Goal: Communication & Community: Answer question/provide support

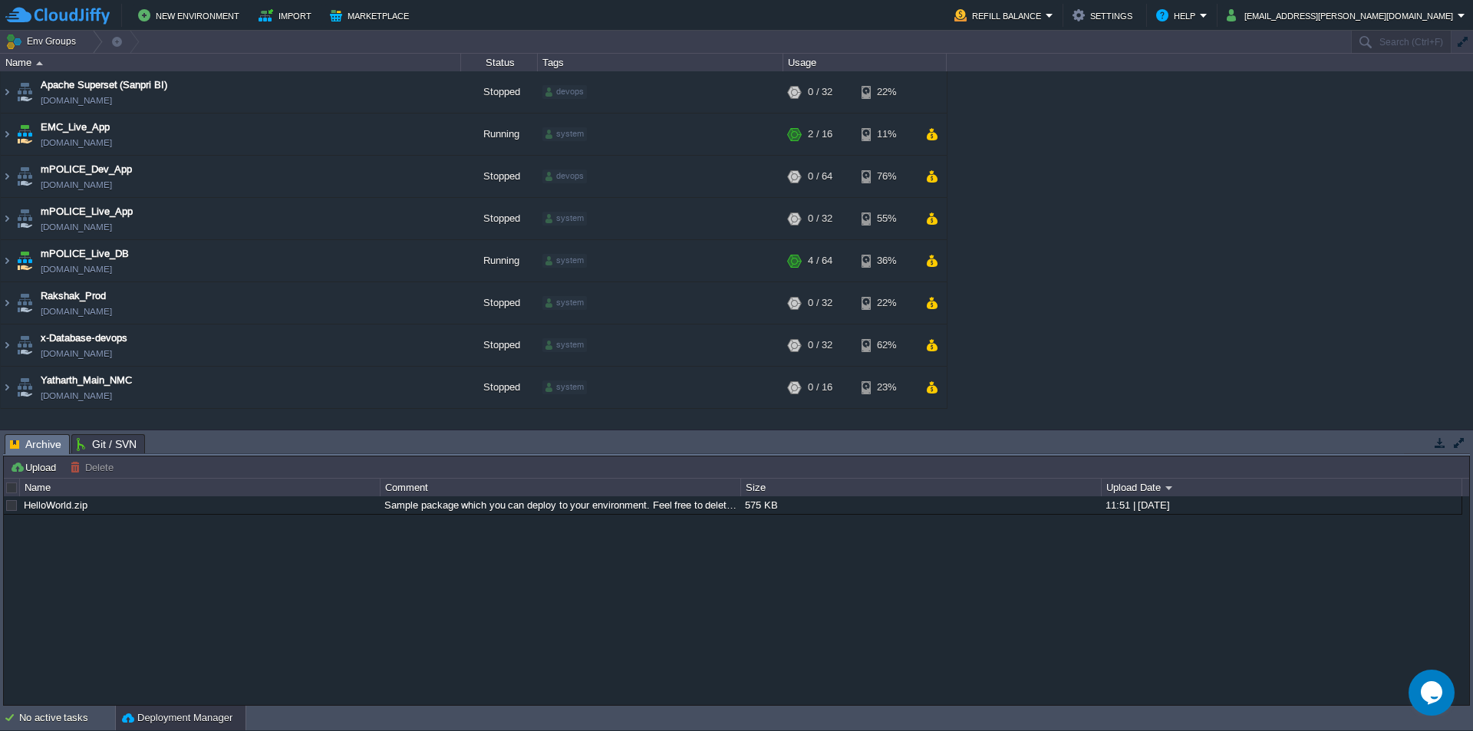
click at [1433, 696] on icon "Chat widget" at bounding box center [1430, 692] width 21 height 23
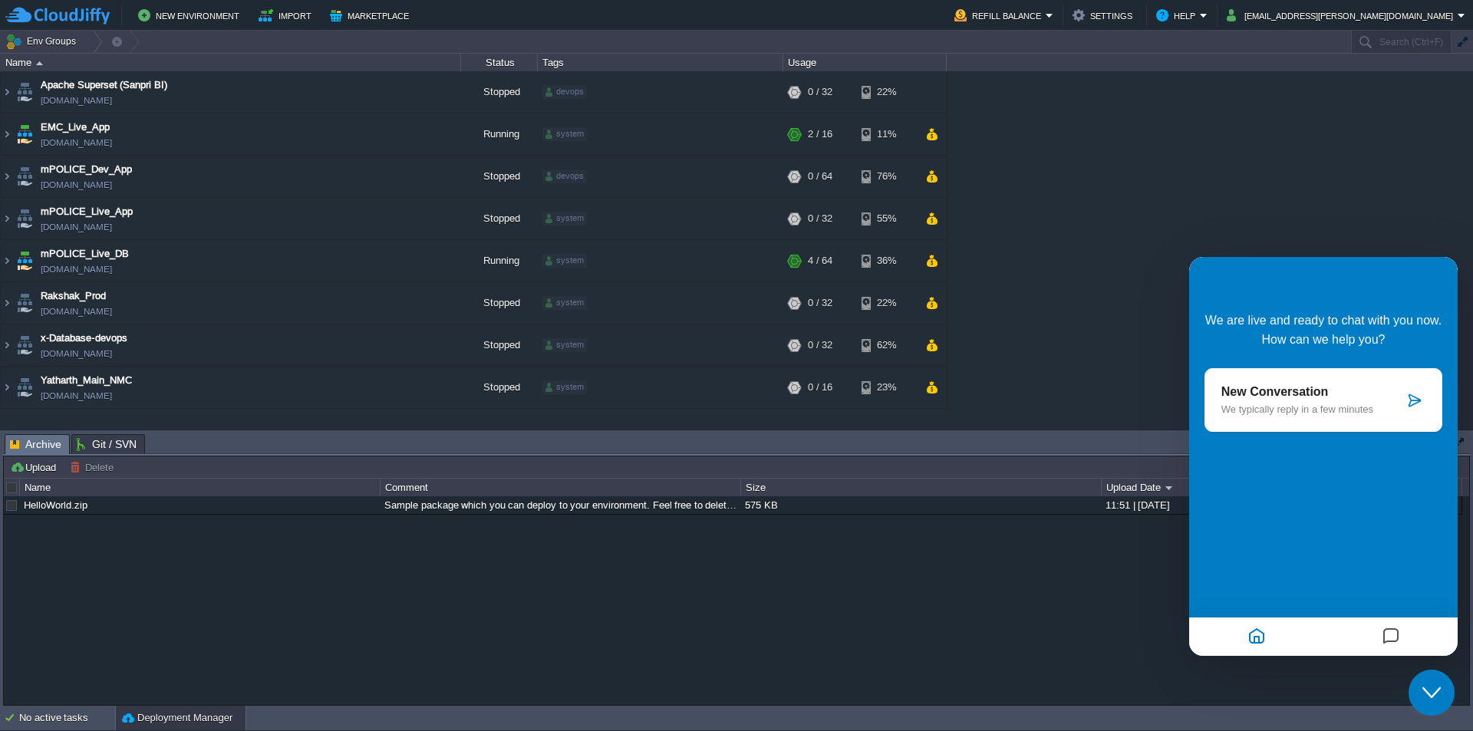
click at [1370, 399] on p "New Conversation" at bounding box center [1312, 392] width 183 height 14
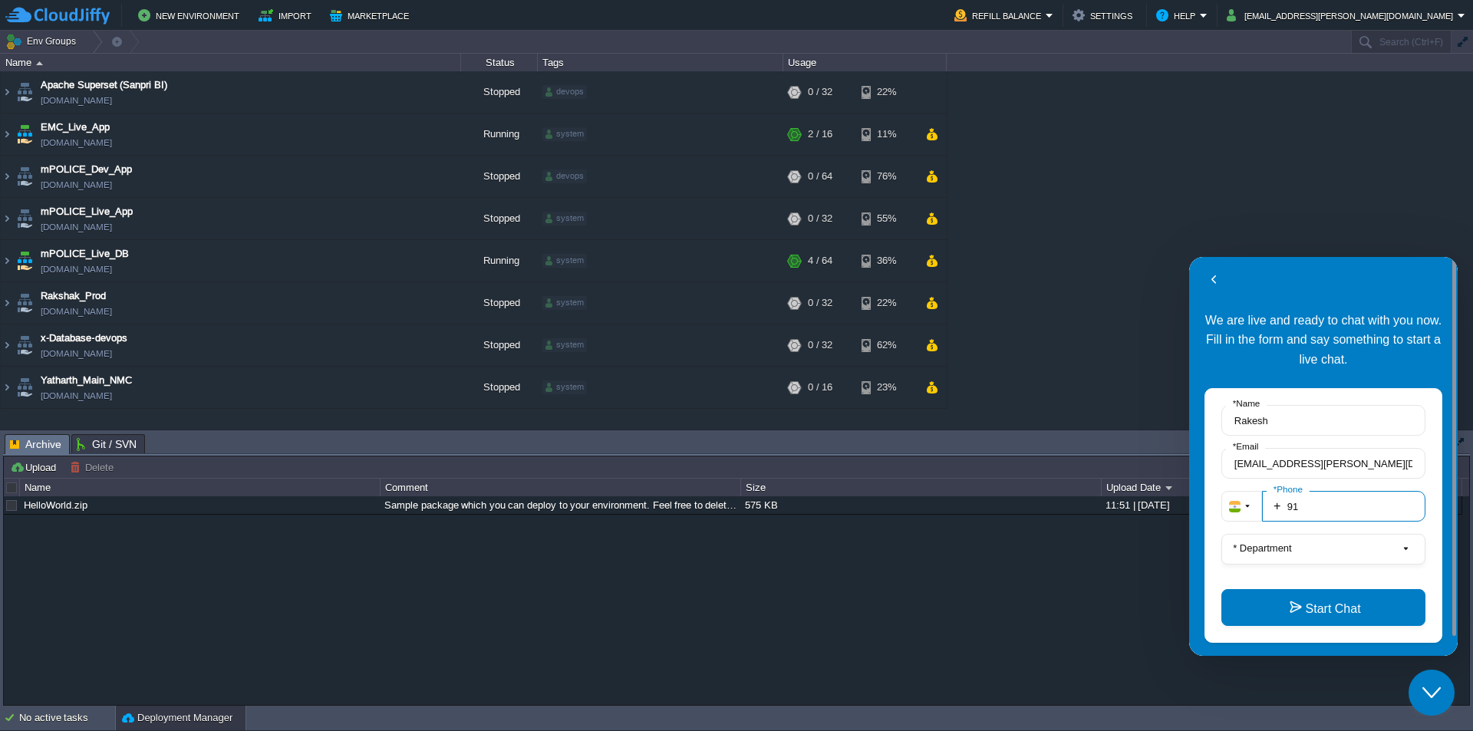
click at [1317, 512] on input "91" at bounding box center [1343, 506] width 163 height 31
type input "919987023723"
click at [1295, 551] on label "* Department" at bounding box center [1261, 548] width 71 height 12
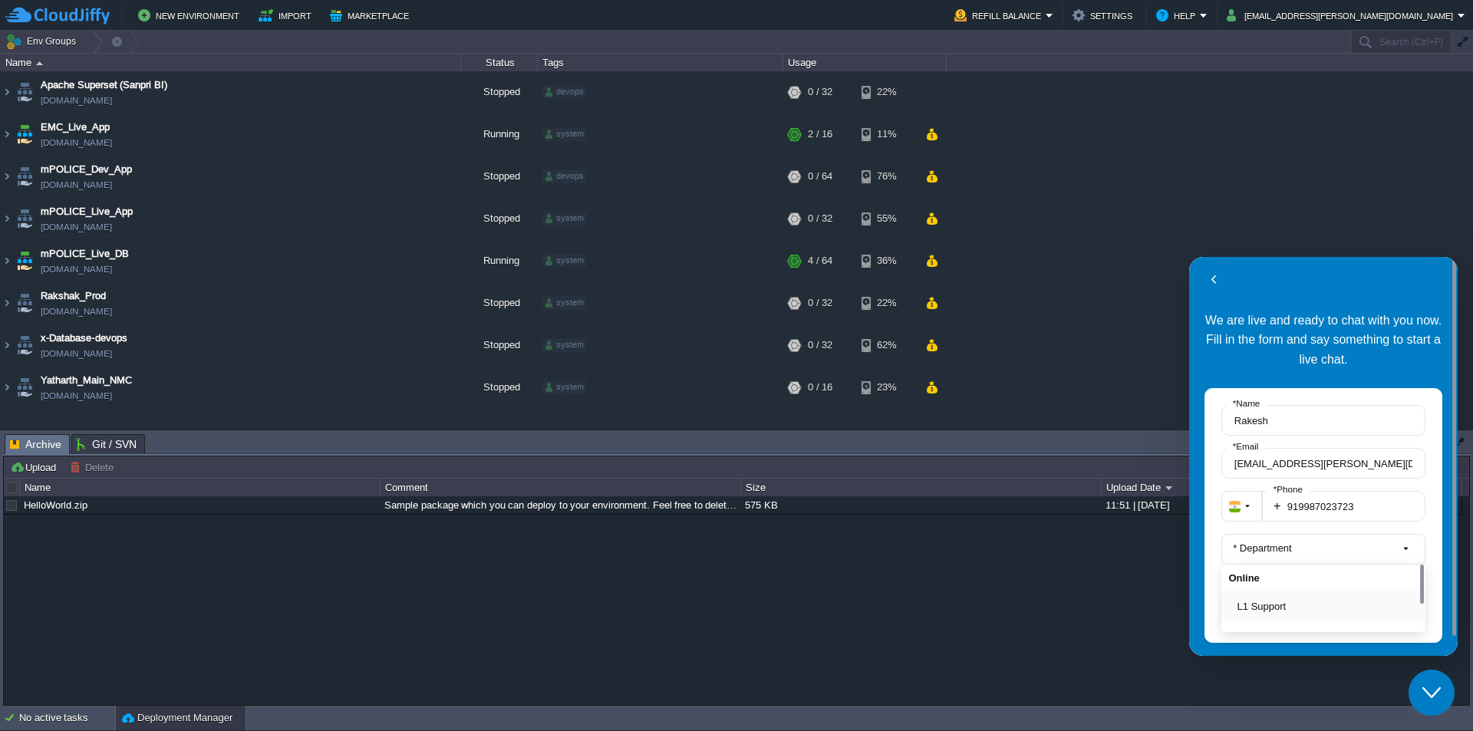
click at [1275, 614] on button "L1 Support" at bounding box center [1327, 606] width 181 height 16
click at [1305, 595] on button "Start Chat" at bounding box center [1323, 607] width 204 height 37
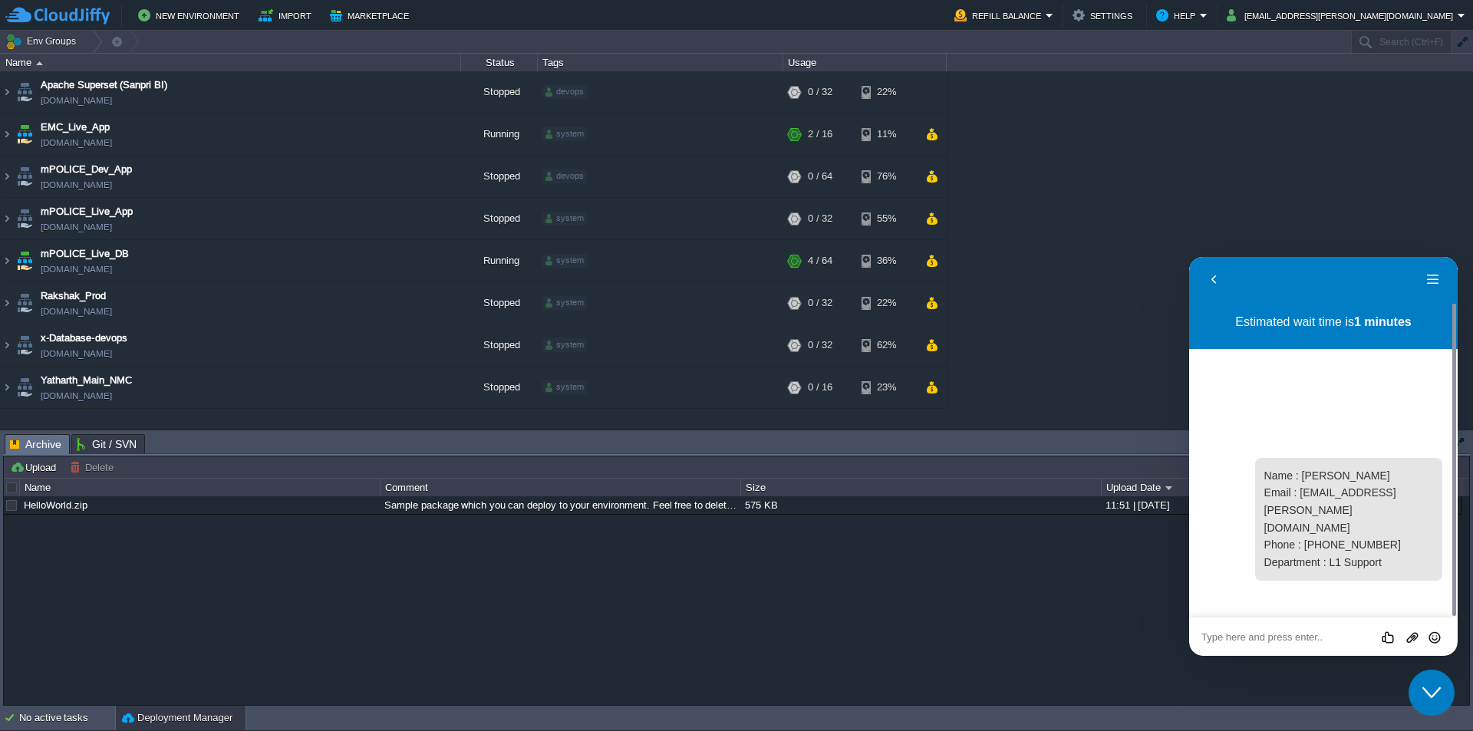
click at [1244, 639] on textarea at bounding box center [1323, 637] width 244 height 12
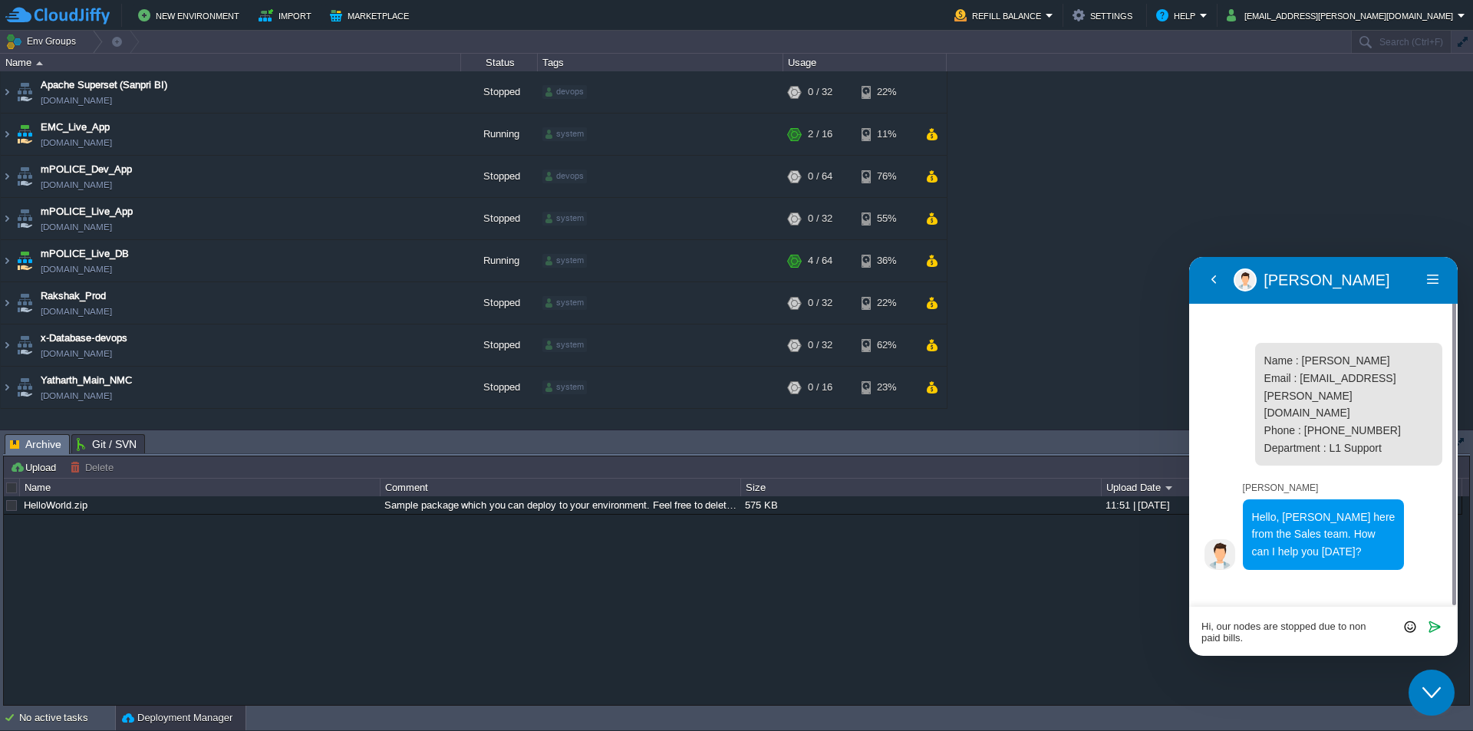
type textarea "Hi, our nodes are stopped due to non paid bills."
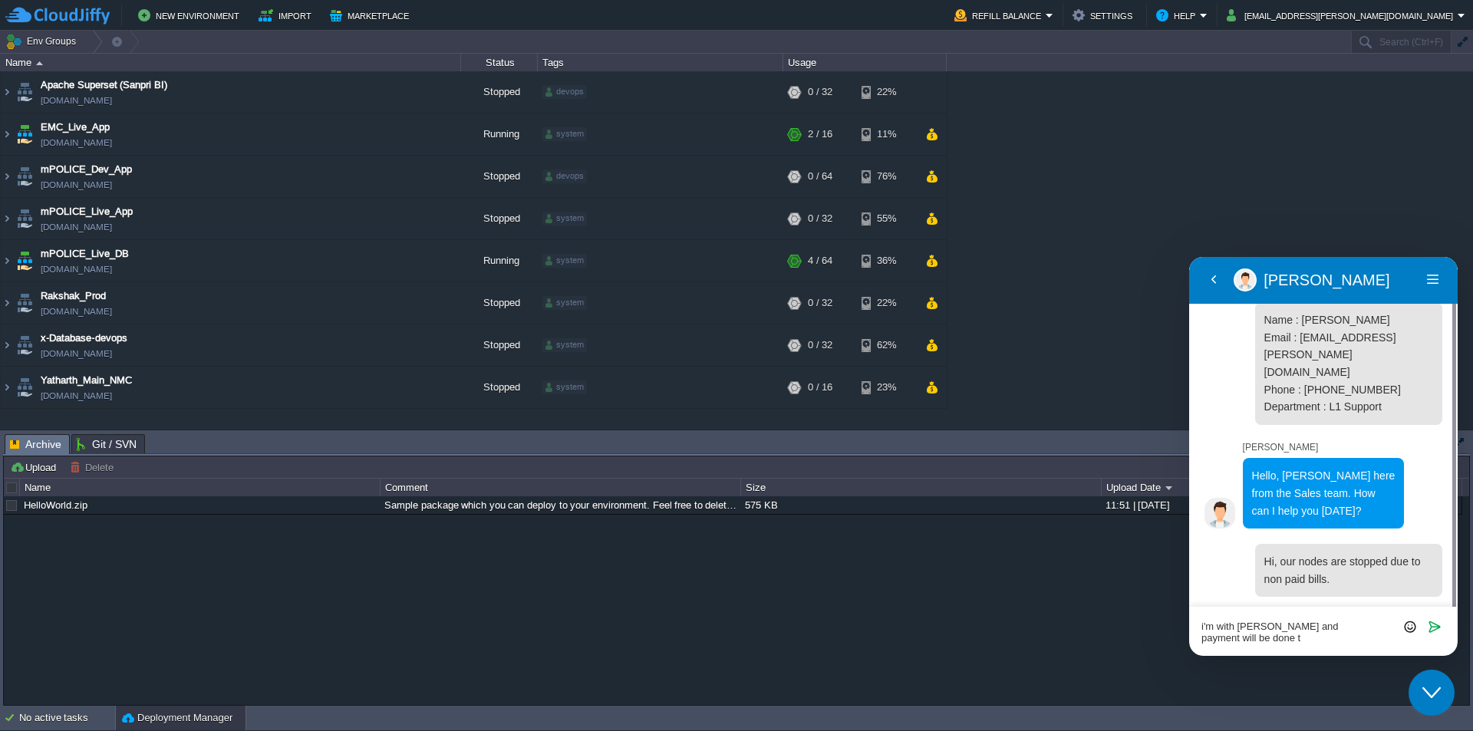
scroll to position [27, 0]
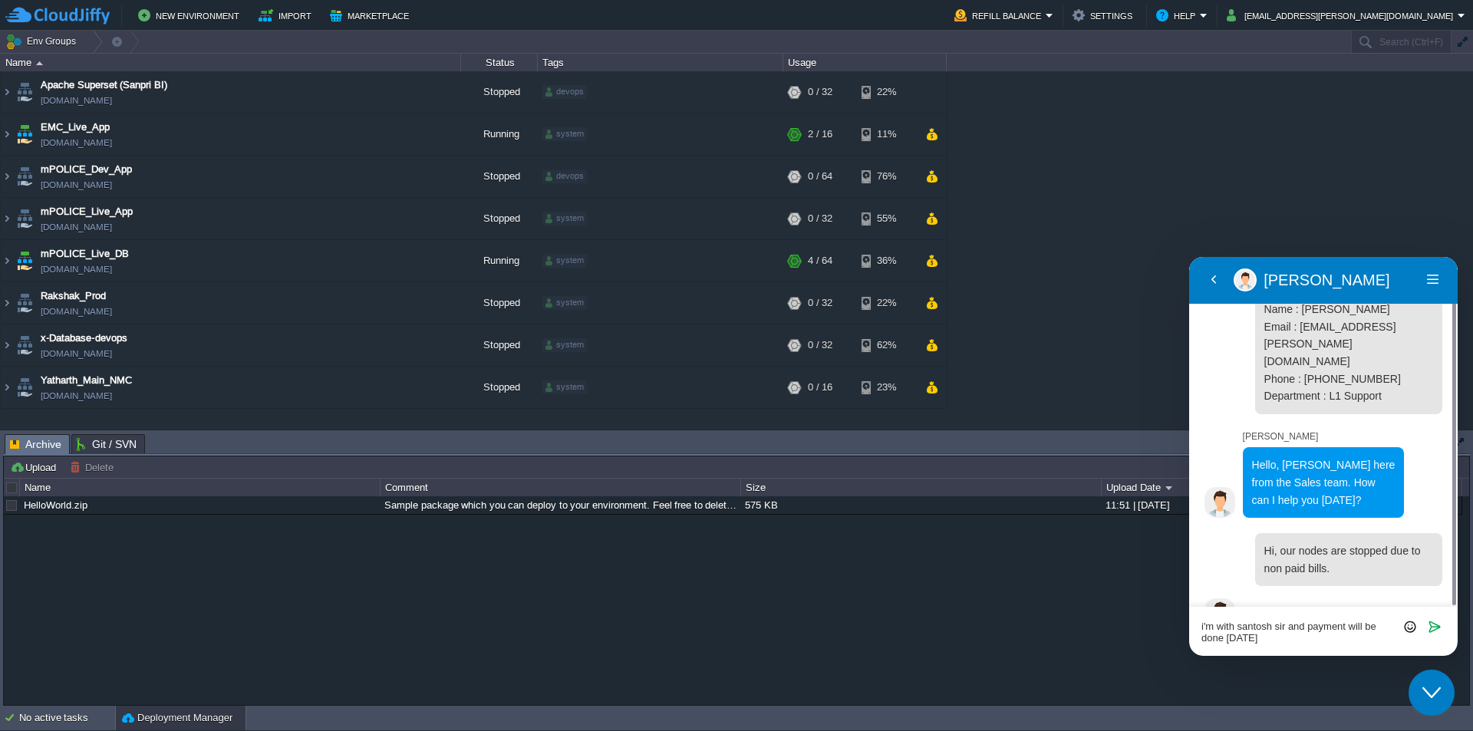
type textarea "i'm with santosh sir and payment will be done [DATE]."
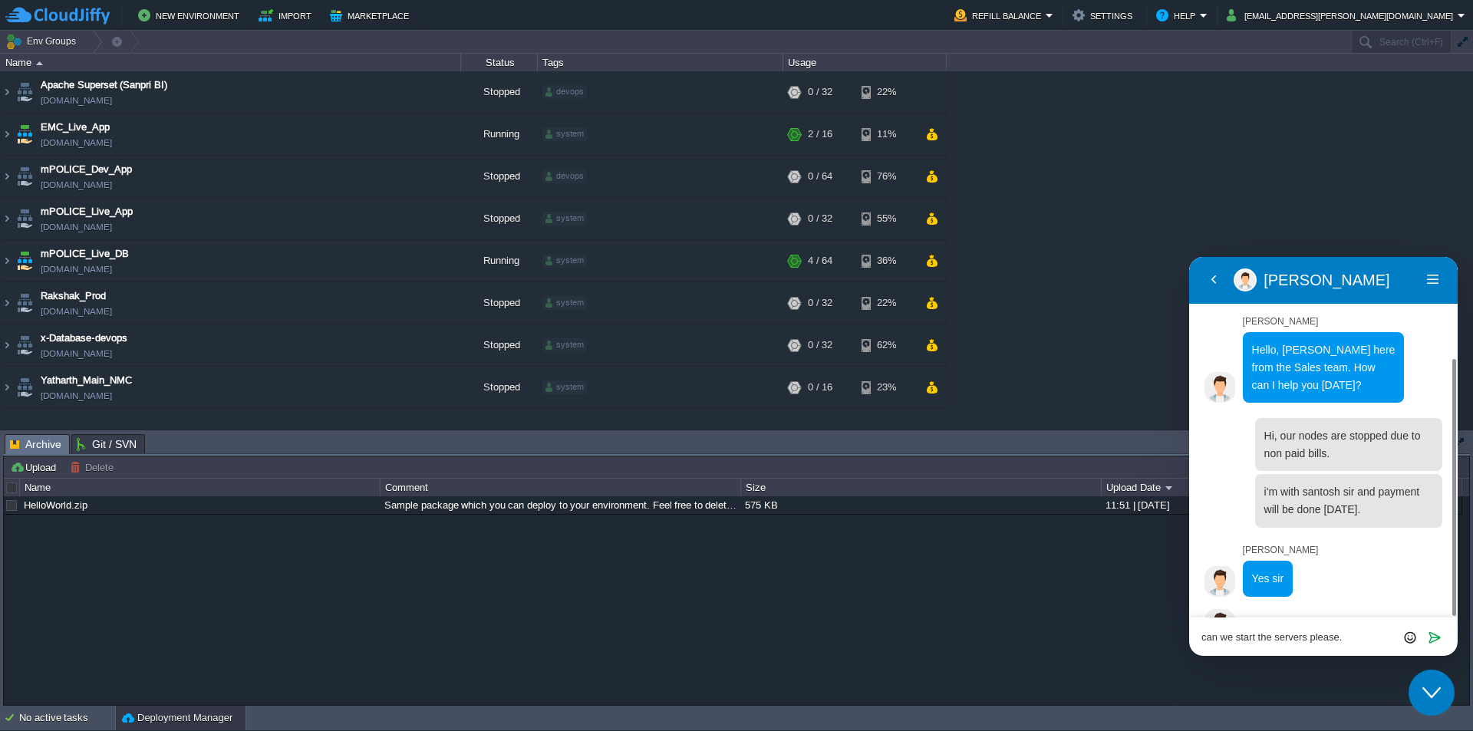
type textarea "can we start the servers please."
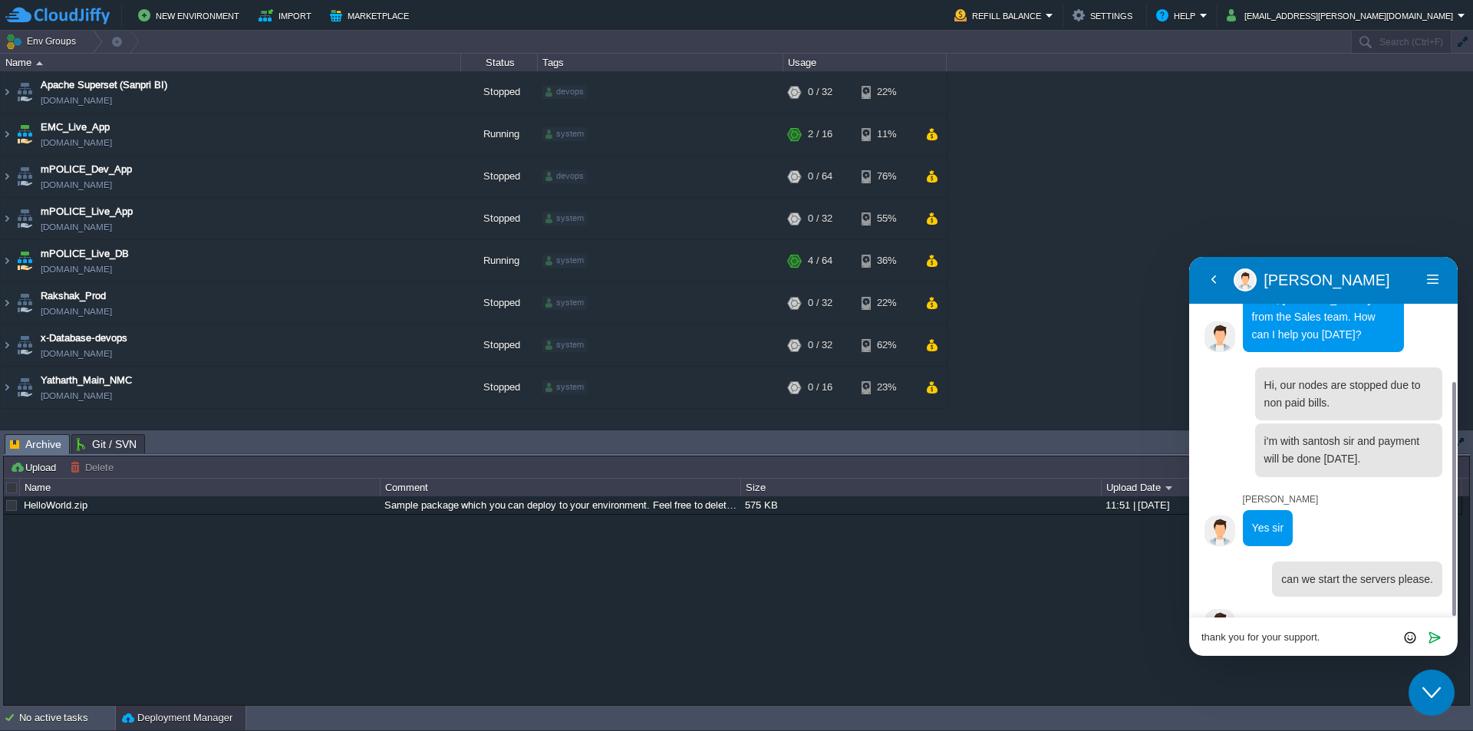
type textarea "thank you for your support."
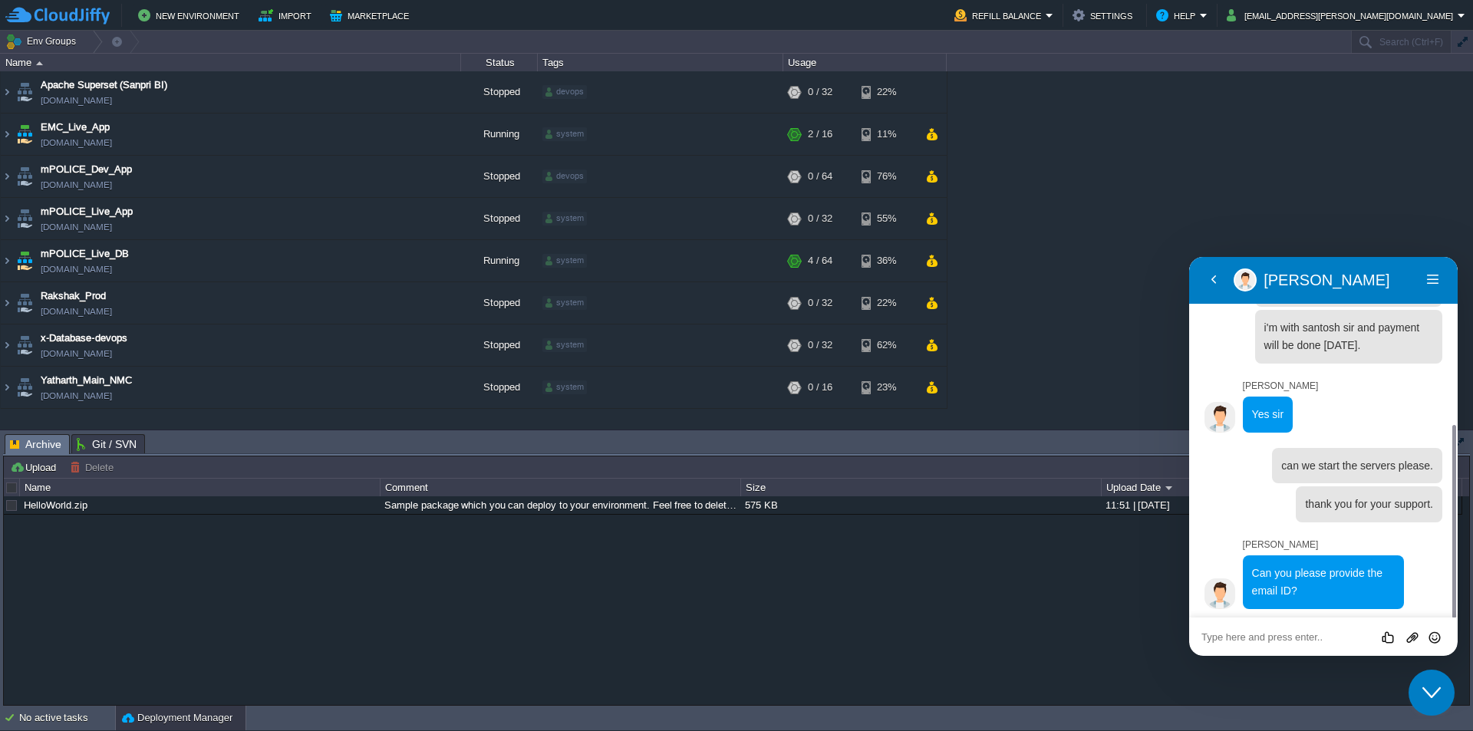
scroll to position [275, 0]
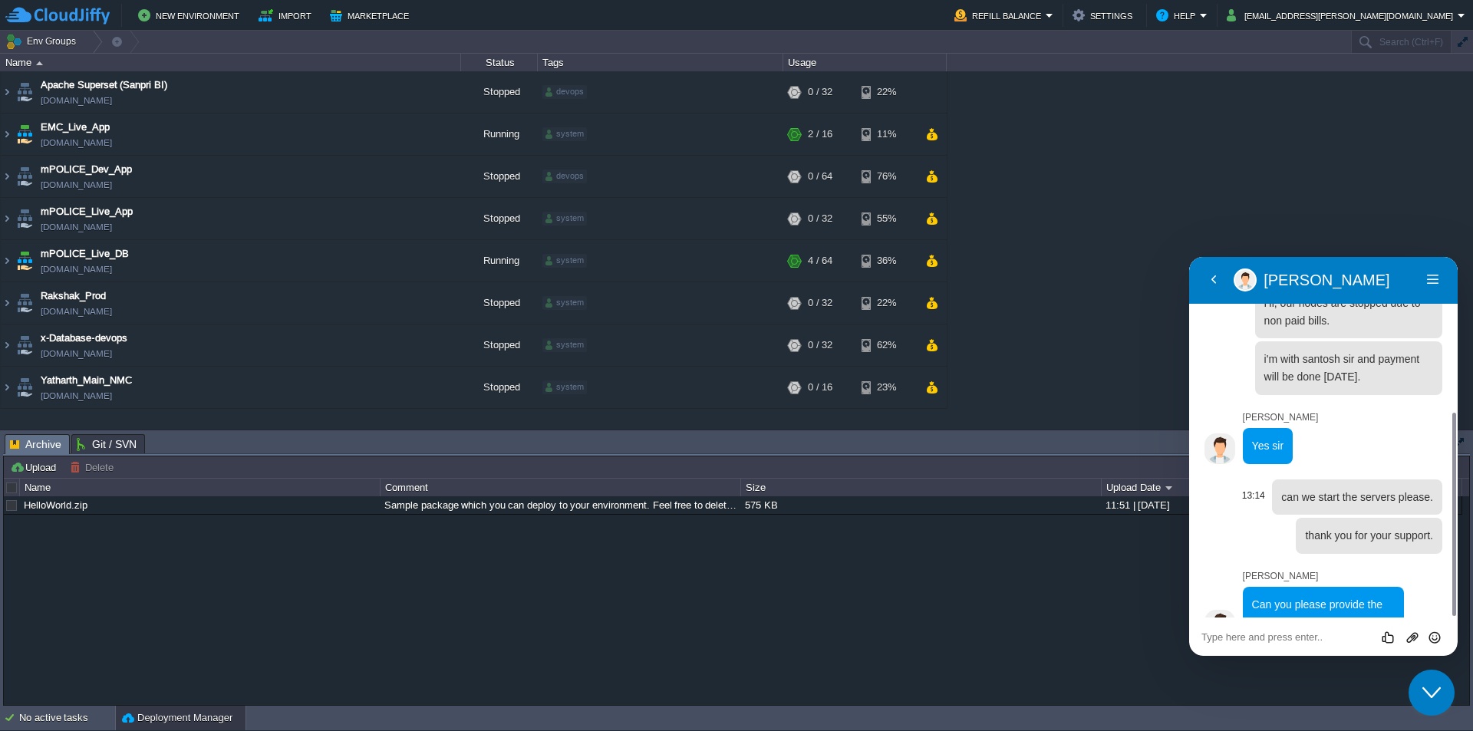
click at [1305, 491] on span "can we start the servers please." at bounding box center [1357, 497] width 152 height 12
click at [1245, 640] on textarea at bounding box center [1323, 637] width 244 height 12
type textarea "[EMAIL_ADDRESS][PERSON_NAME][DOMAIN_NAME]"
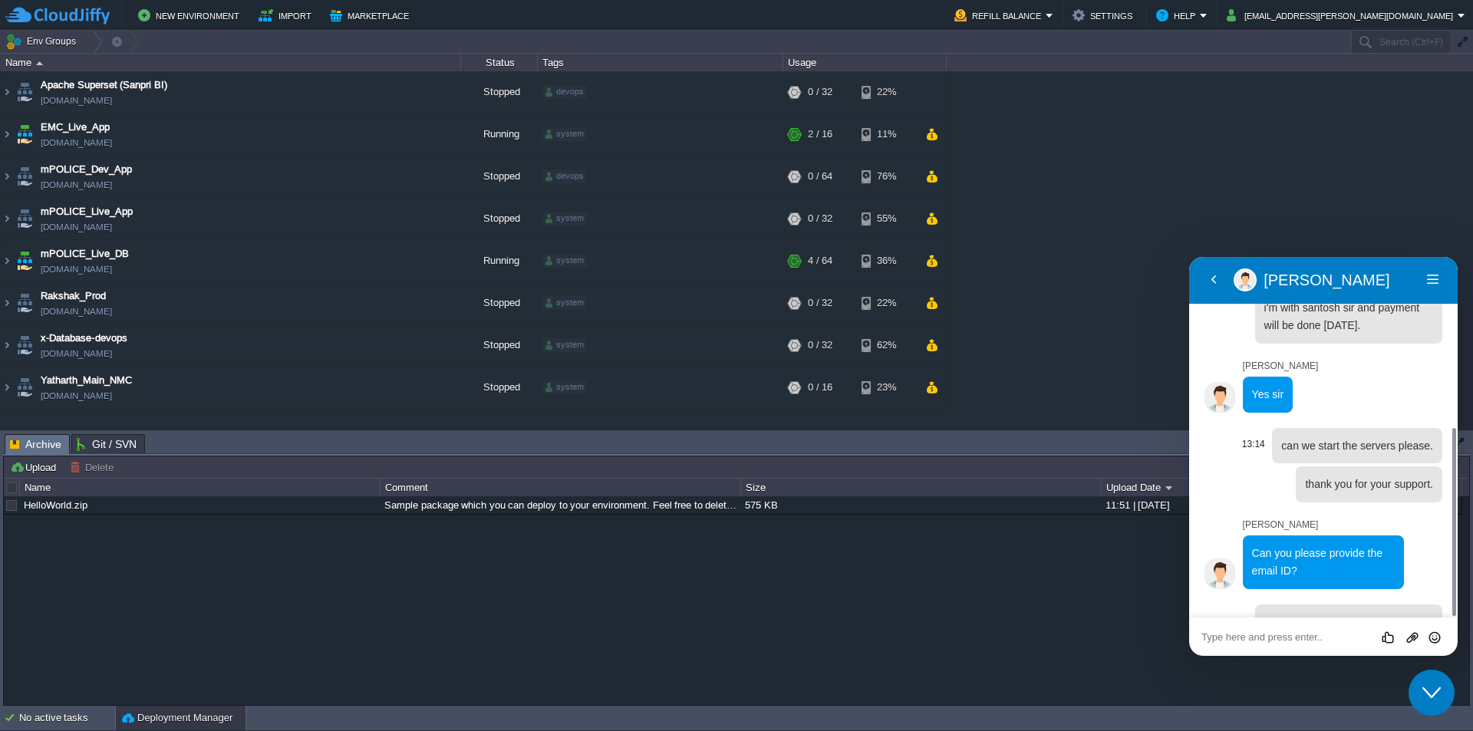
click at [1326, 439] on span "can we start the servers please." at bounding box center [1357, 445] width 152 height 12
click at [1256, 638] on textarea at bounding box center [1323, 637] width 244 height 12
click at [1214, 278] on button "Back" at bounding box center [1213, 279] width 25 height 23
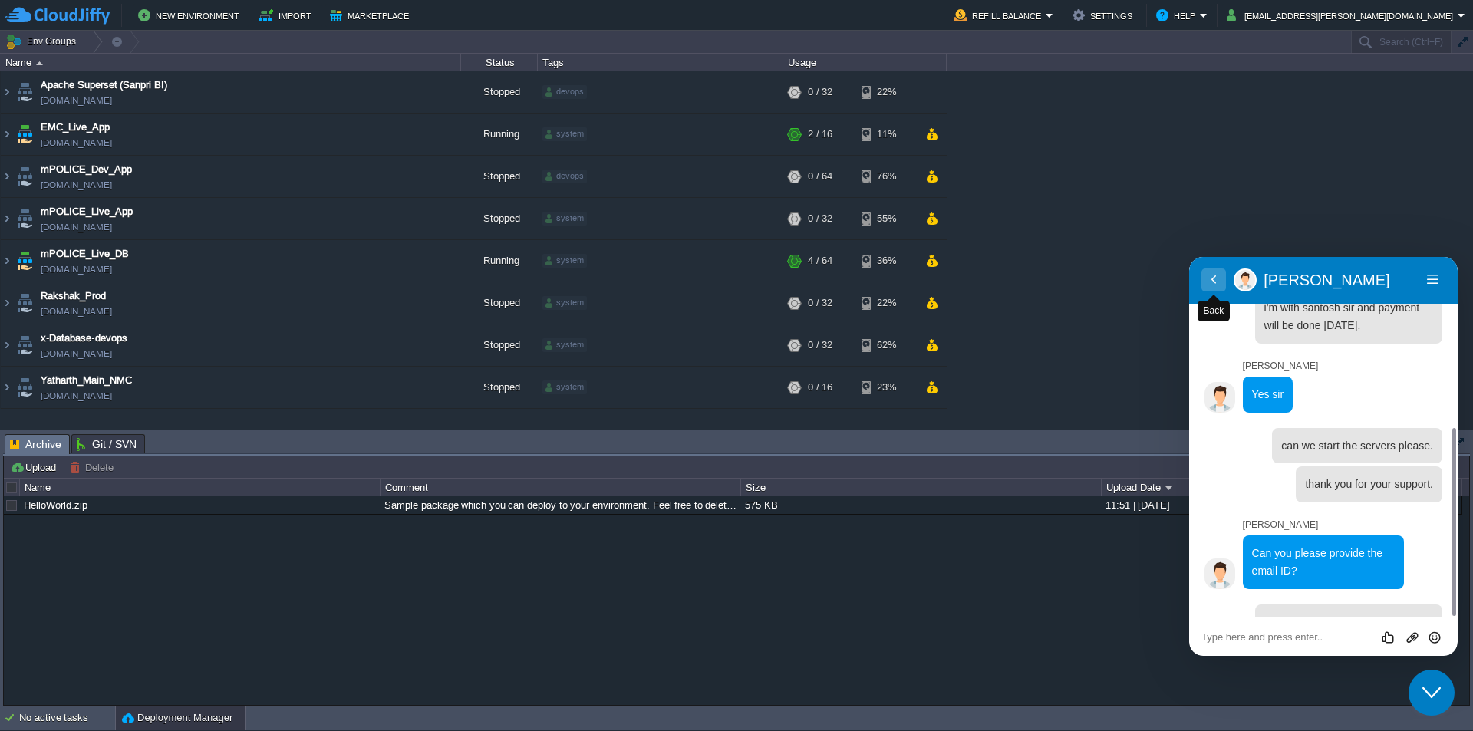
scroll to position [288, 0]
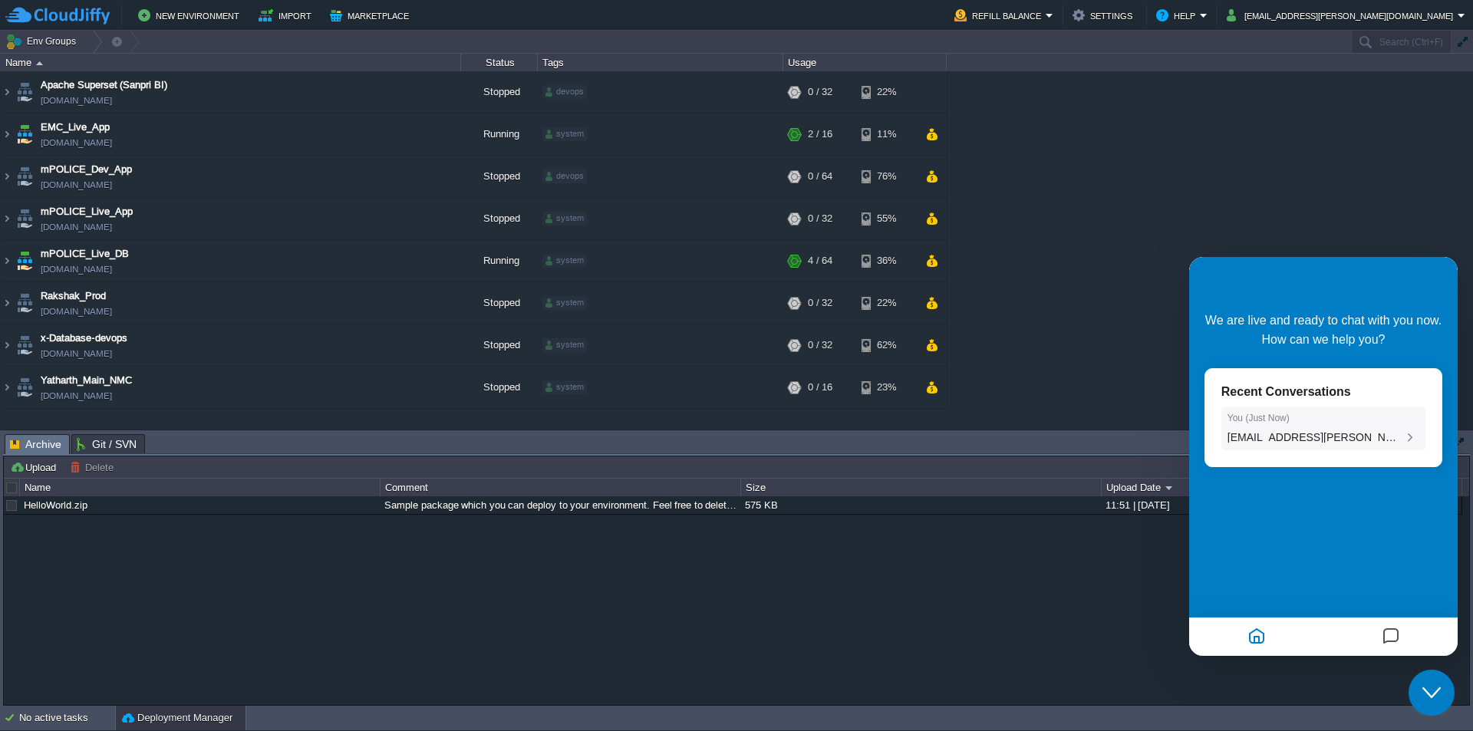
click at [1336, 445] on li "You ( Just Now ) [PERSON_NAME][EMAIL_ADDRESS][PERSON_NAME][DOMAIN_NAME]" at bounding box center [1323, 429] width 204 height 44
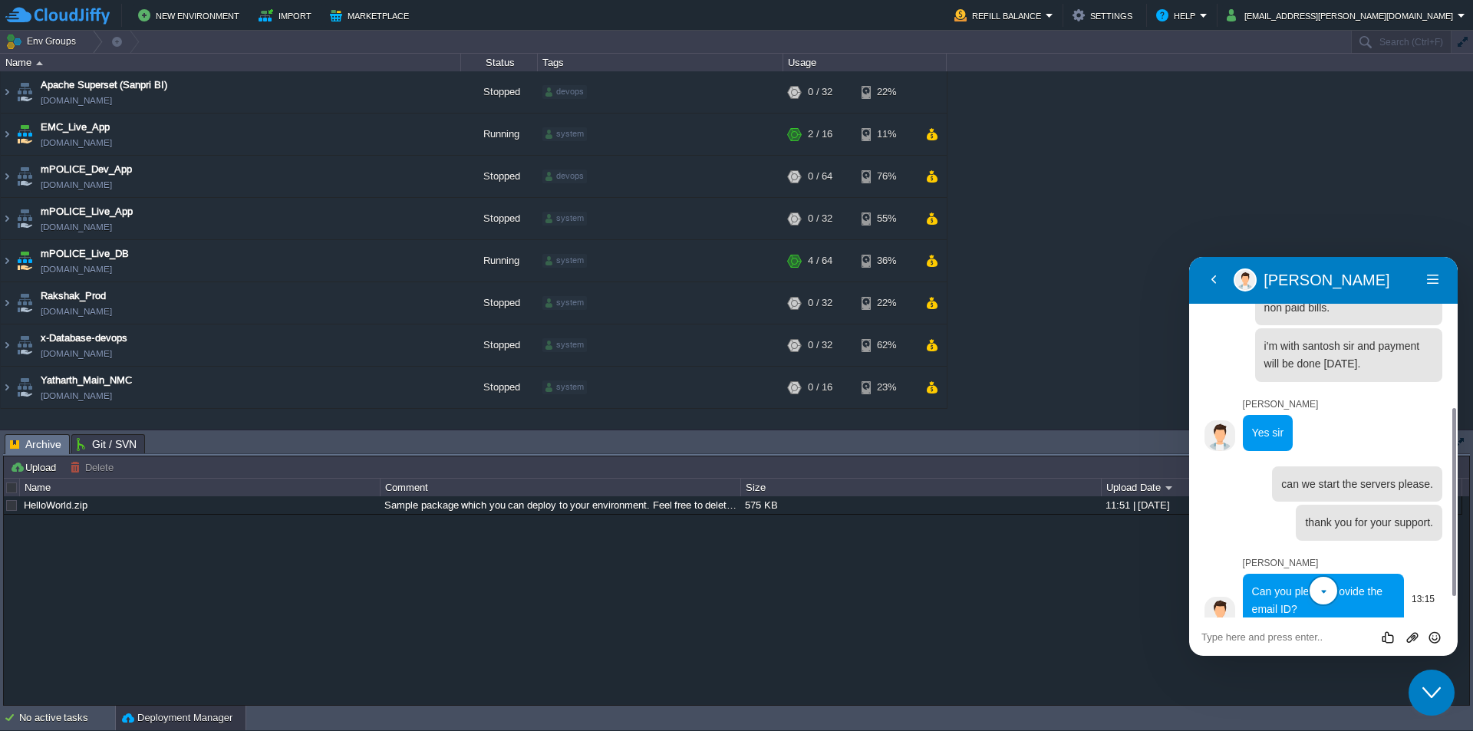
click at [1370, 574] on div "Can you please provide the email ID?" at bounding box center [1324, 600] width 162 height 53
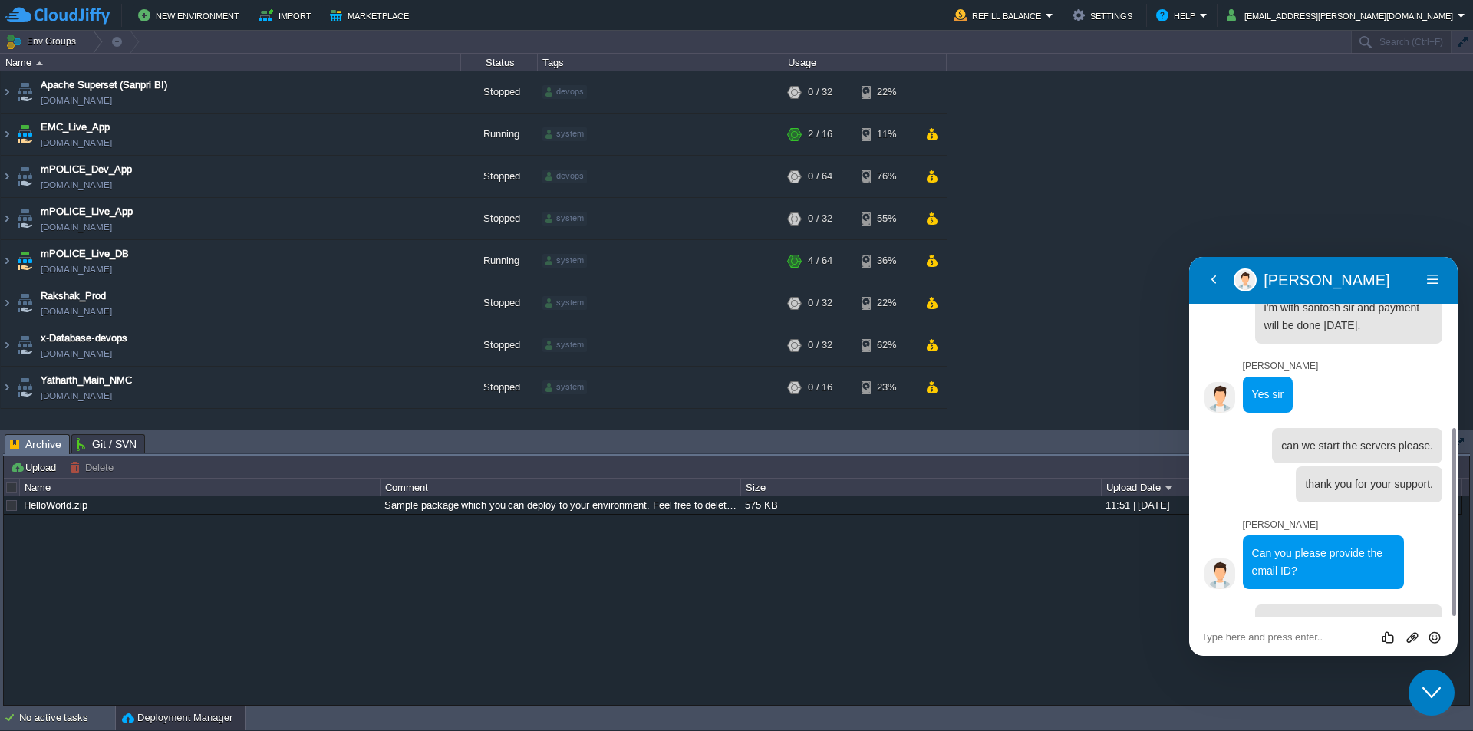
click at [1350, 518] on p "[PERSON_NAME]" at bounding box center [1342, 525] width 199 height 15
drag, startPoint x: 1242, startPoint y: 646, endPoint x: 2291, endPoint y: 759, distance: 1055.4
click at [1242, 646] on div "Rate this chat Upload File Insert emoji" at bounding box center [1323, 636] width 268 height 38
click at [1231, 631] on div "Rate this chat Upload File Insert emoji" at bounding box center [1323, 637] width 244 height 14
click at [1233, 640] on textarea at bounding box center [1323, 637] width 244 height 12
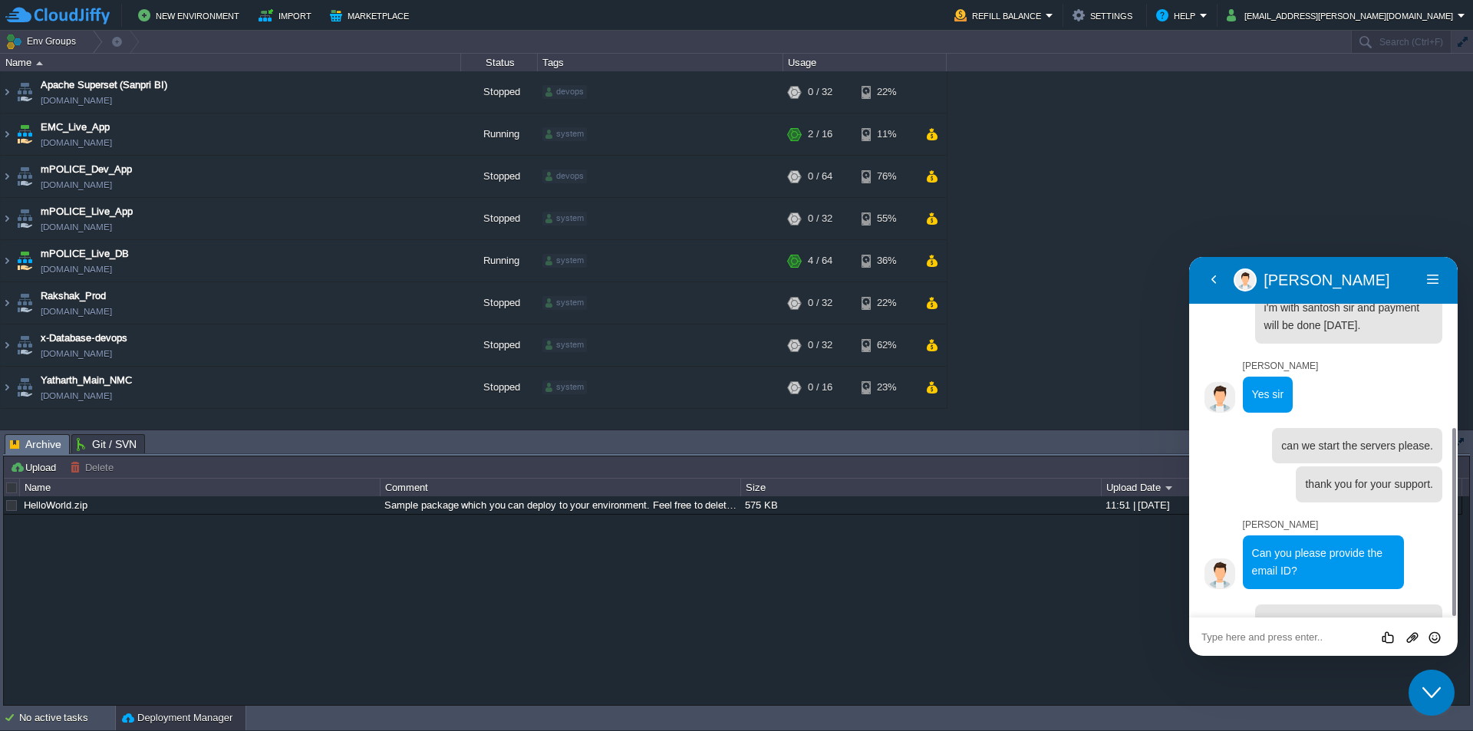
click at [1333, 630] on div "Rate this chat Upload File Insert emoji" at bounding box center [1323, 637] width 244 height 14
click at [1279, 637] on textarea at bounding box center [1323, 637] width 244 height 12
type textarea "can i start the servers, please?"
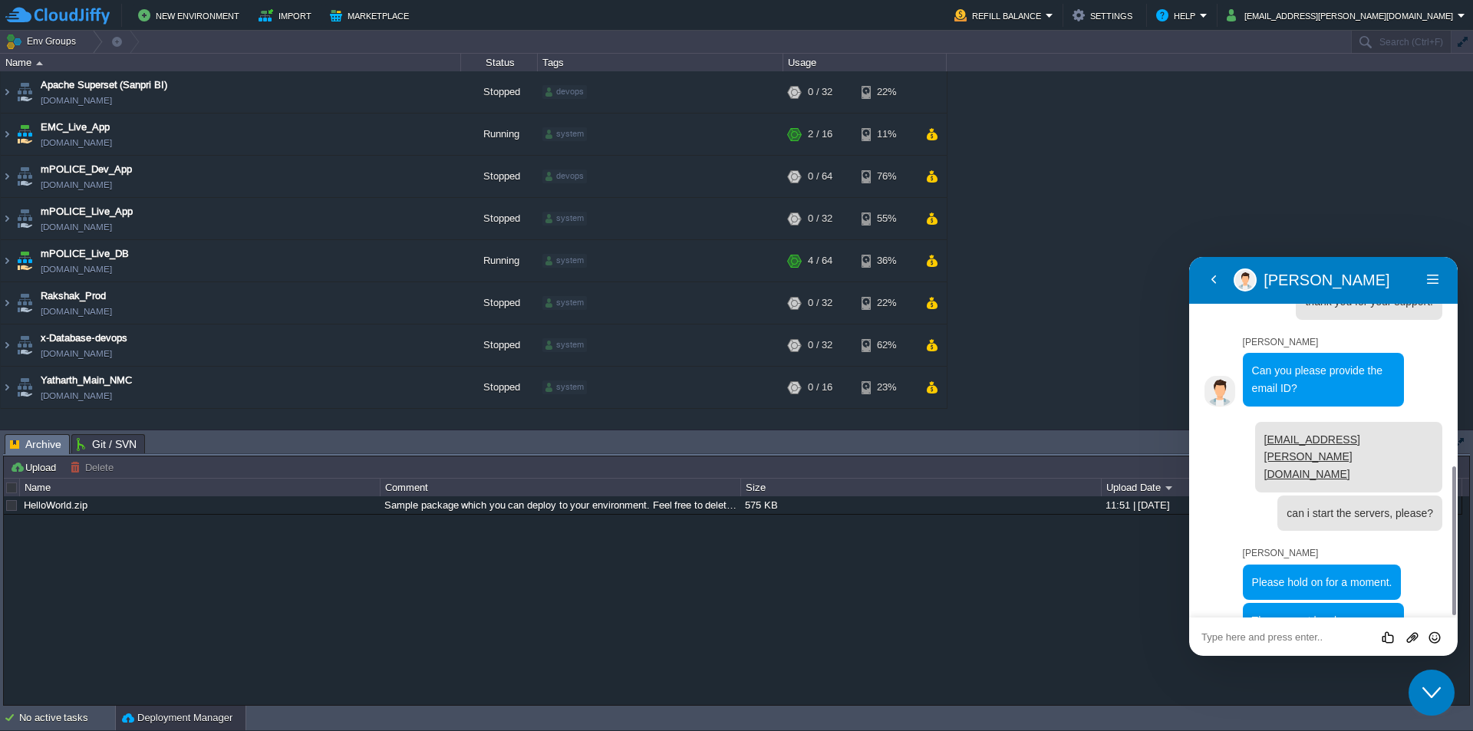
scroll to position [508, 0]
click at [1292, 641] on textarea at bounding box center [1323, 637] width 244 height 12
click at [1279, 632] on textarea at bounding box center [1323, 637] width 244 height 12
type textarea "yes"
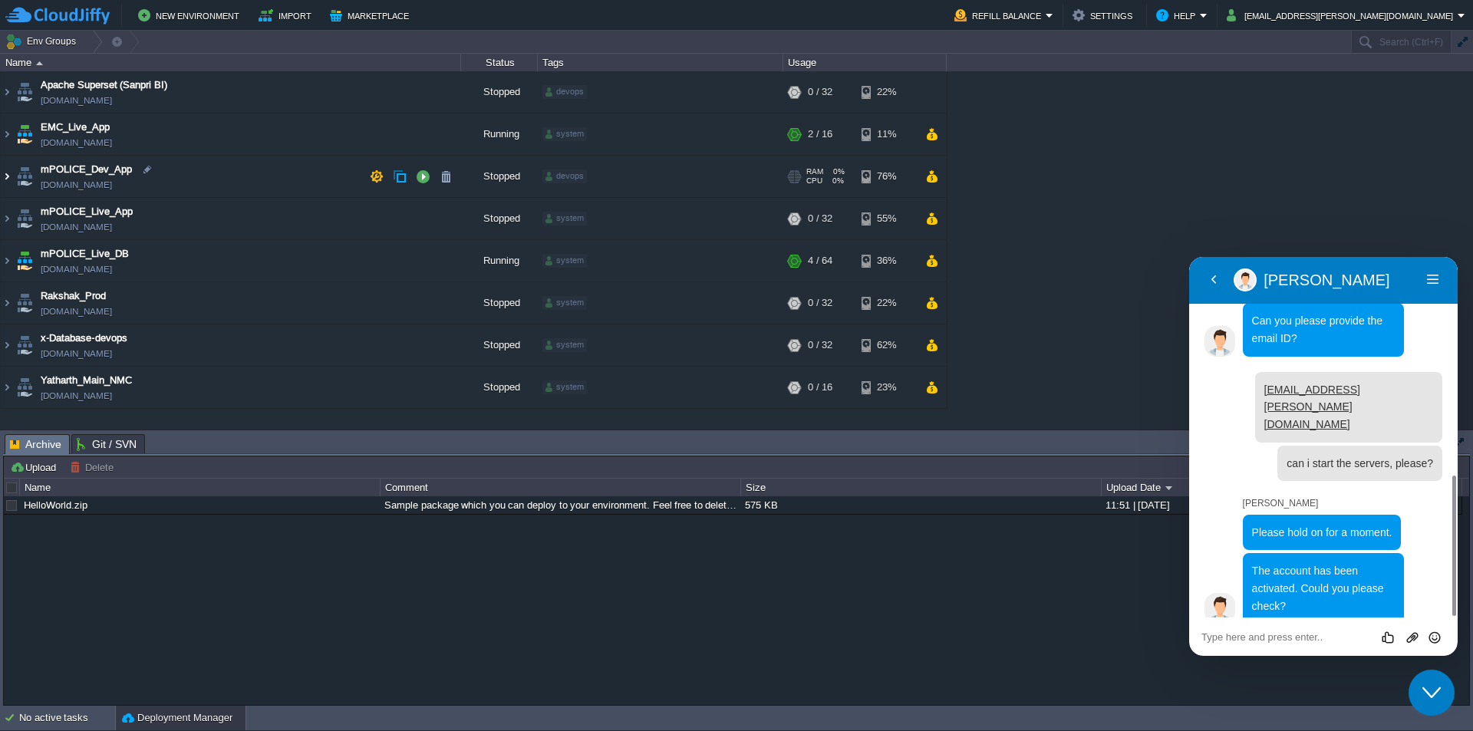
click at [3, 178] on img at bounding box center [7, 176] width 12 height 41
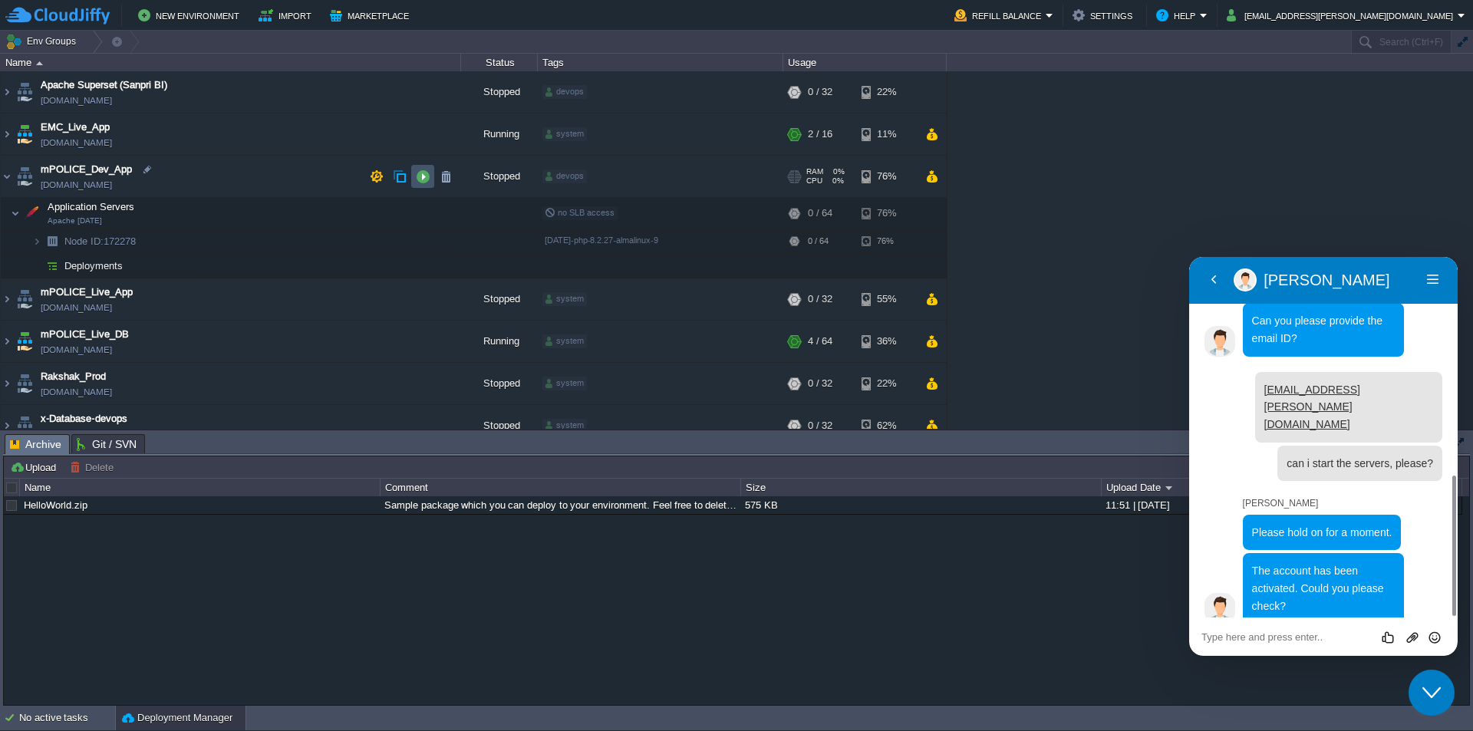
click at [421, 182] on button "button" at bounding box center [423, 177] width 14 height 14
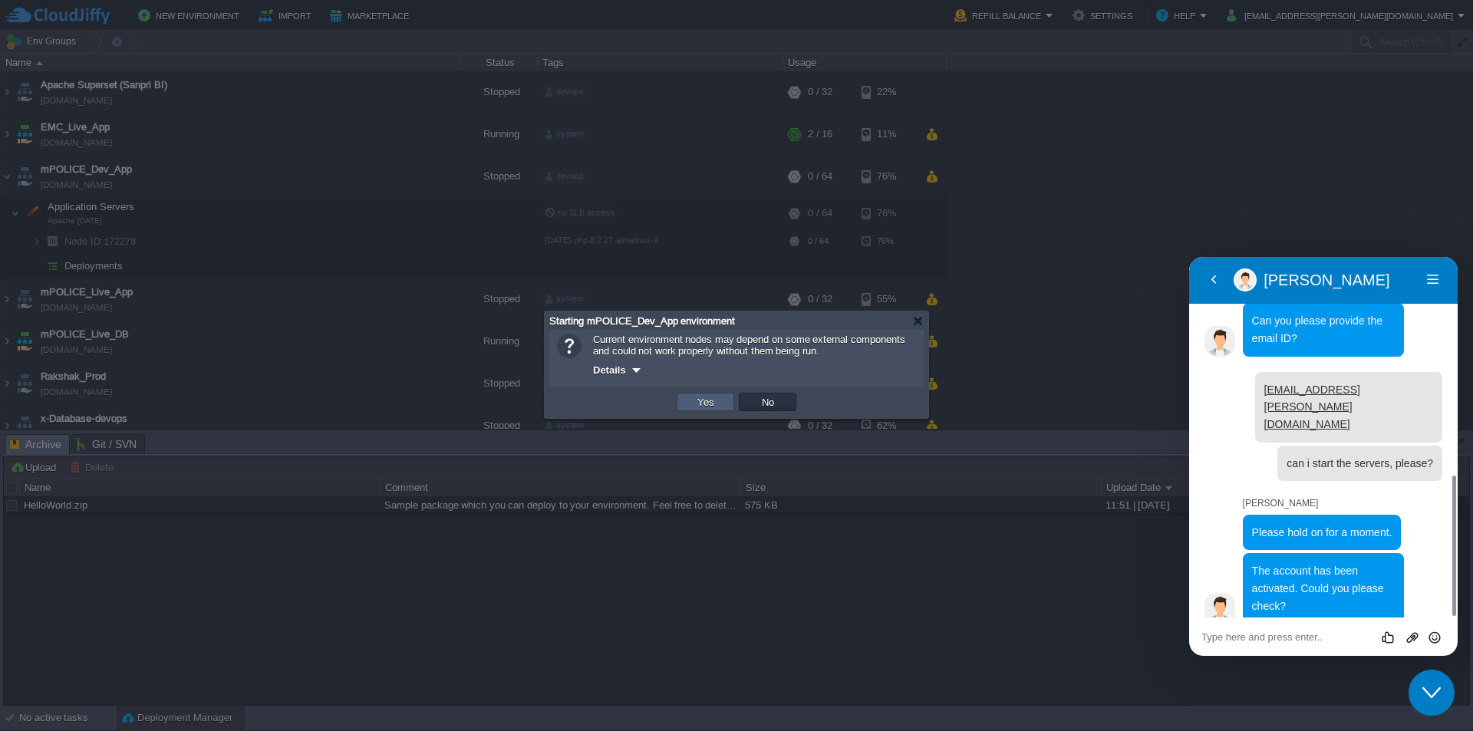
click at [708, 401] on button "Yes" at bounding box center [706, 402] width 26 height 14
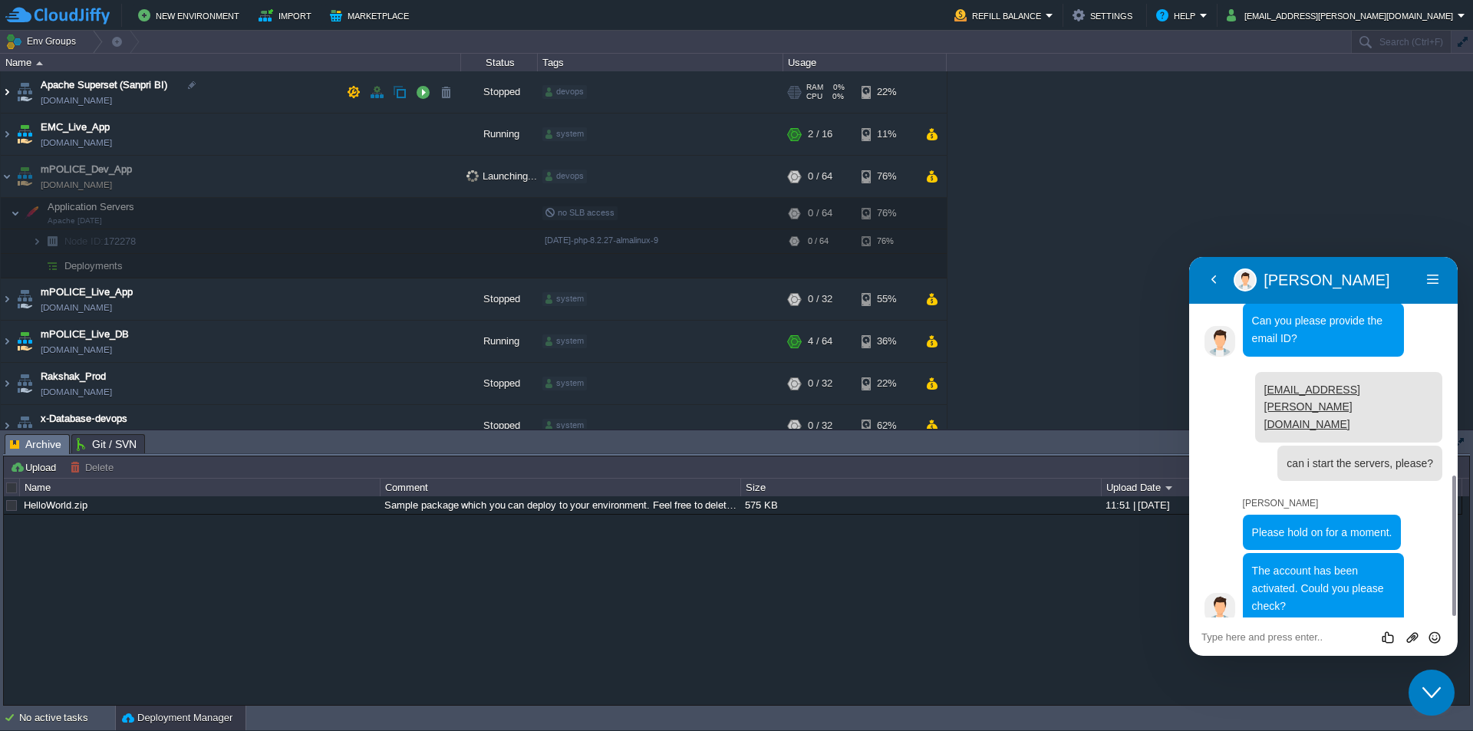
click at [11, 94] on img at bounding box center [7, 91] width 12 height 41
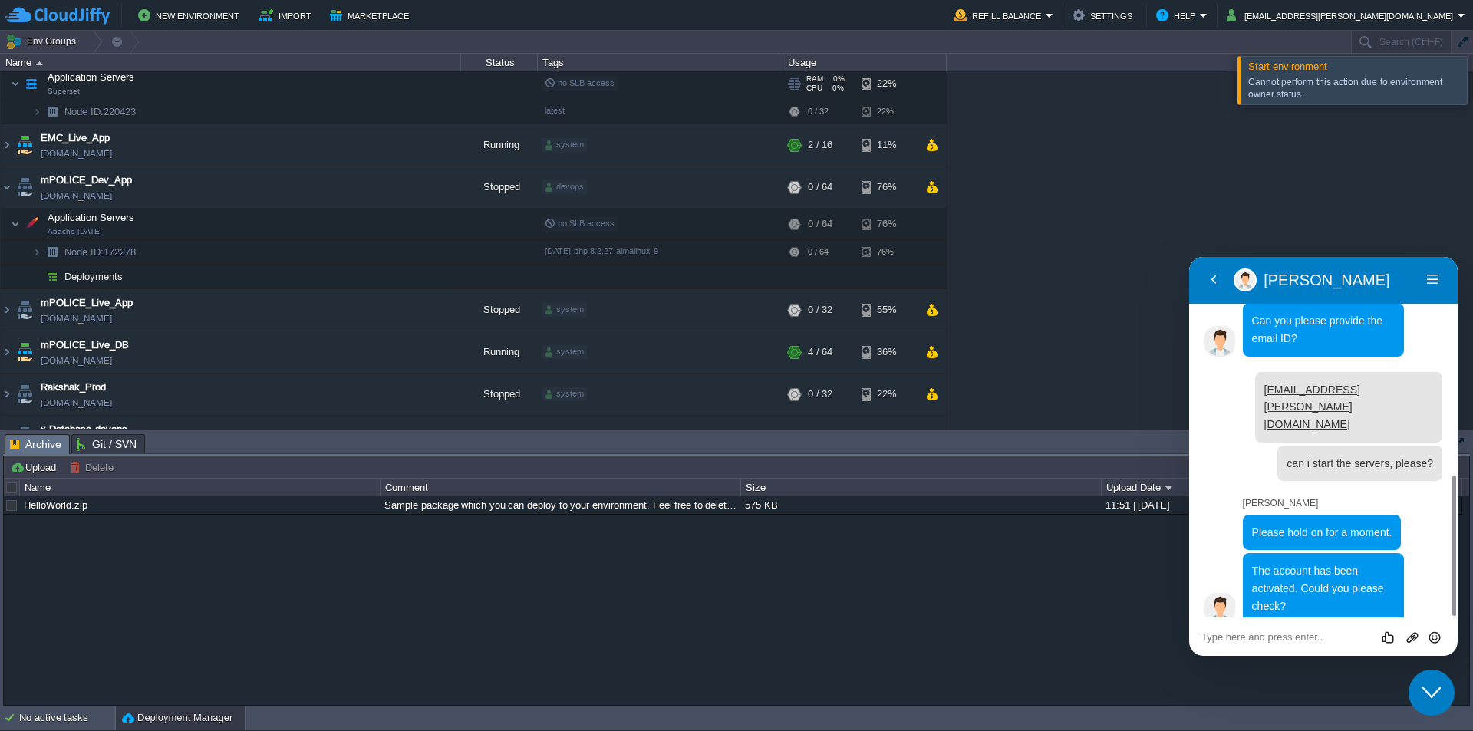
scroll to position [0, 0]
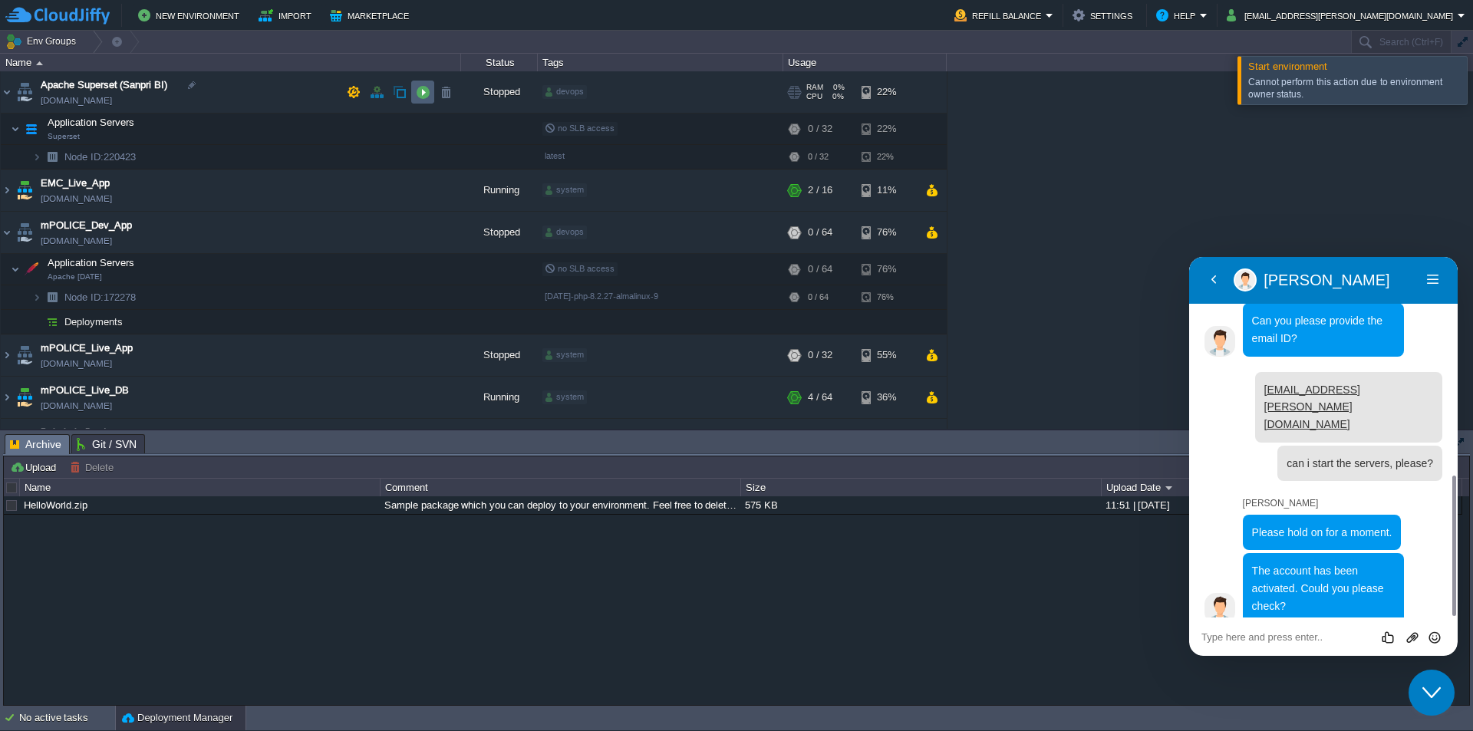
click at [425, 93] on button "button" at bounding box center [423, 92] width 14 height 14
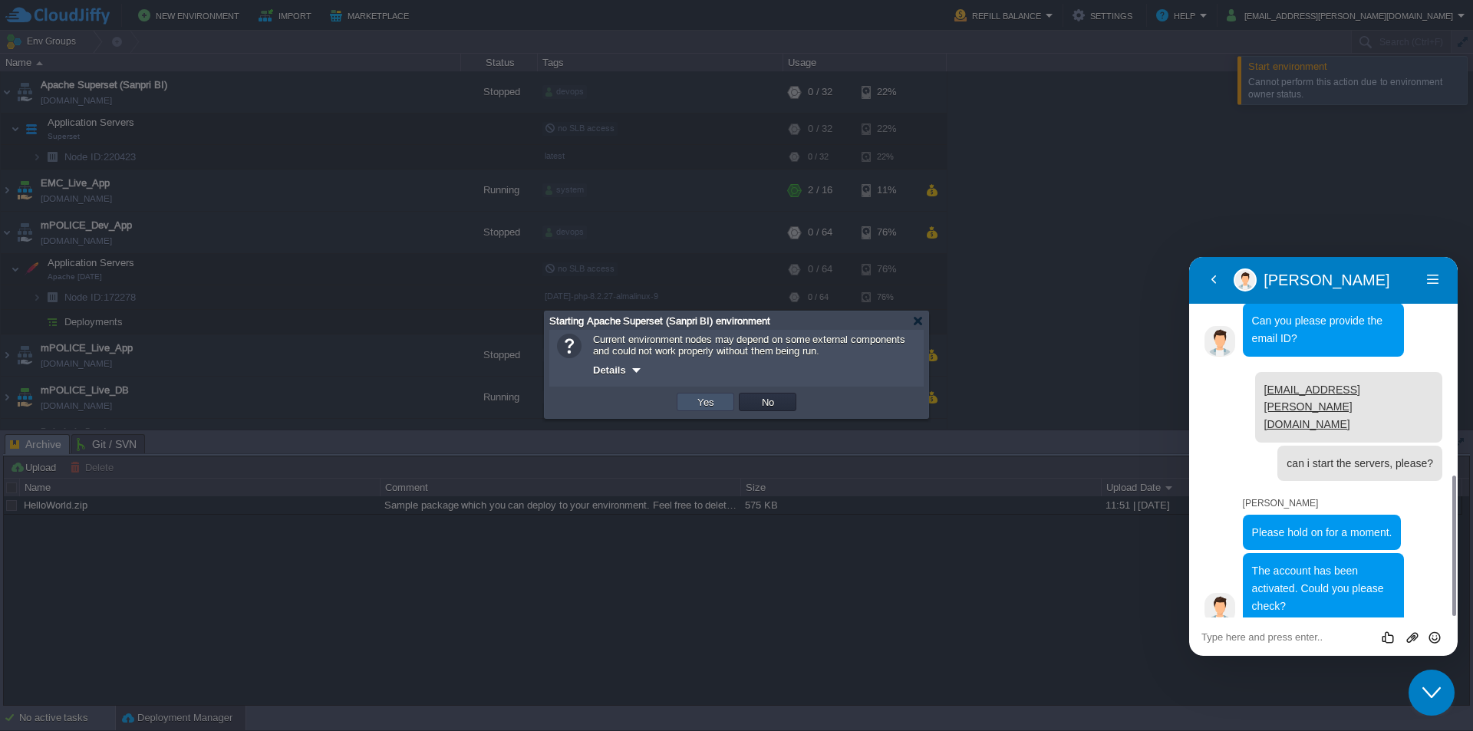
click at [712, 402] on button "Yes" at bounding box center [706, 402] width 26 height 14
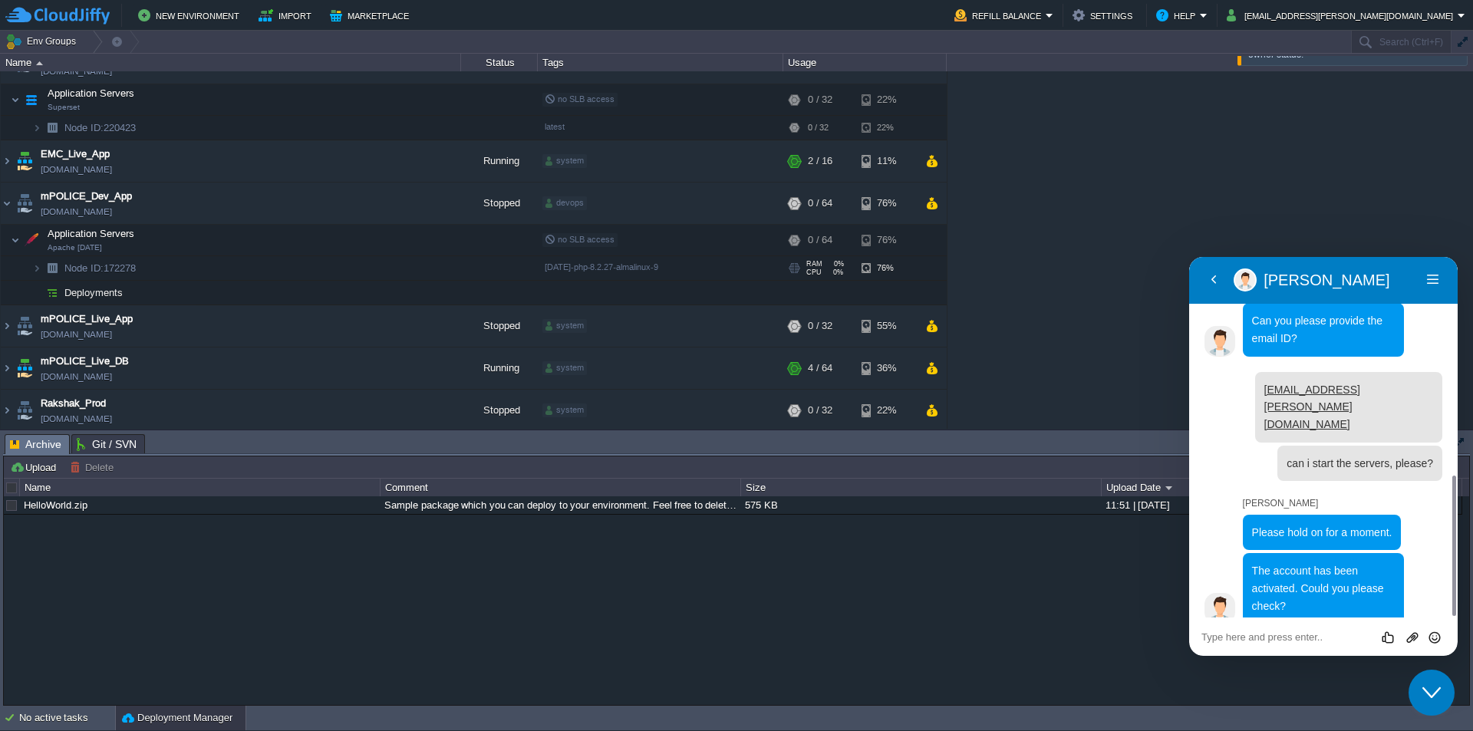
scroll to position [77, 0]
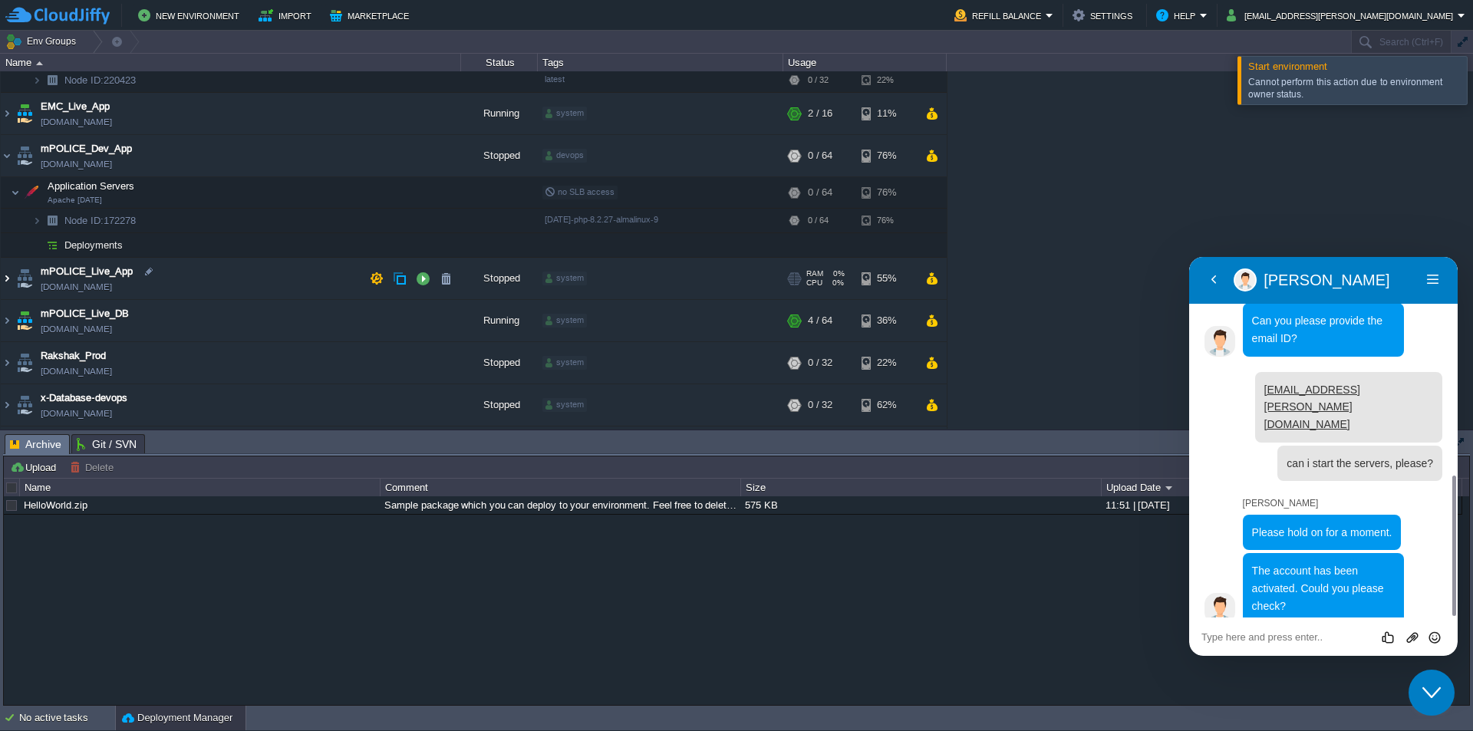
click at [4, 278] on img at bounding box center [7, 278] width 12 height 41
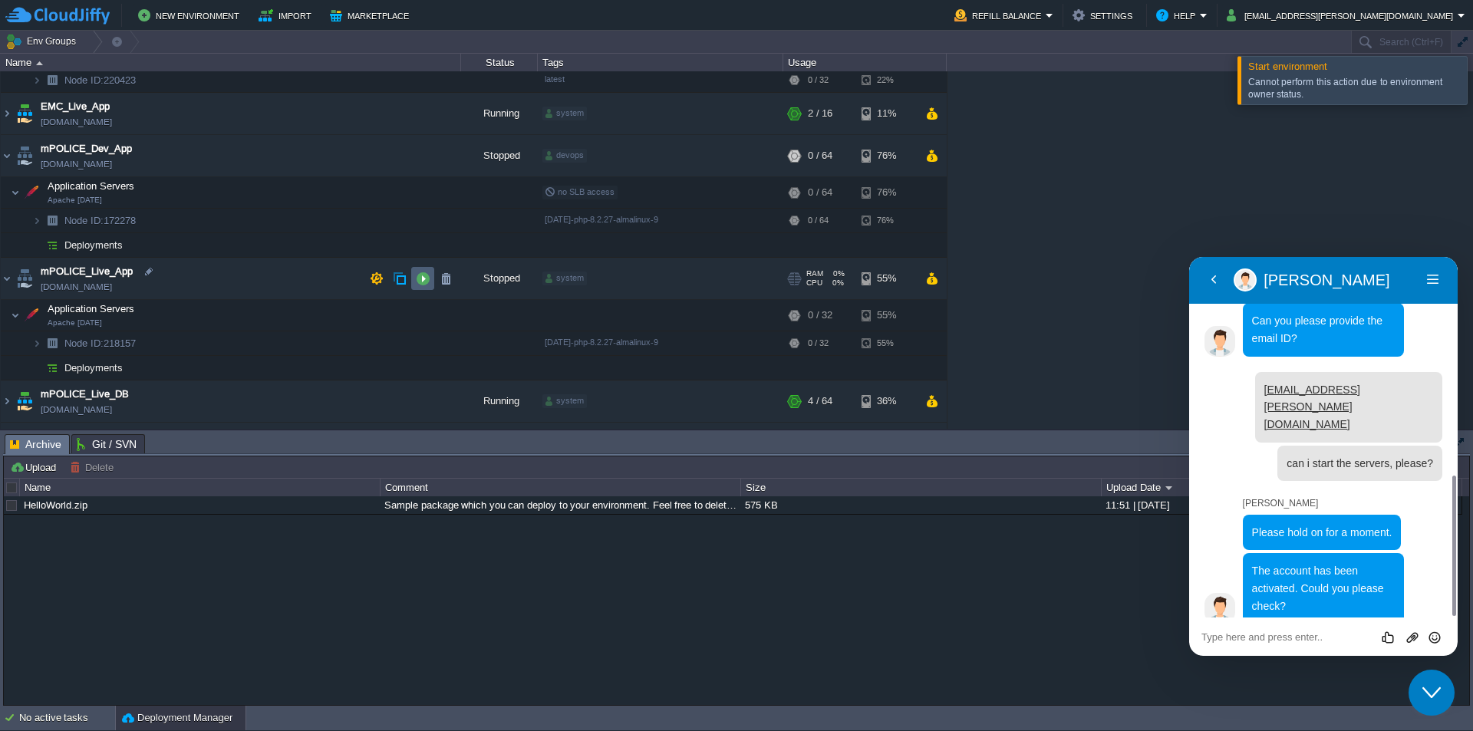
click at [427, 277] on button "button" at bounding box center [423, 279] width 14 height 14
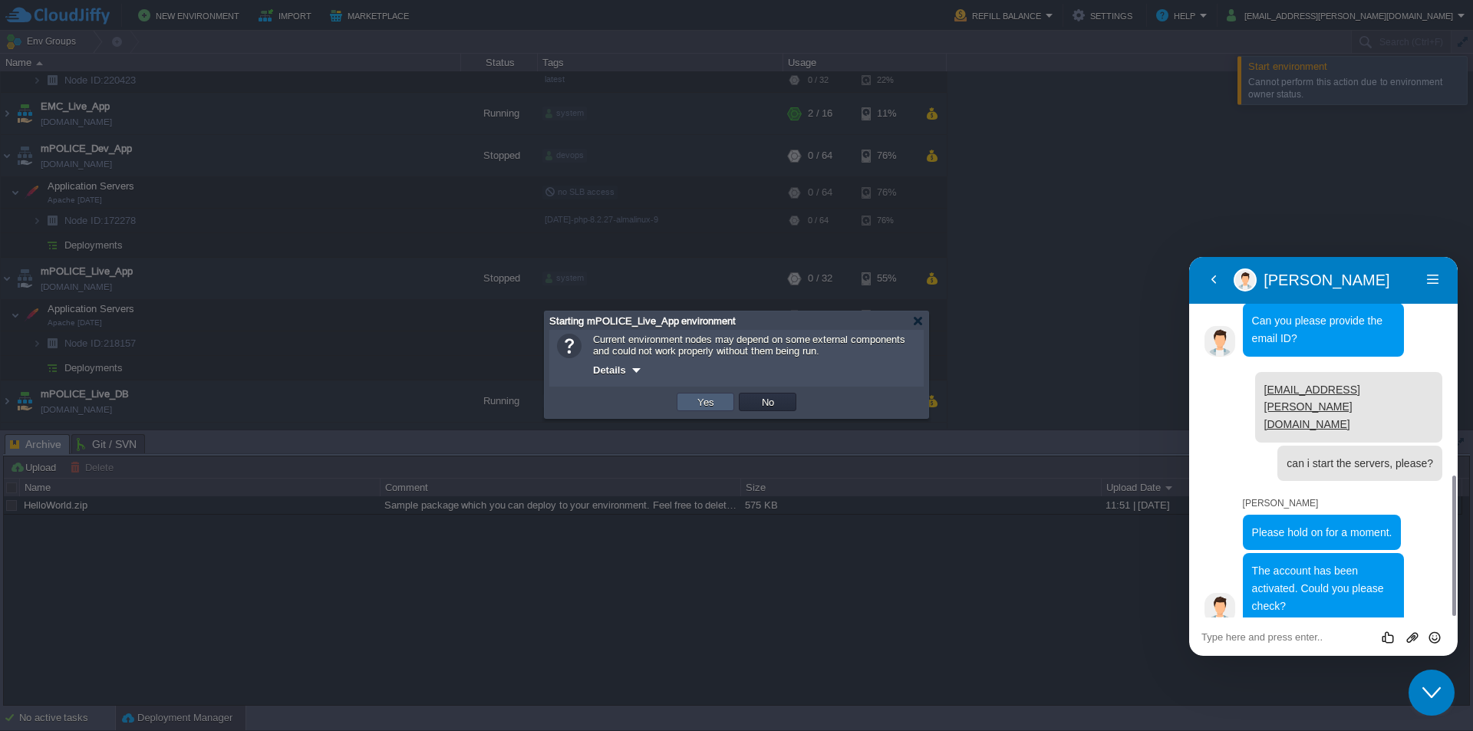
click at [713, 403] on button "Yes" at bounding box center [706, 402] width 26 height 14
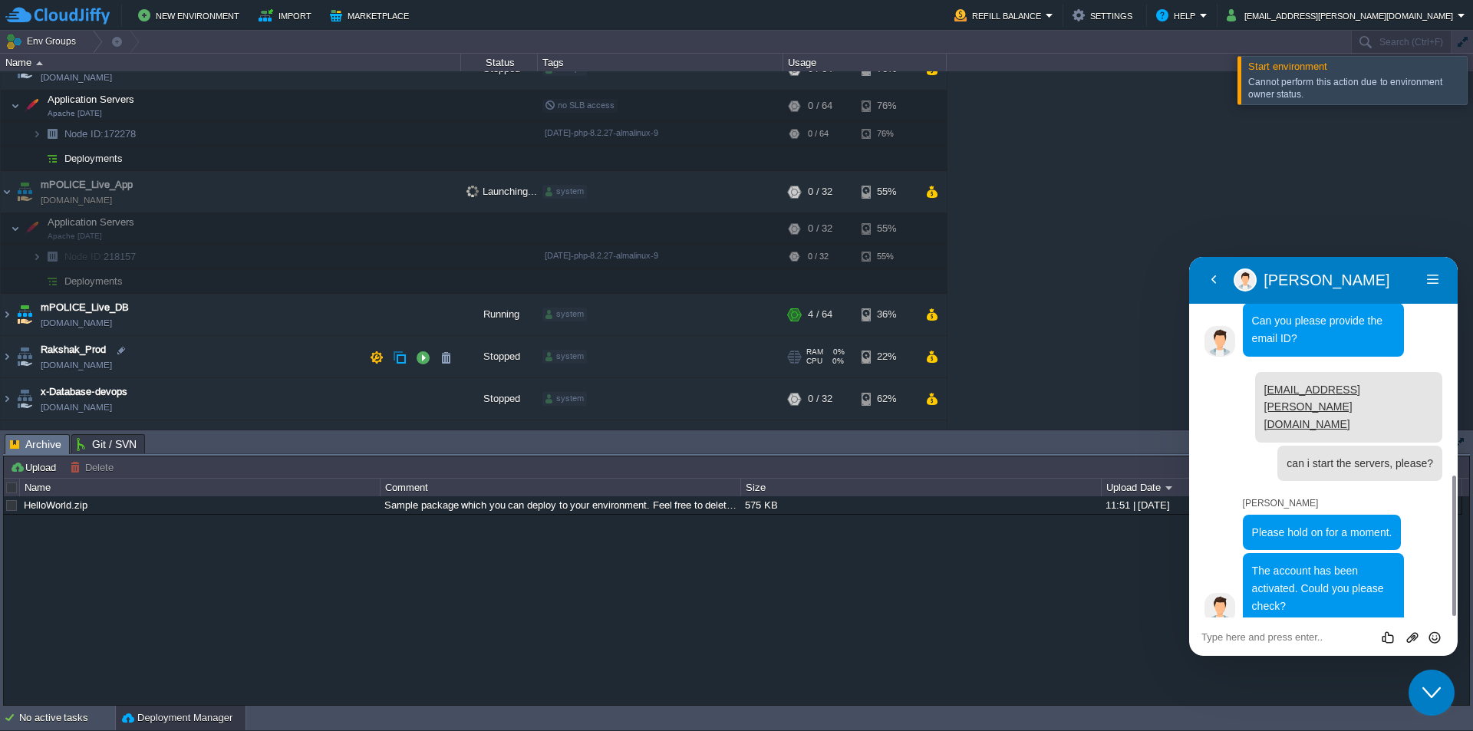
scroll to position [197, 0]
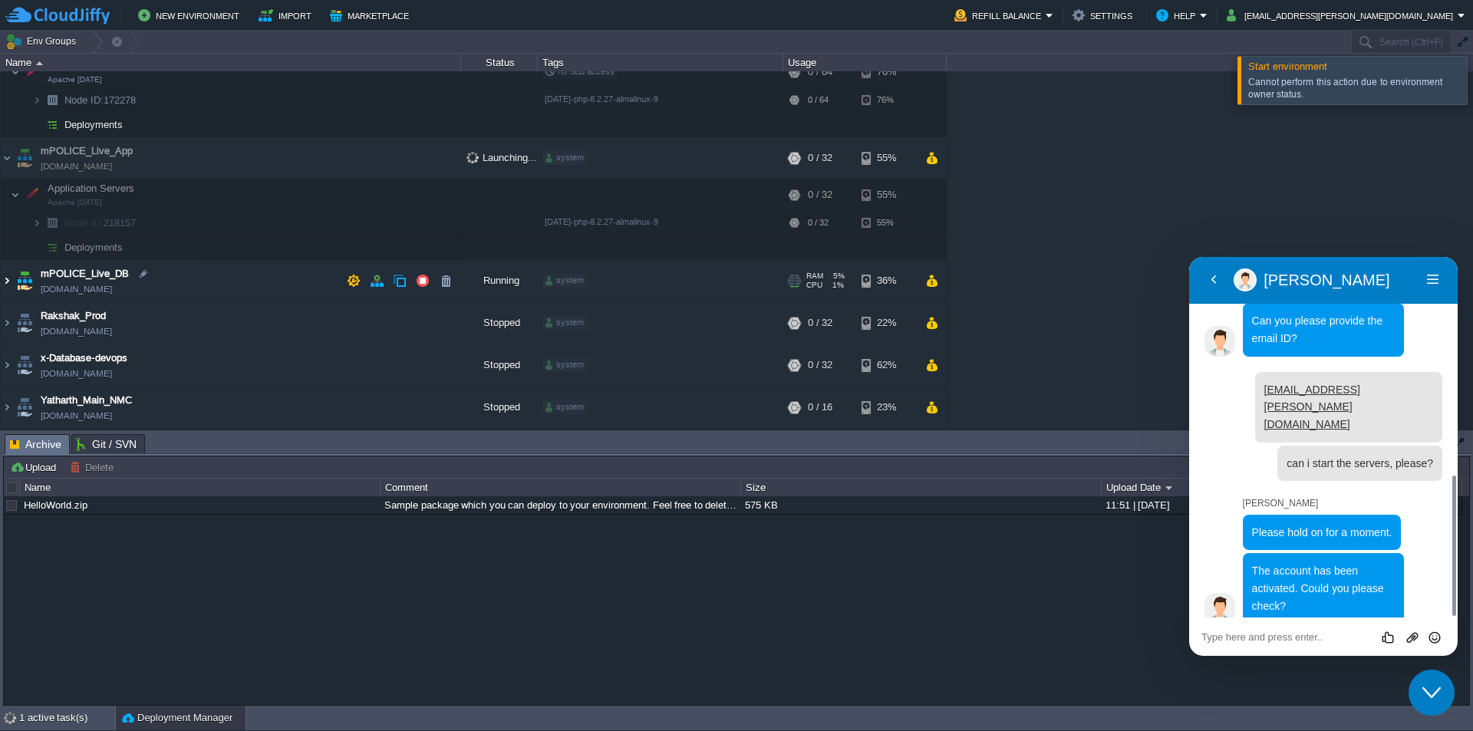
click at [4, 280] on img at bounding box center [7, 280] width 12 height 41
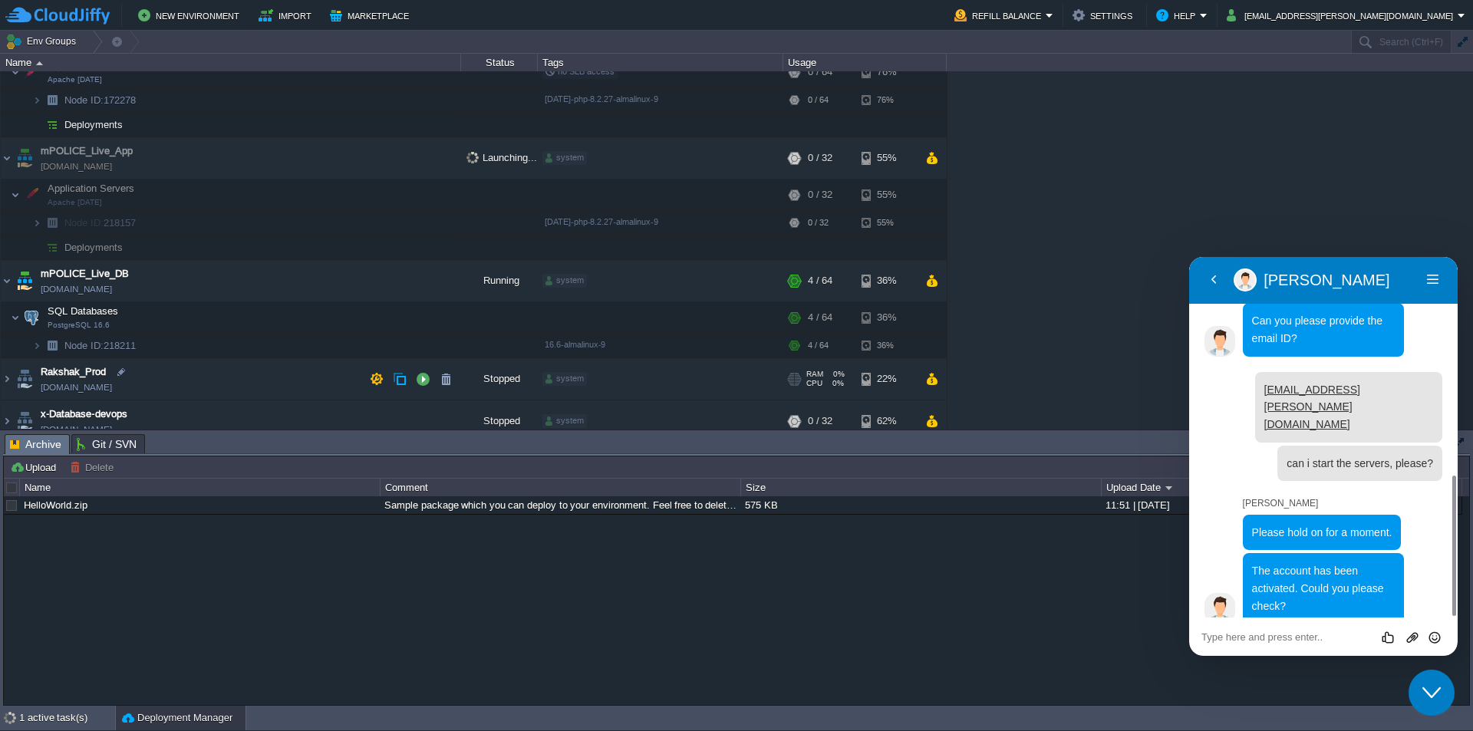
scroll to position [253, 0]
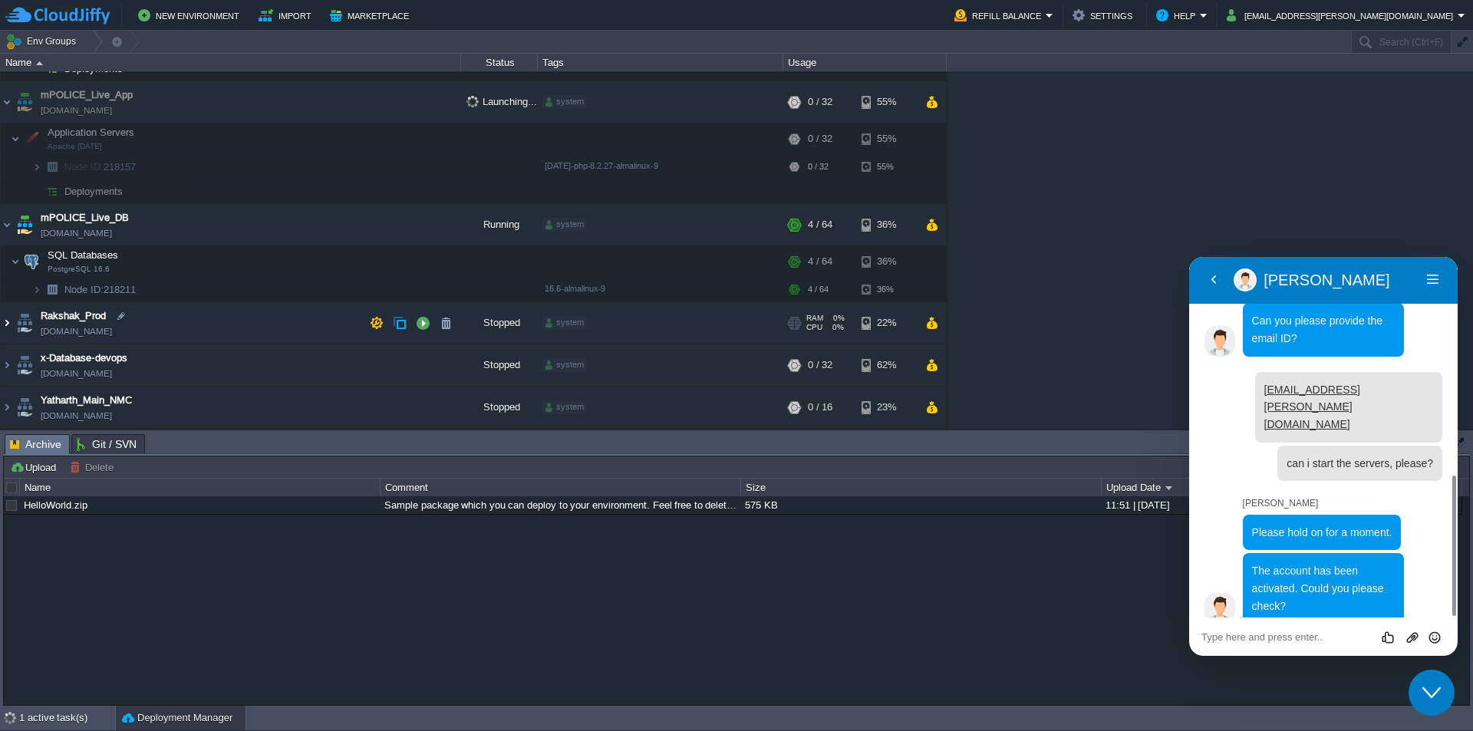
click at [6, 323] on img at bounding box center [7, 322] width 12 height 41
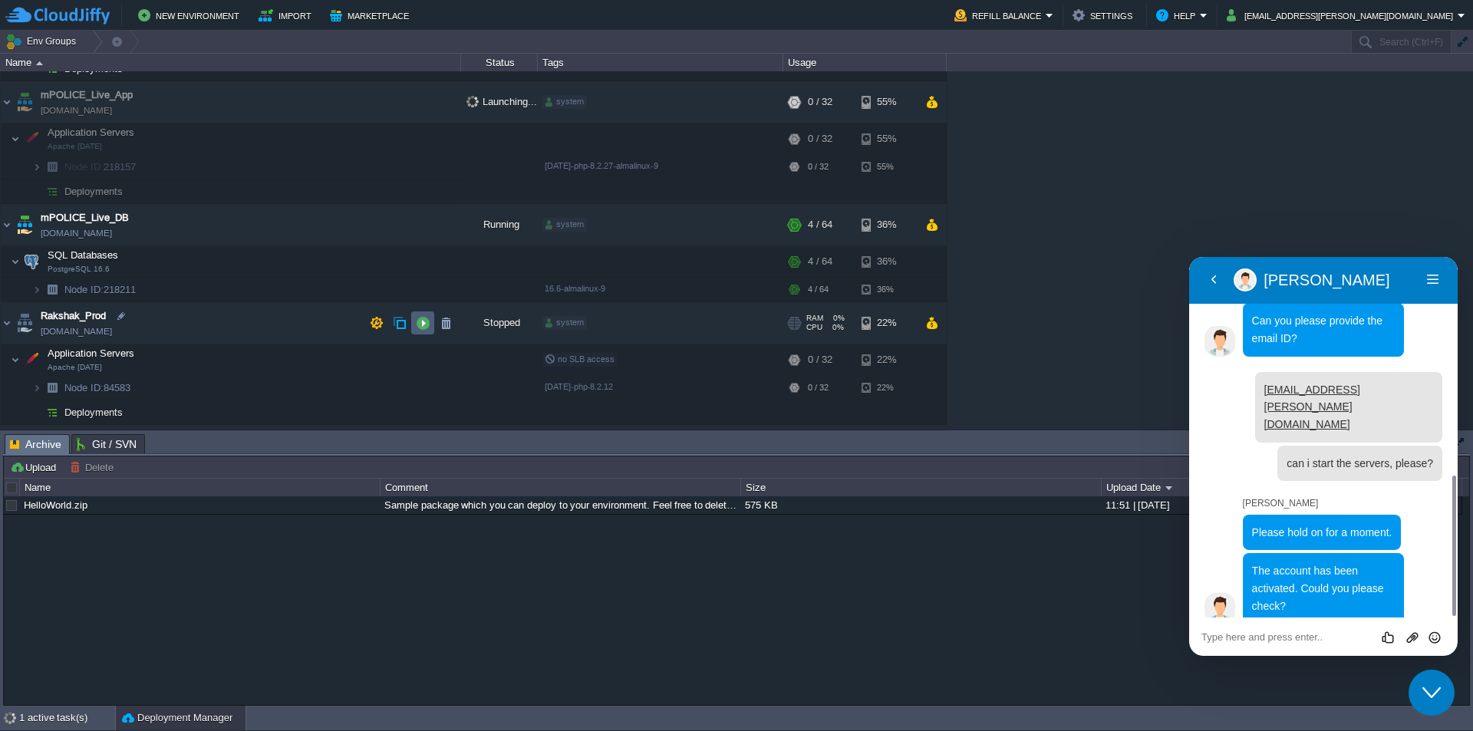
click at [427, 323] on button "button" at bounding box center [423, 323] width 14 height 14
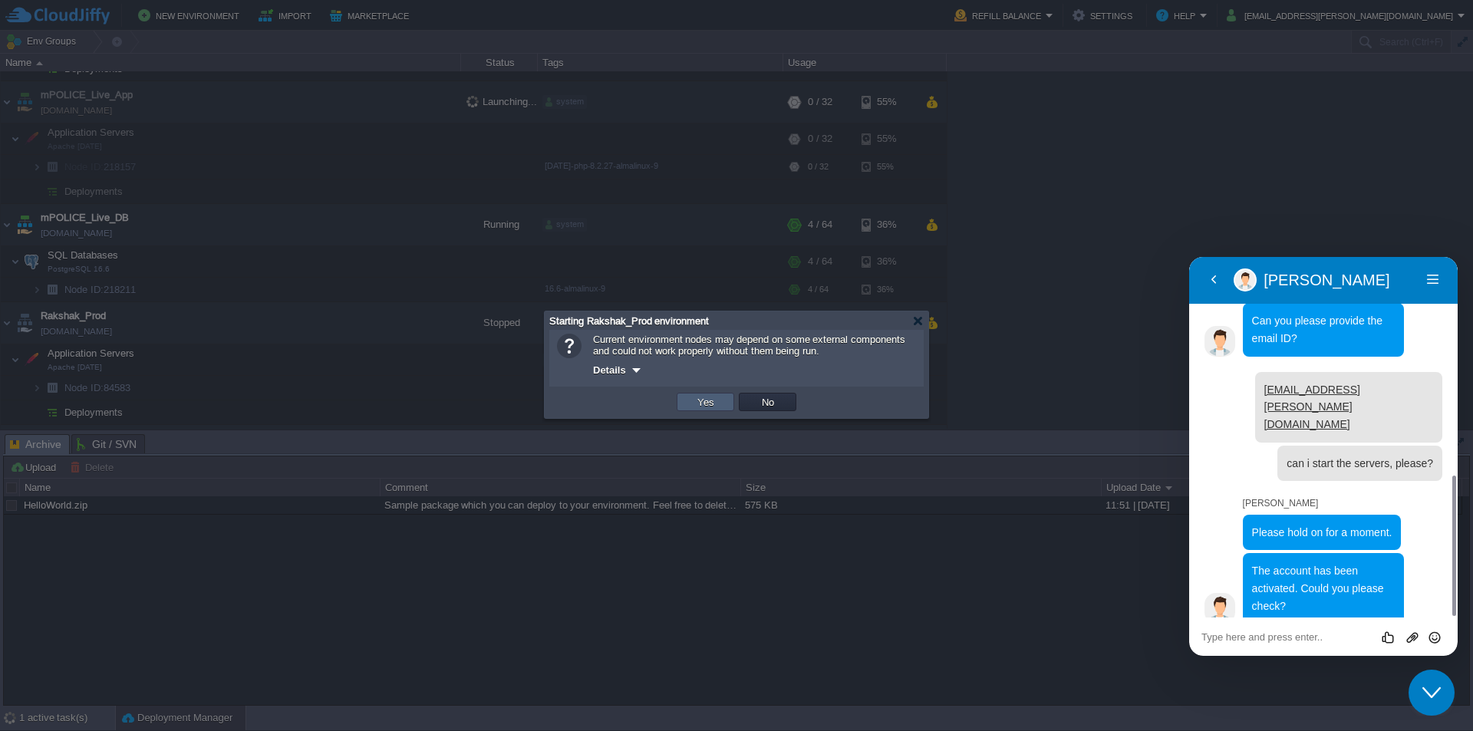
click at [708, 400] on button "Yes" at bounding box center [706, 402] width 26 height 14
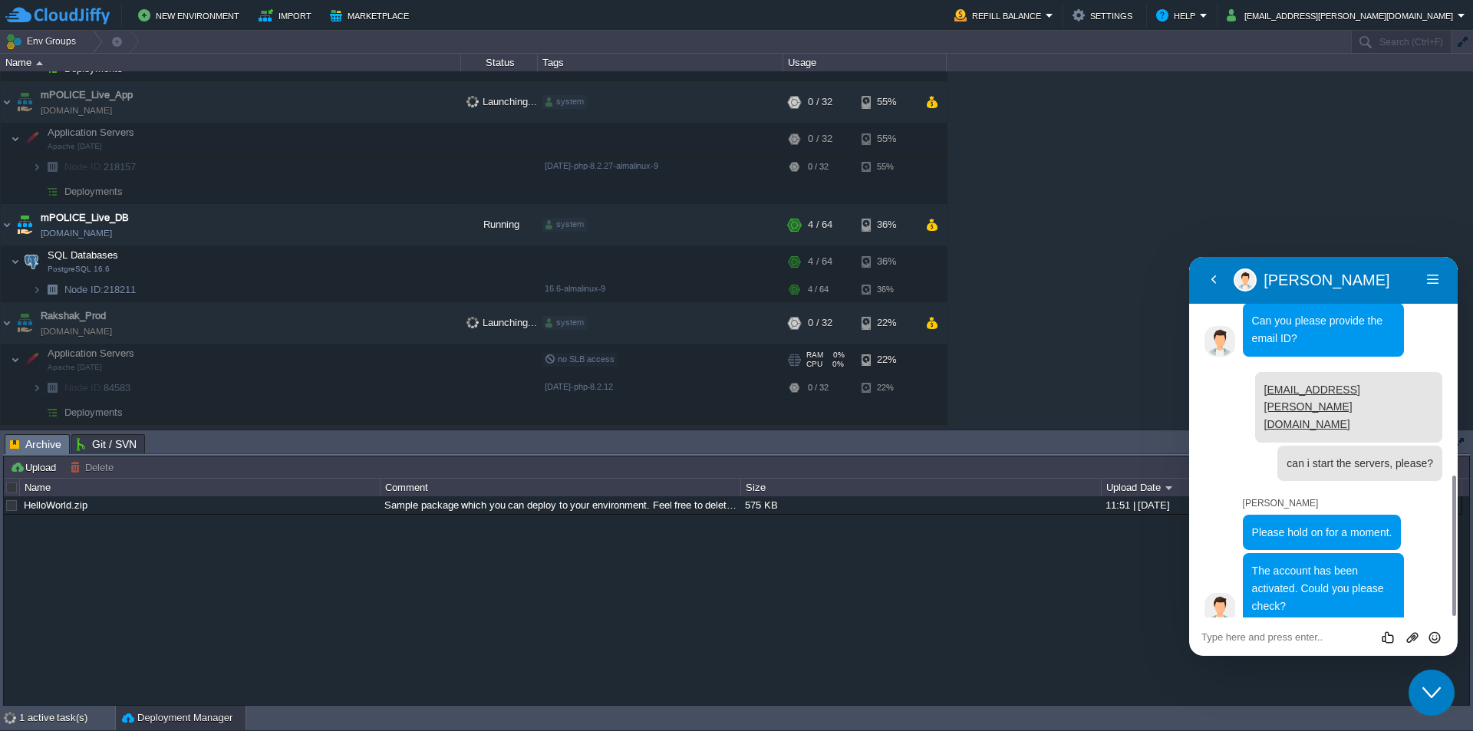
scroll to position [334, 0]
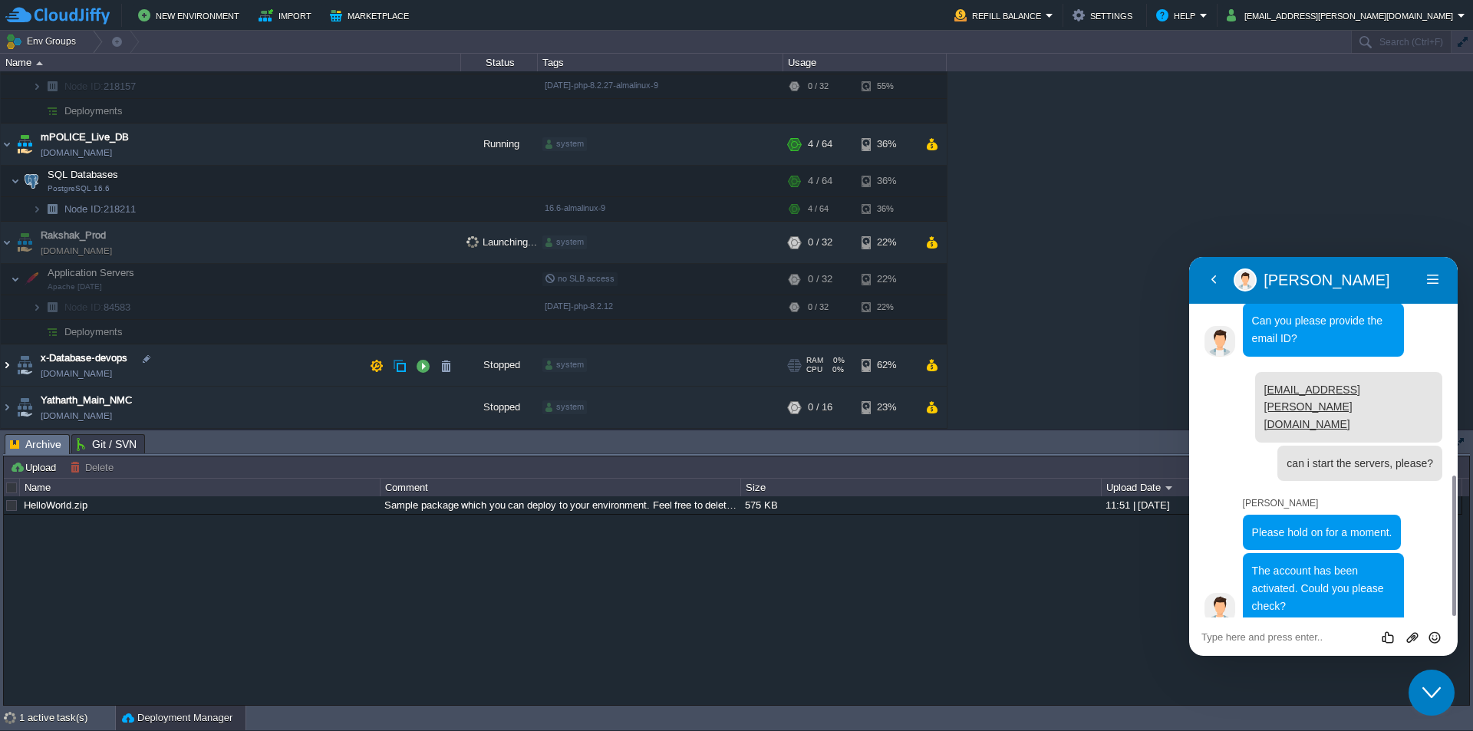
click at [2, 361] on img at bounding box center [7, 365] width 12 height 41
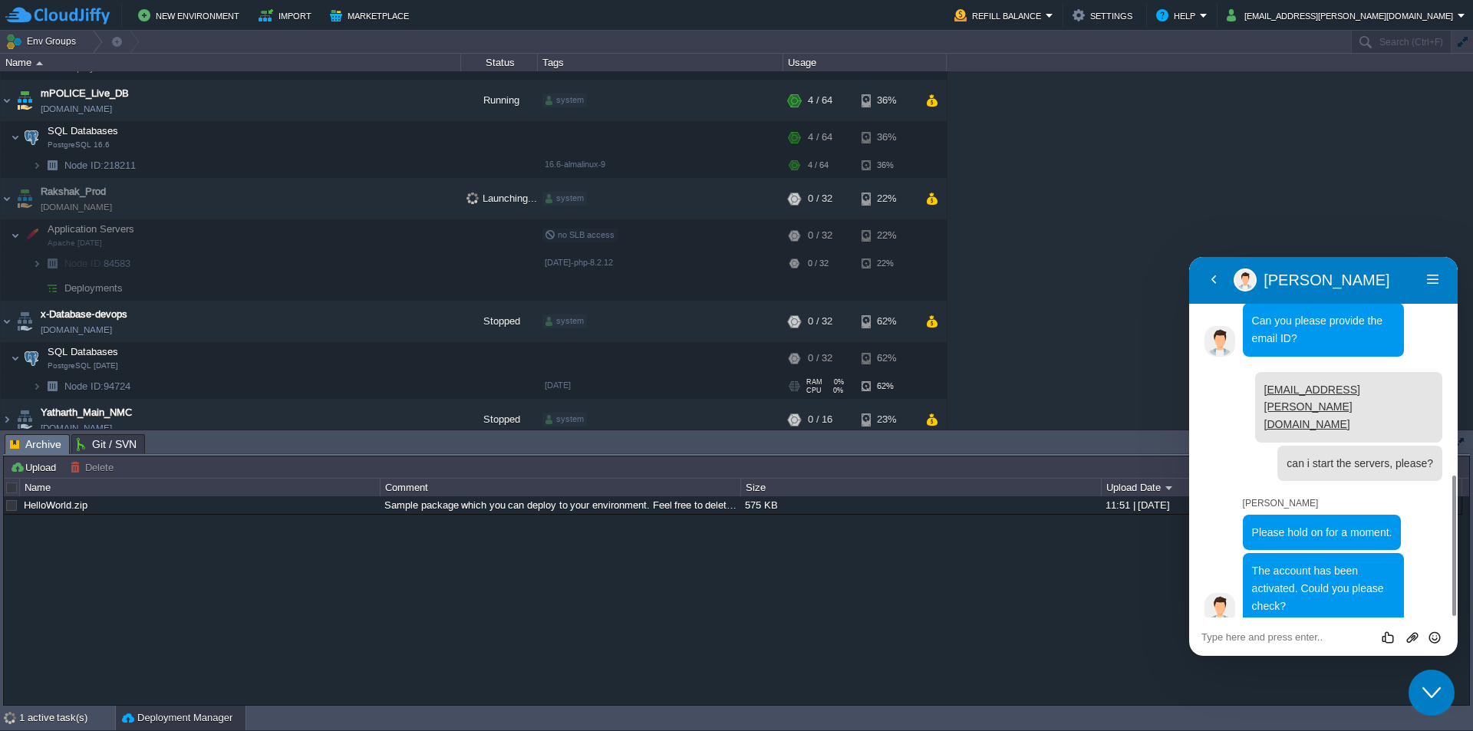
scroll to position [390, 0]
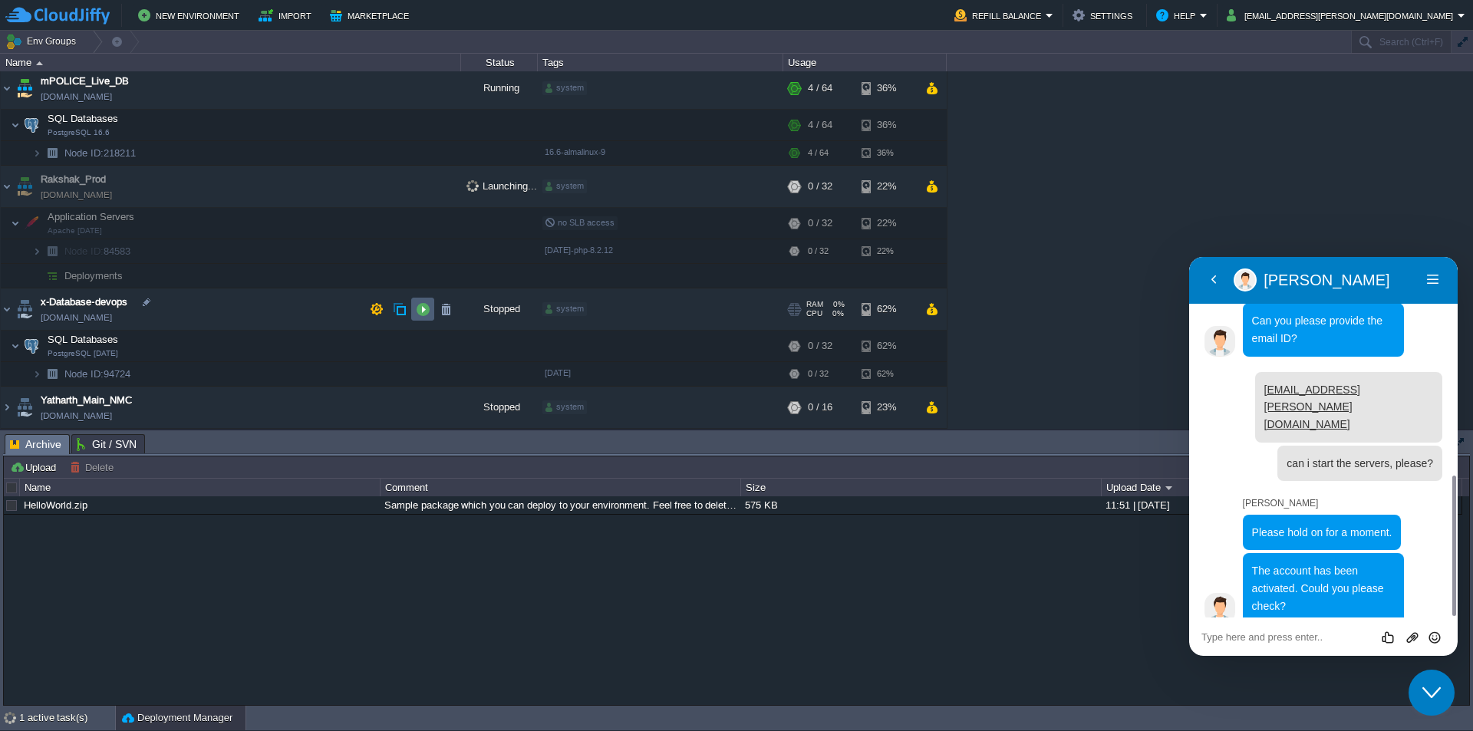
click at [424, 311] on button "button" at bounding box center [423, 309] width 14 height 14
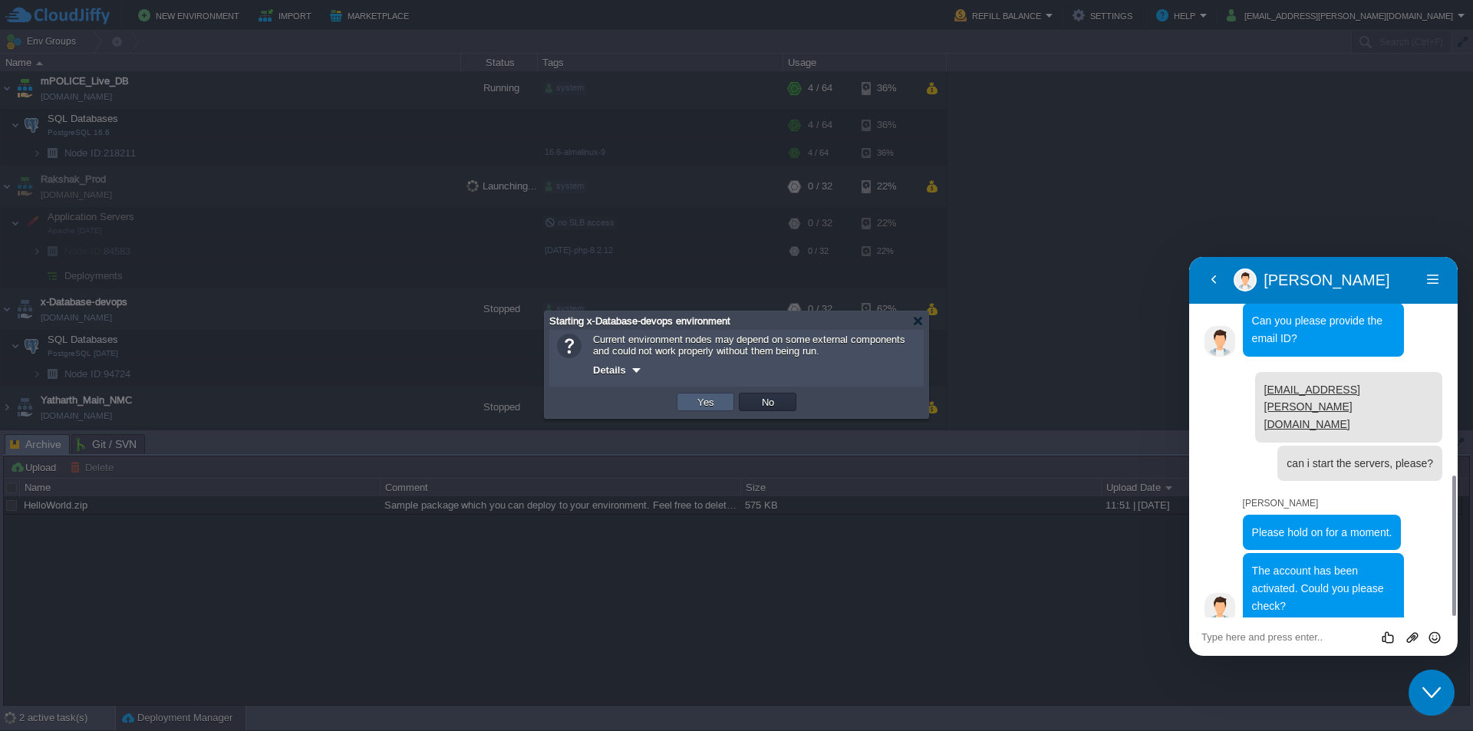
click at [701, 402] on button "Yes" at bounding box center [706, 402] width 26 height 14
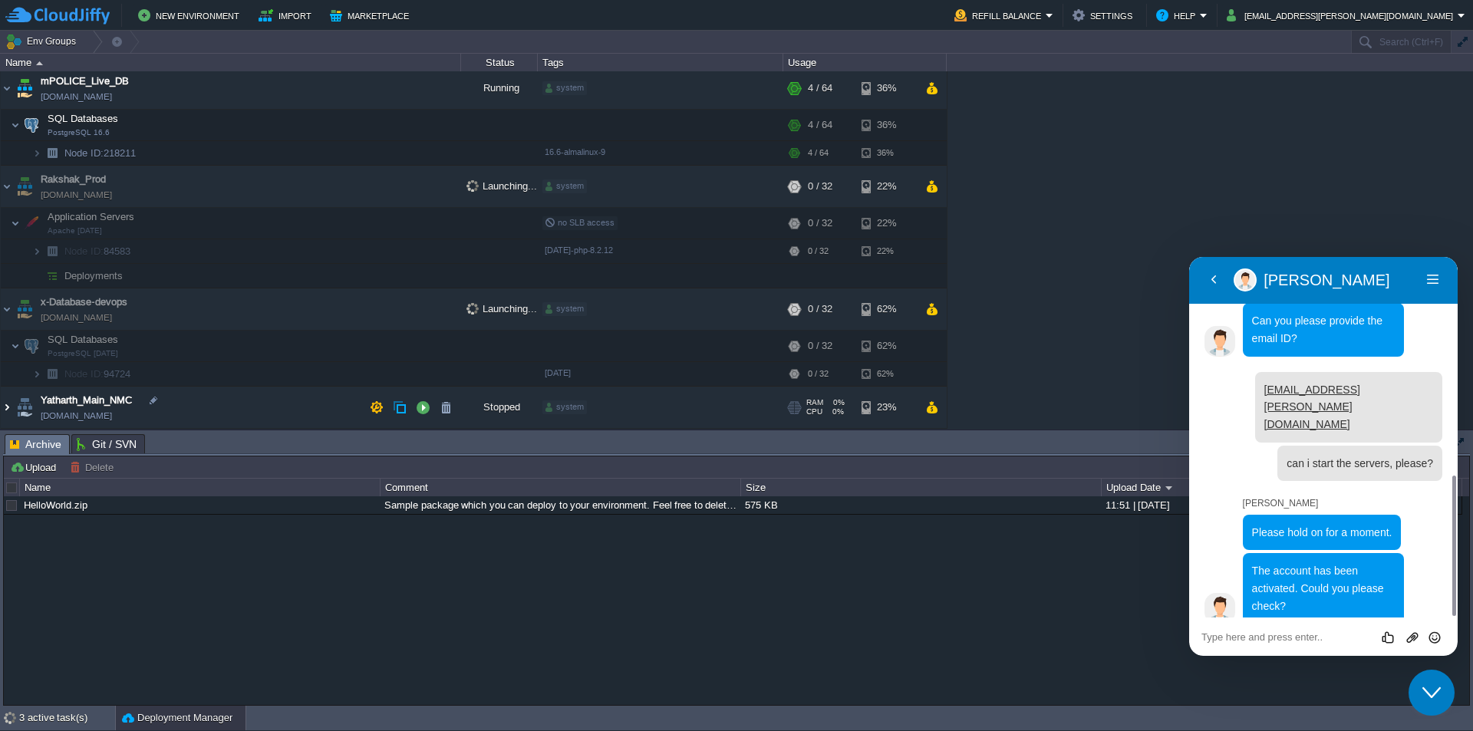
click at [7, 408] on img at bounding box center [7, 407] width 12 height 41
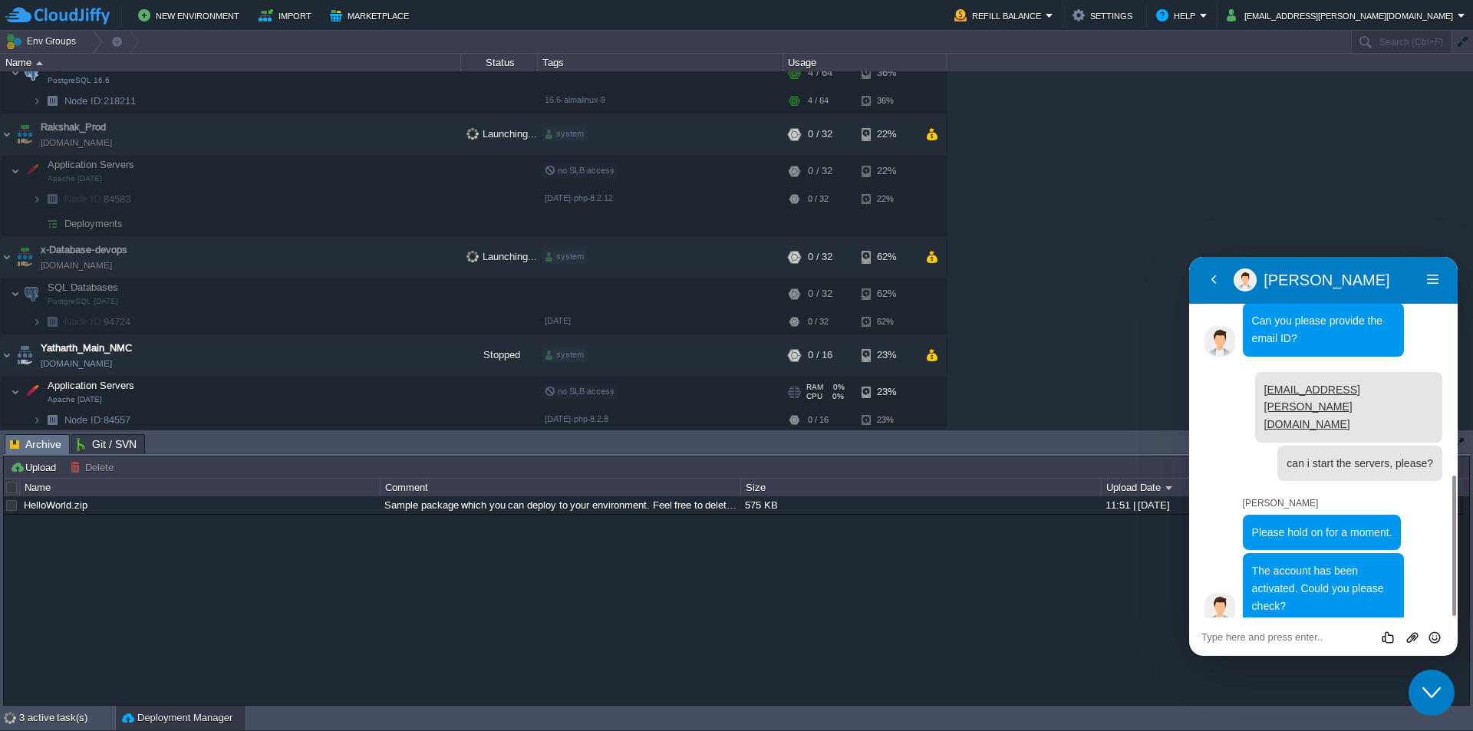
scroll to position [470, 0]
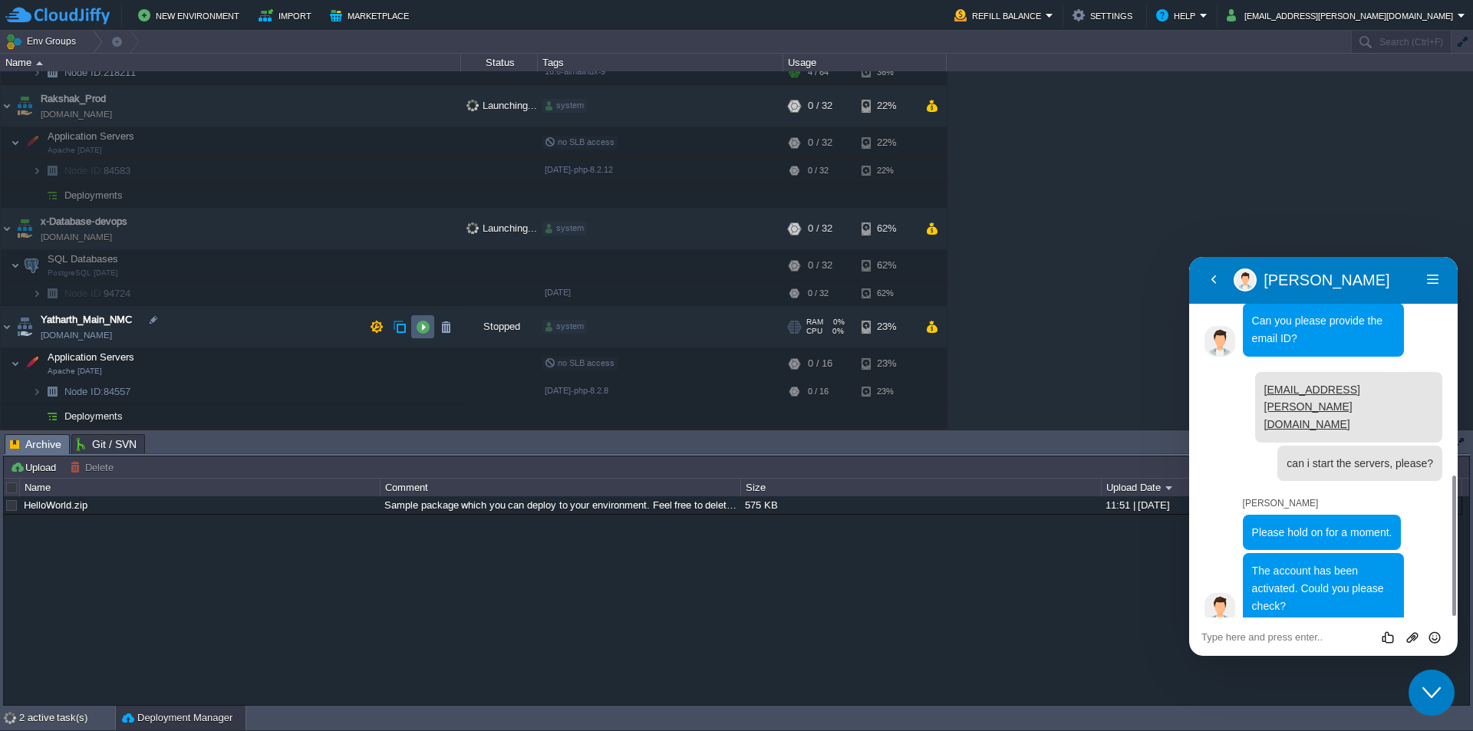
click at [424, 331] on button "button" at bounding box center [423, 327] width 14 height 14
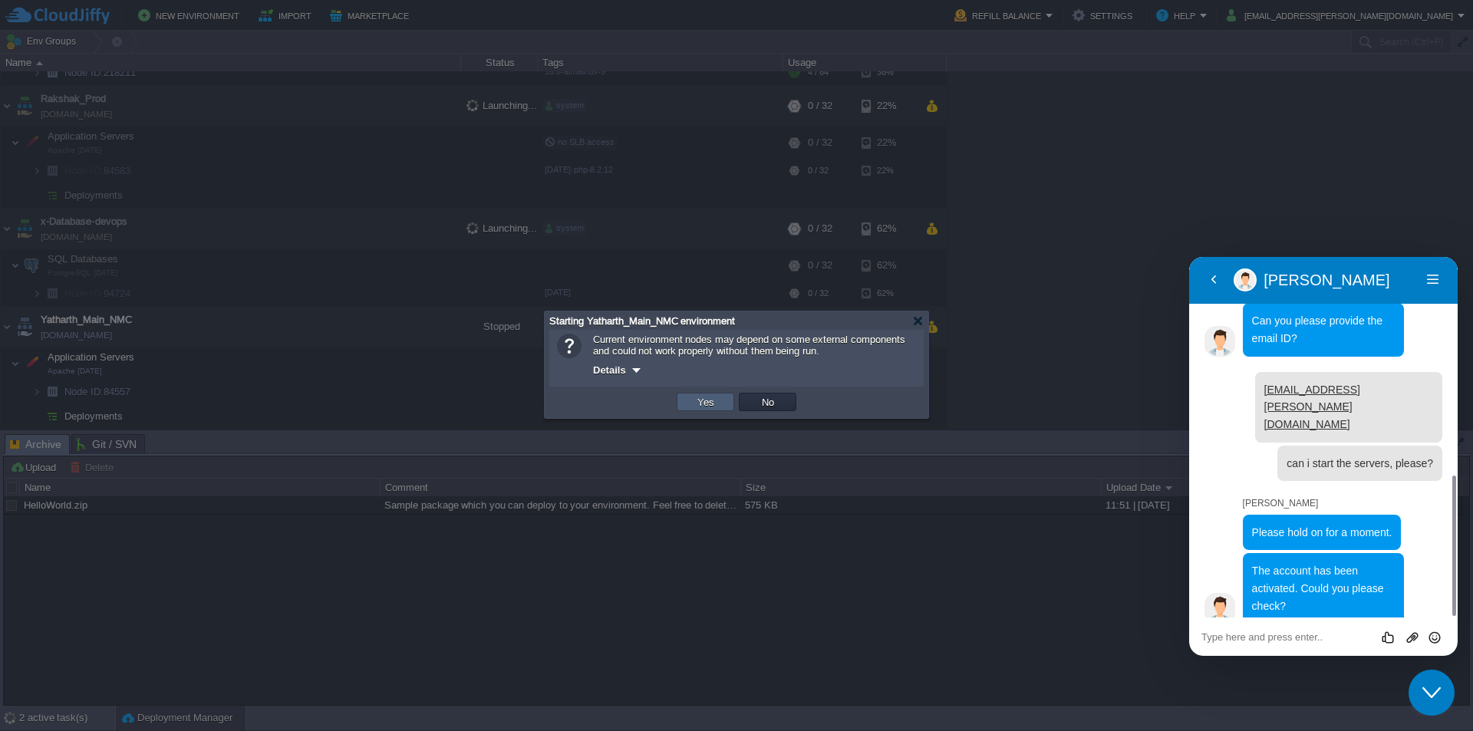
click at [693, 397] on button "Yes" at bounding box center [706, 402] width 26 height 14
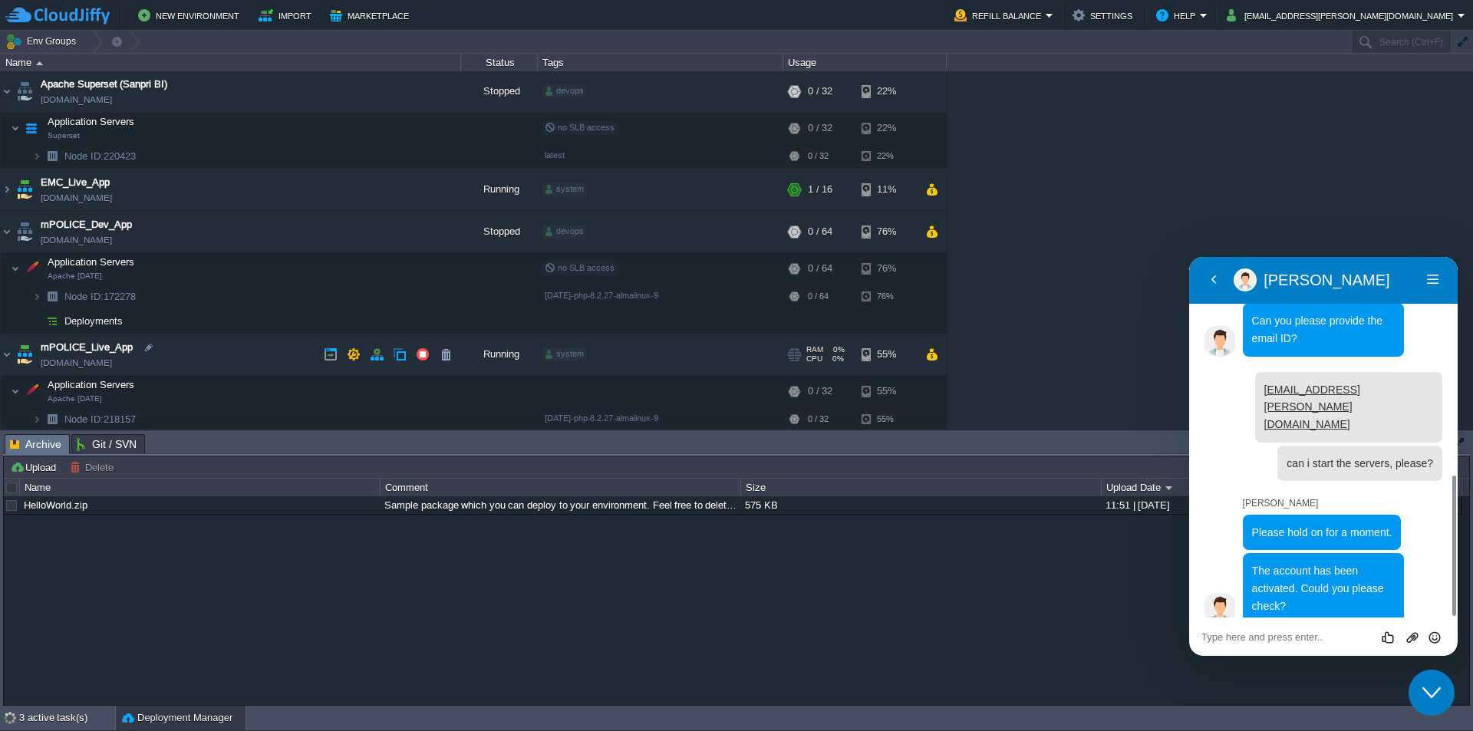
scroll to position [0, 0]
click at [424, 232] on button "button" at bounding box center [423, 232] width 14 height 14
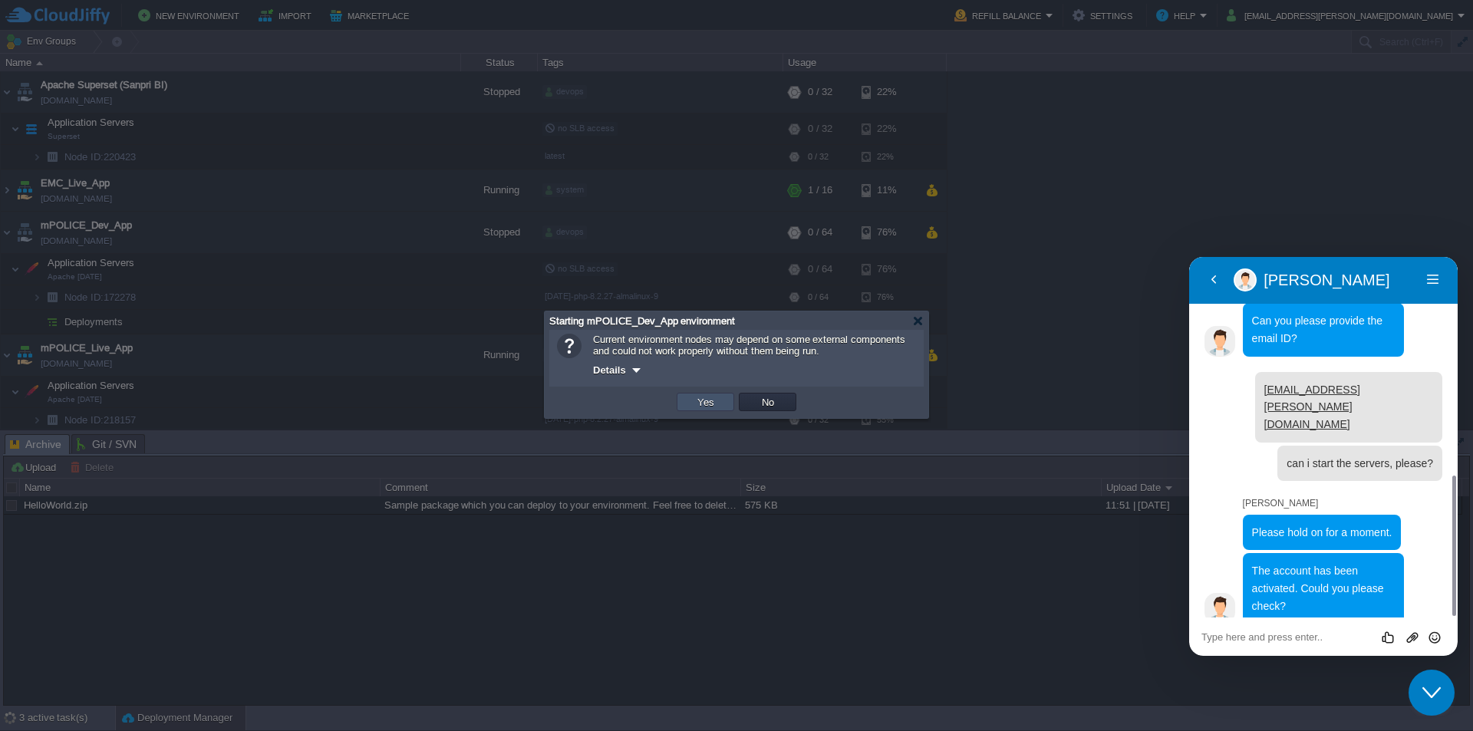
click at [700, 403] on button "Yes" at bounding box center [706, 402] width 26 height 14
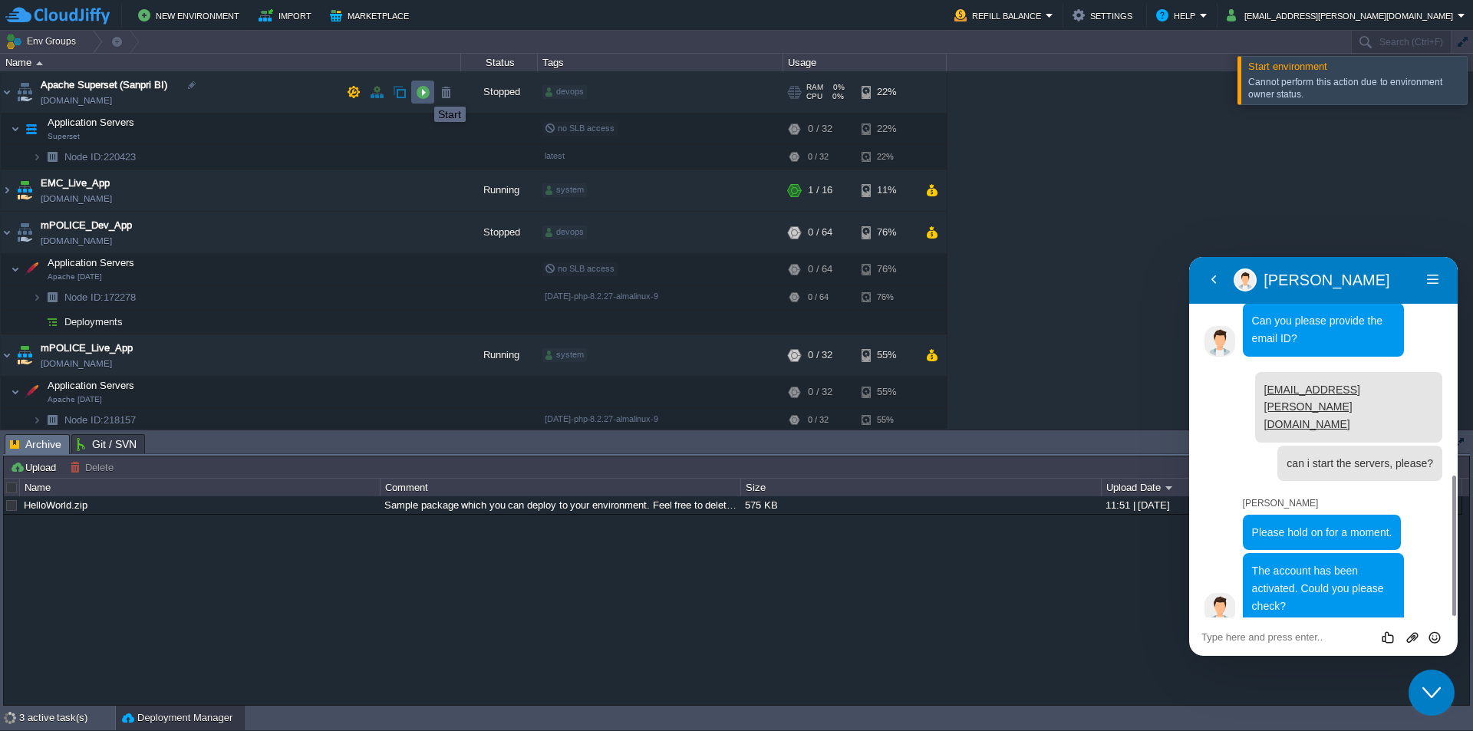
click at [423, 93] on button "button" at bounding box center [423, 92] width 14 height 14
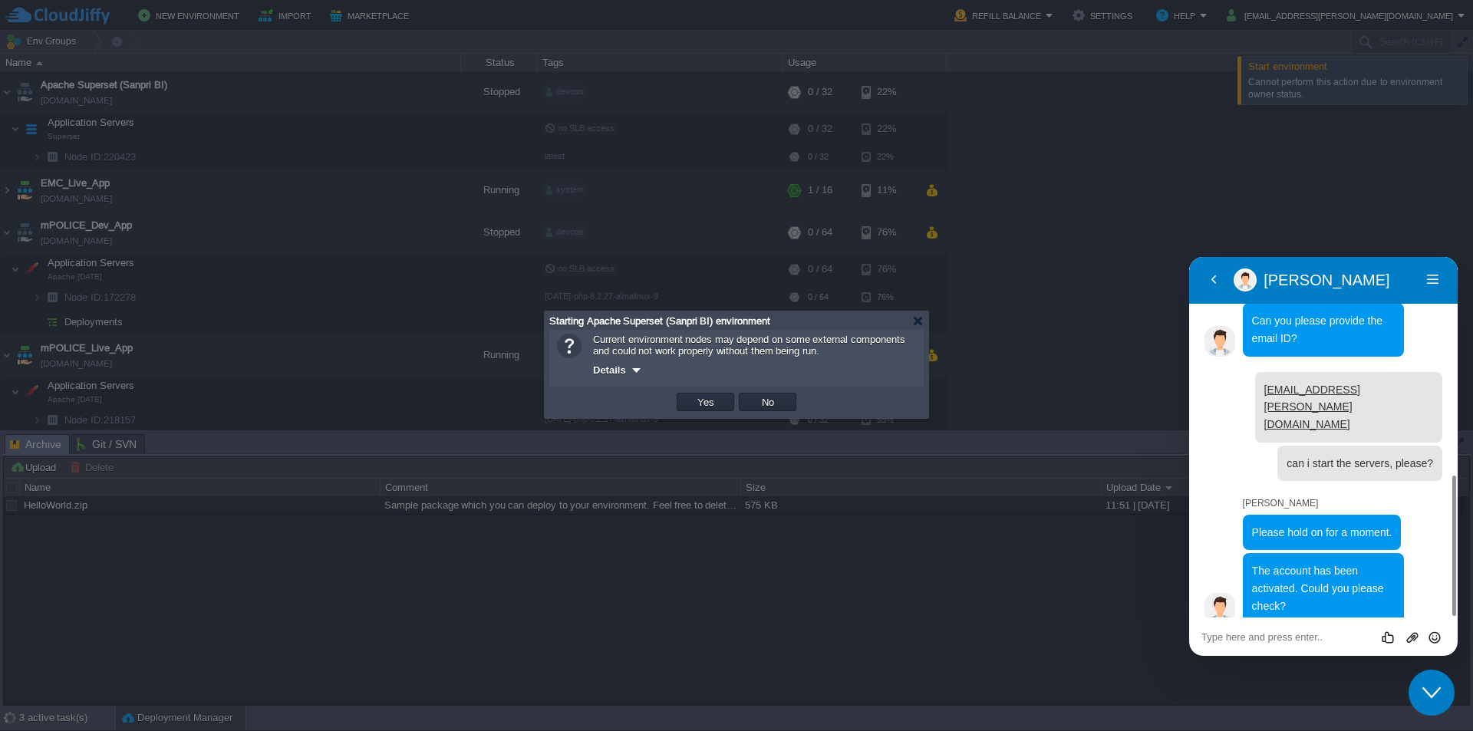
click at [688, 397] on td "Yes" at bounding box center [705, 402] width 58 height 18
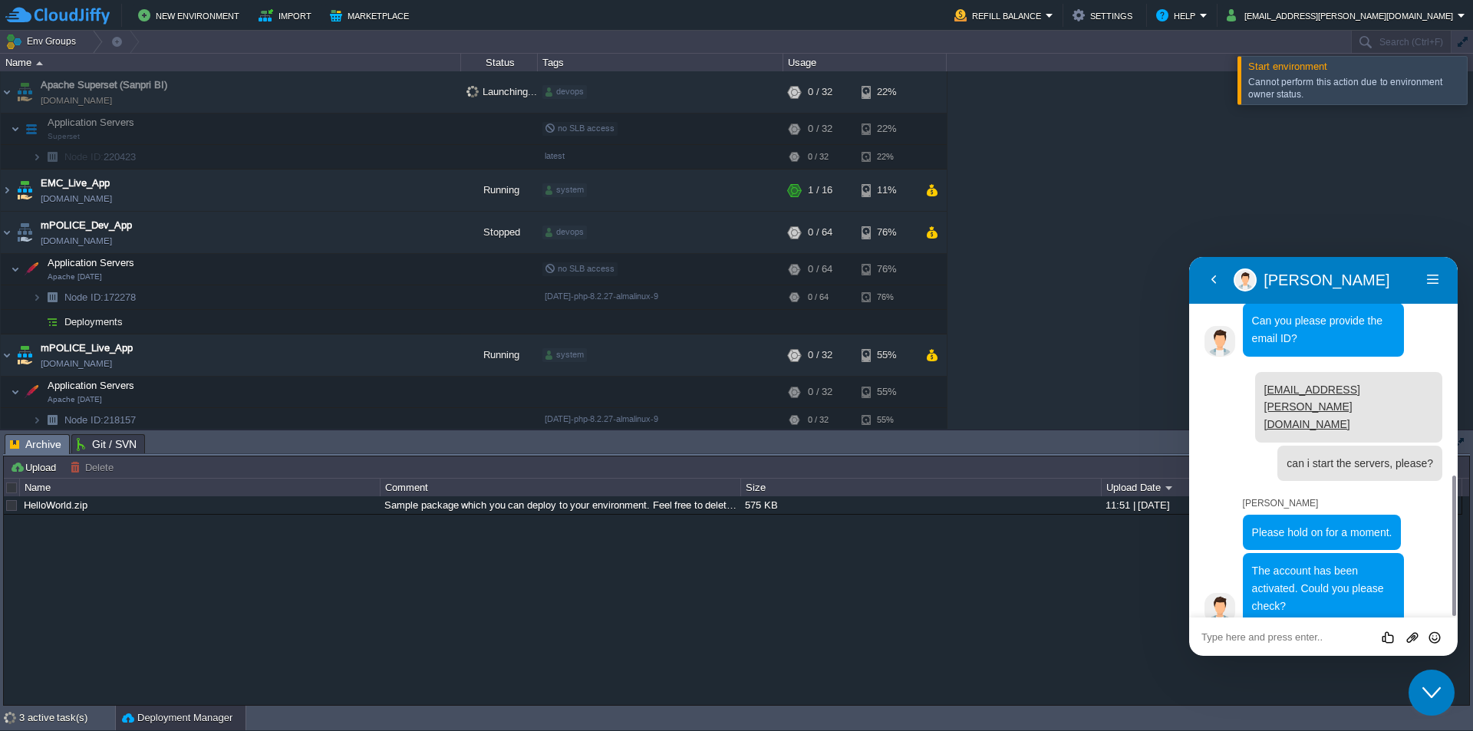
click at [1243, 634] on textarea at bounding box center [1323, 637] width 244 height 12
type textarea "i"
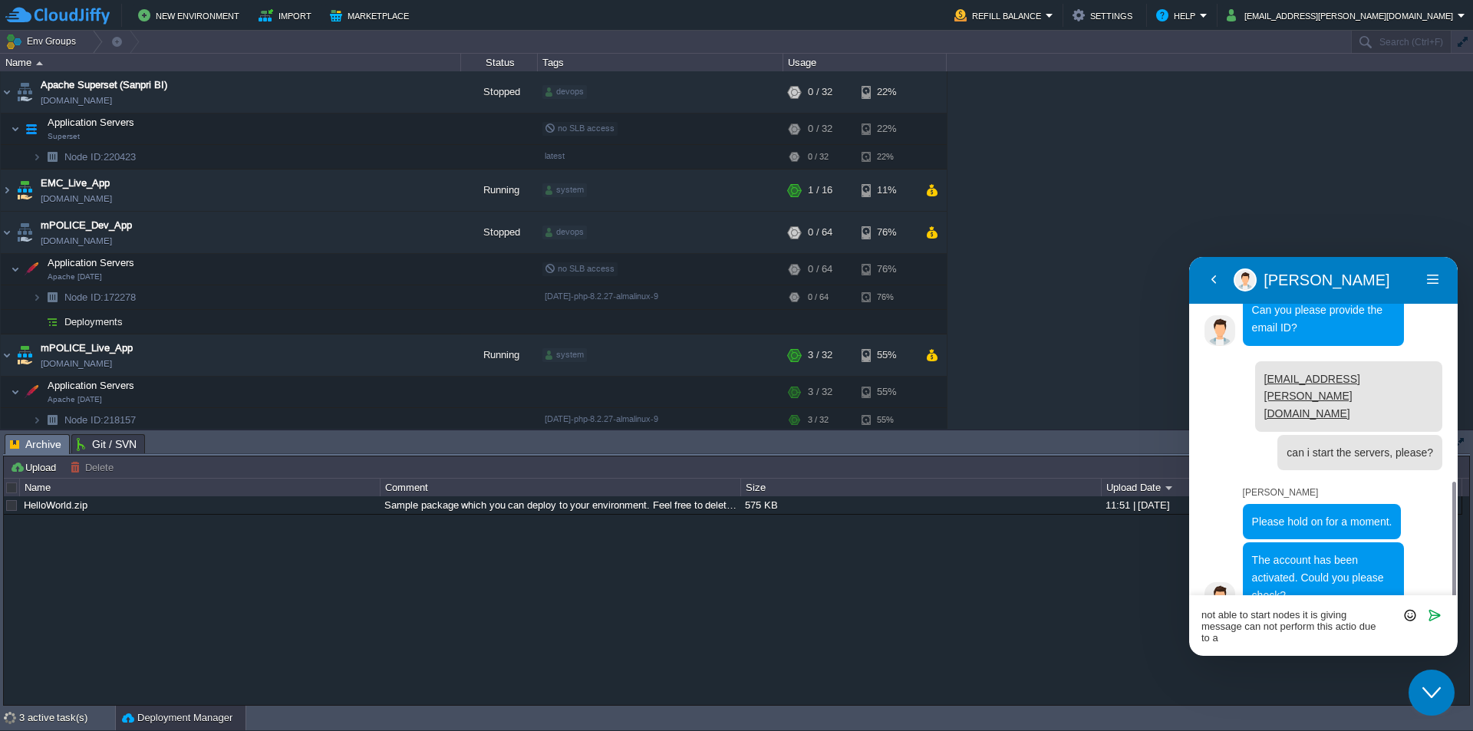
scroll to position [581, 0]
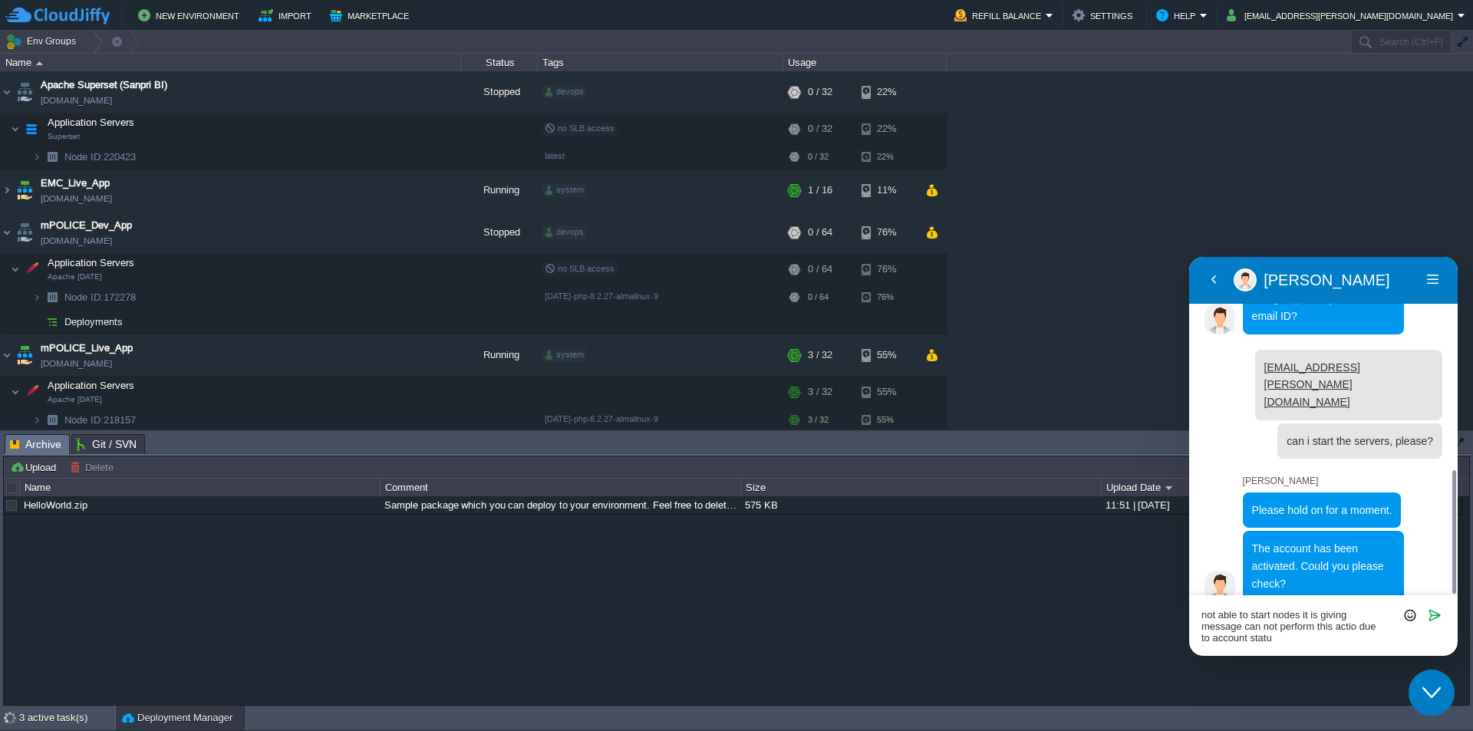
type textarea "not able to start nodes it is giving message can not perform this actio due to …"
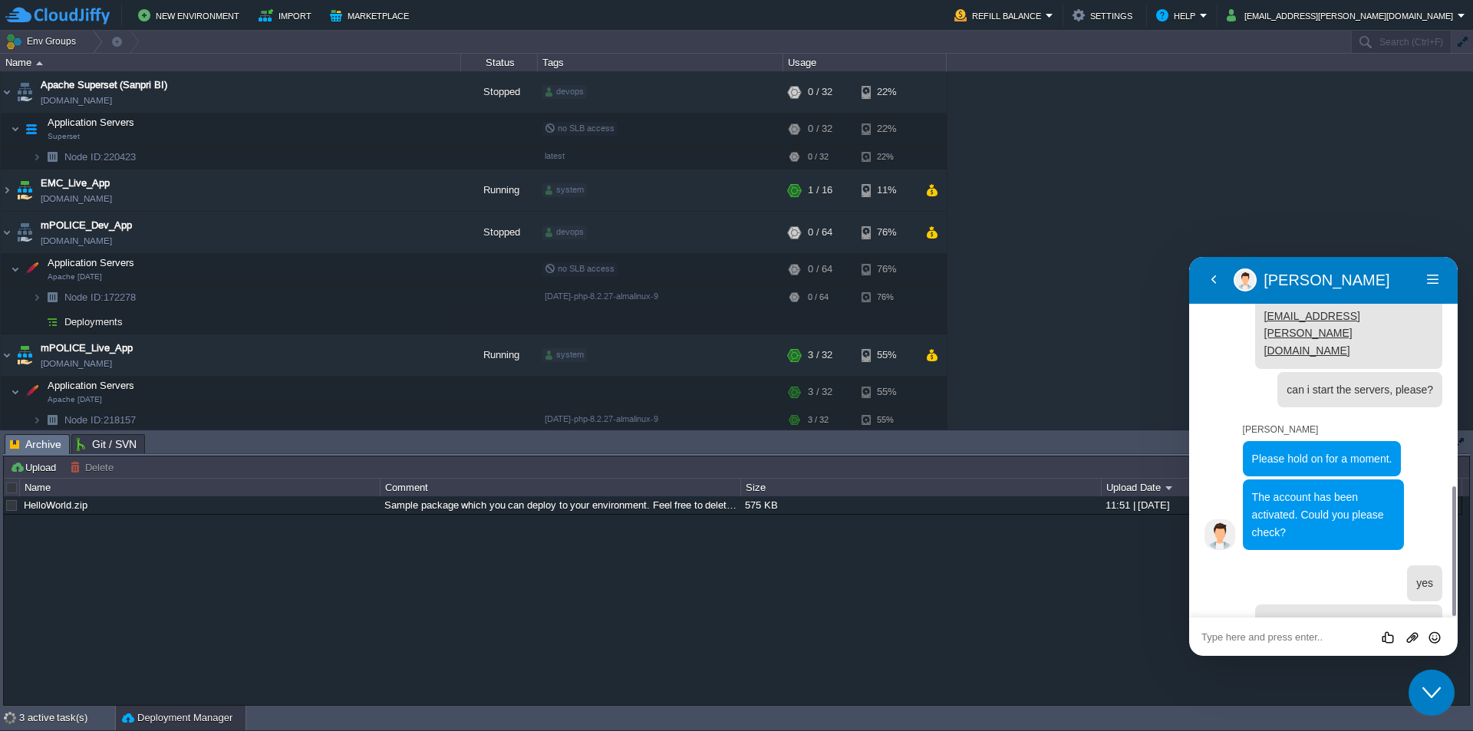
scroll to position [675, 0]
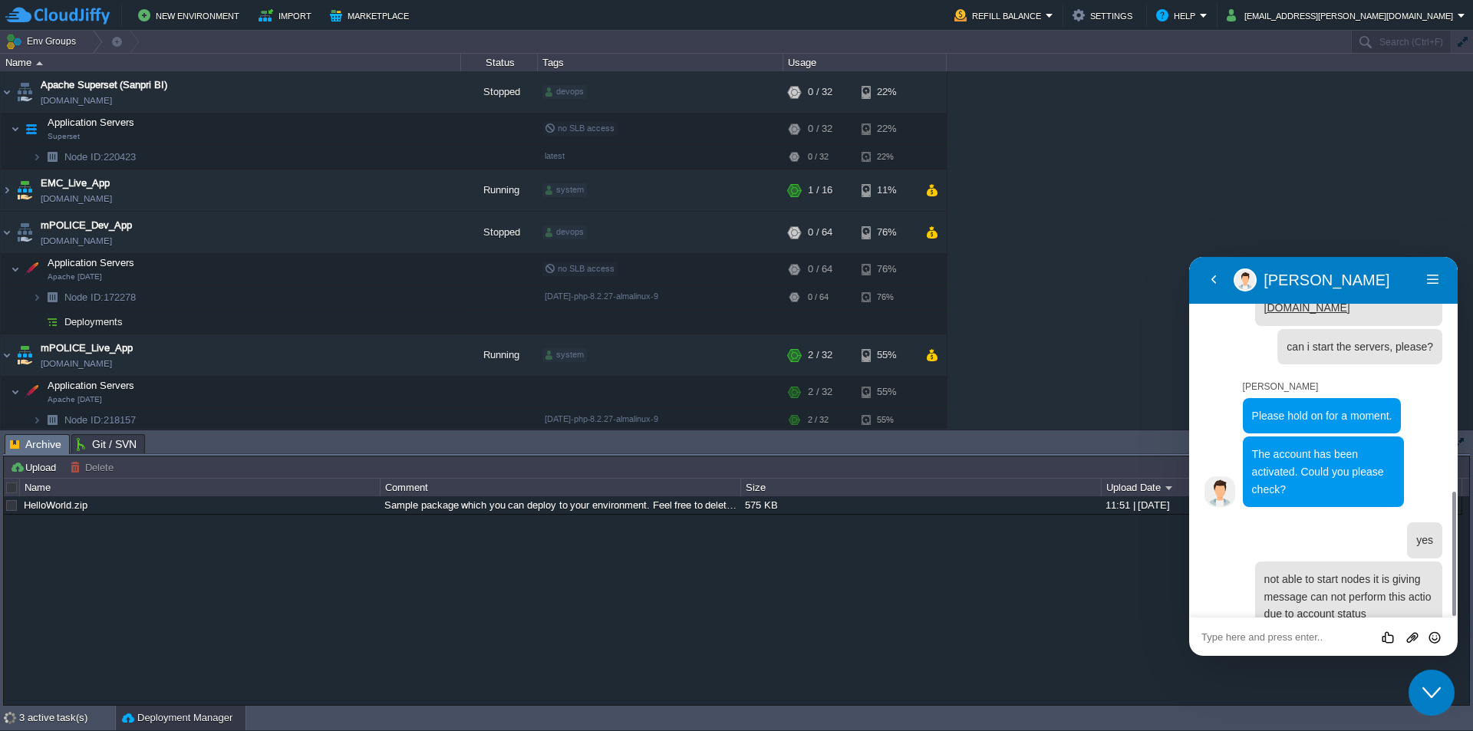
click at [1276, 644] on div "Rate this chat Upload File Insert emoji" at bounding box center [1323, 636] width 268 height 38
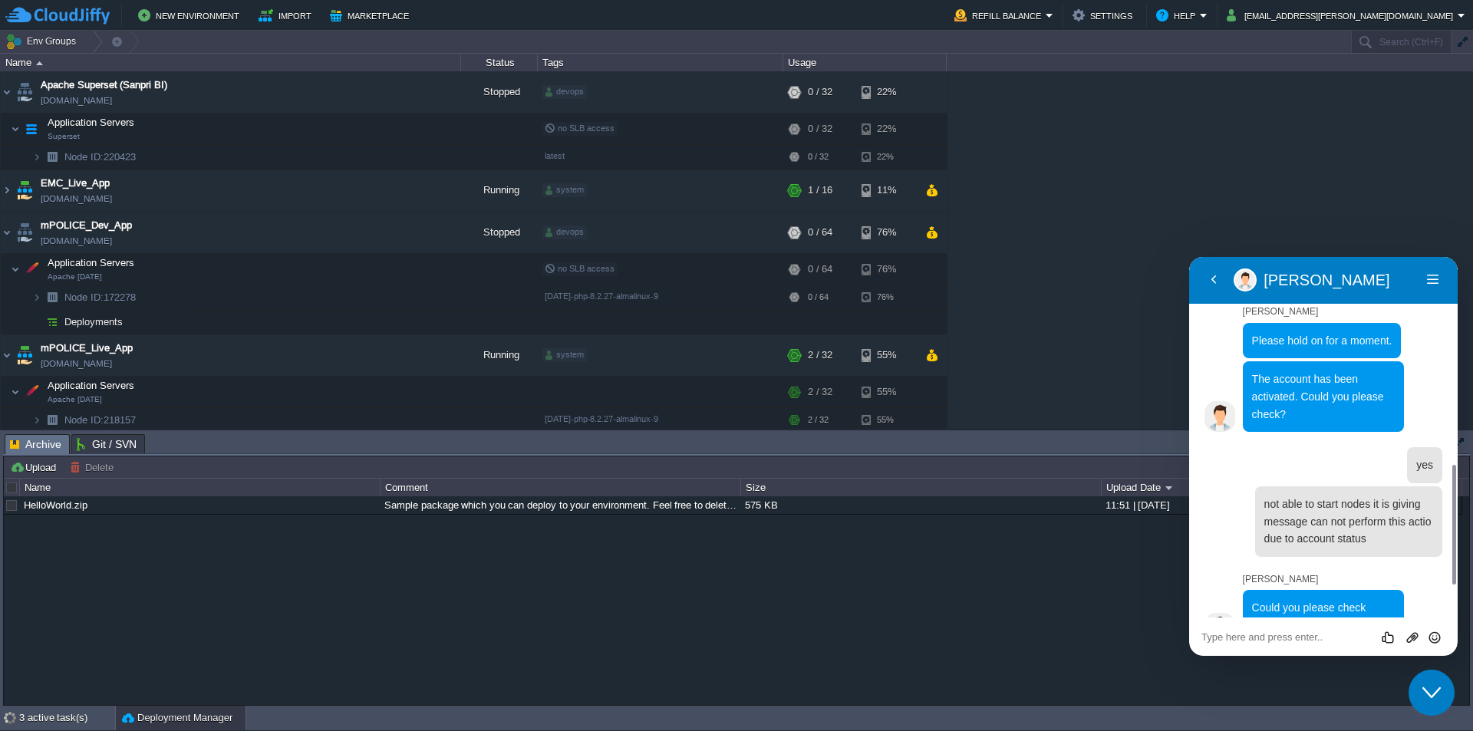
scroll to position [719, 0]
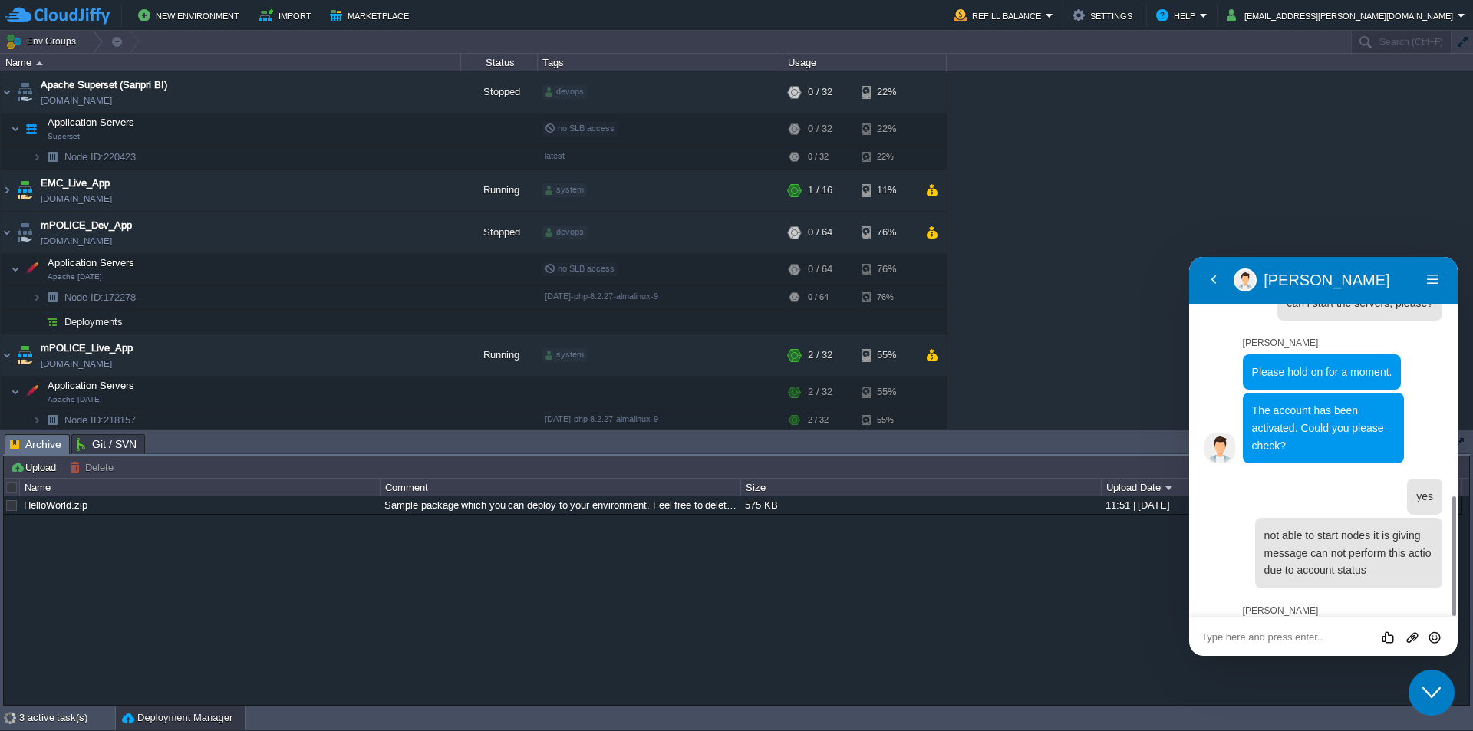
click at [1276, 637] on textarea at bounding box center [1323, 637] width 244 height 12
click at [1269, 637] on textarea at bounding box center [1323, 637] width 244 height 12
type textarea "ok"
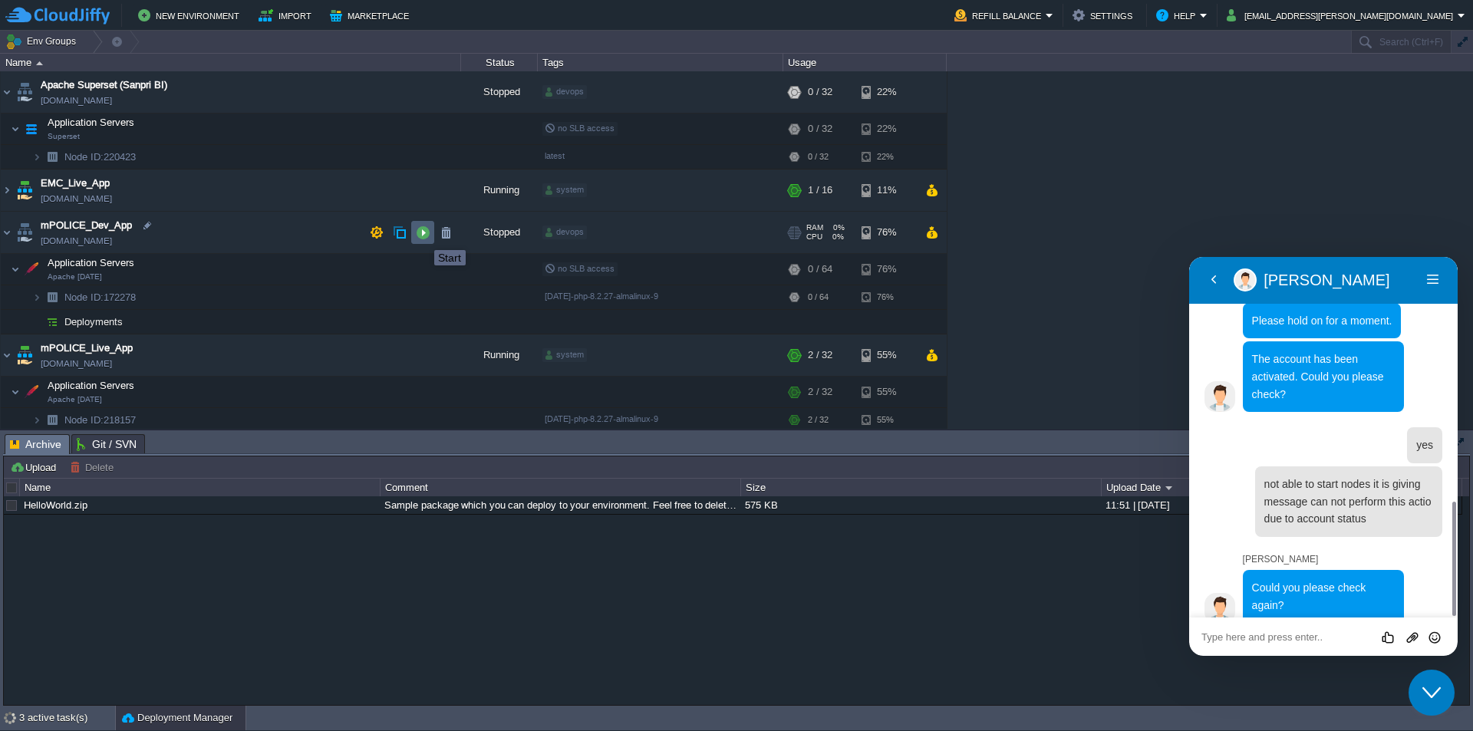
click at [423, 235] on button "button" at bounding box center [423, 232] width 14 height 14
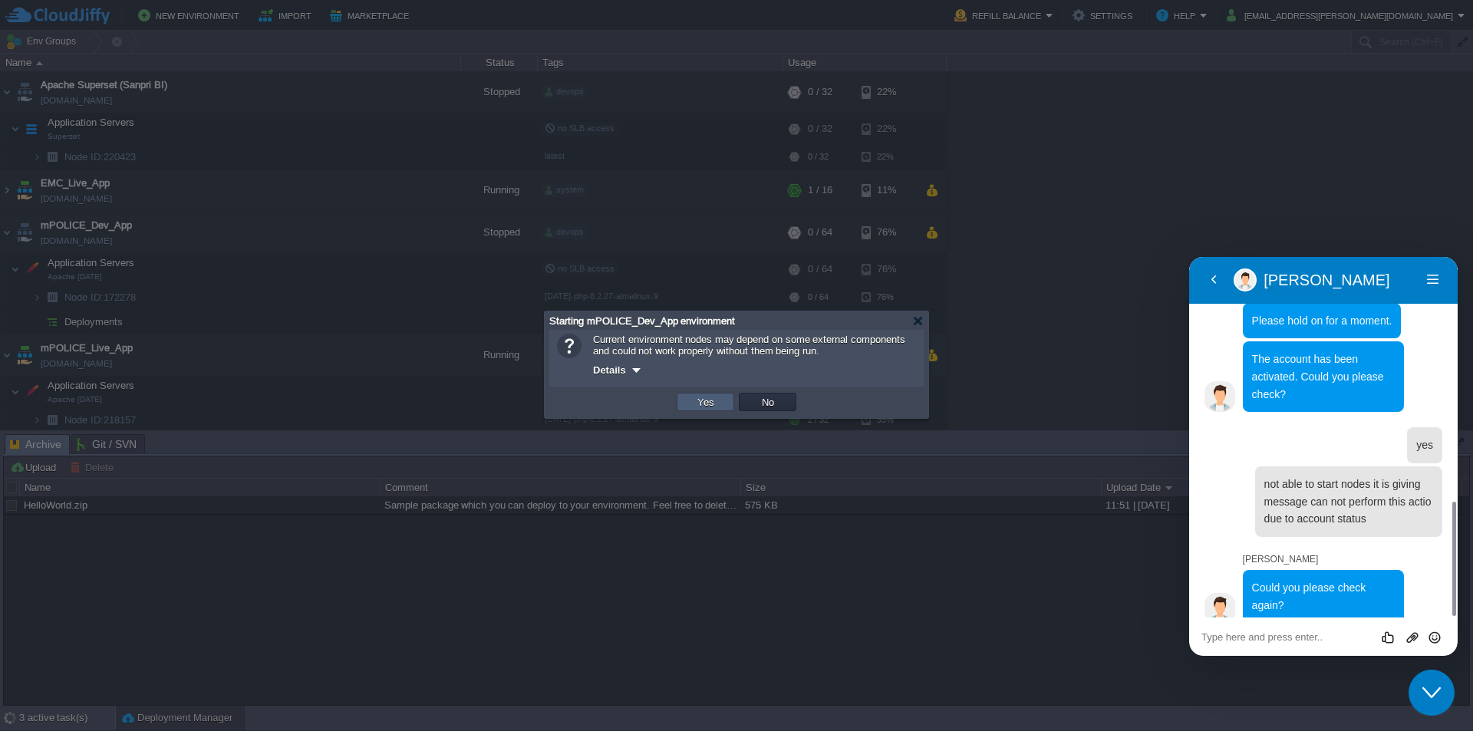
click at [703, 407] on button "Yes" at bounding box center [706, 402] width 26 height 14
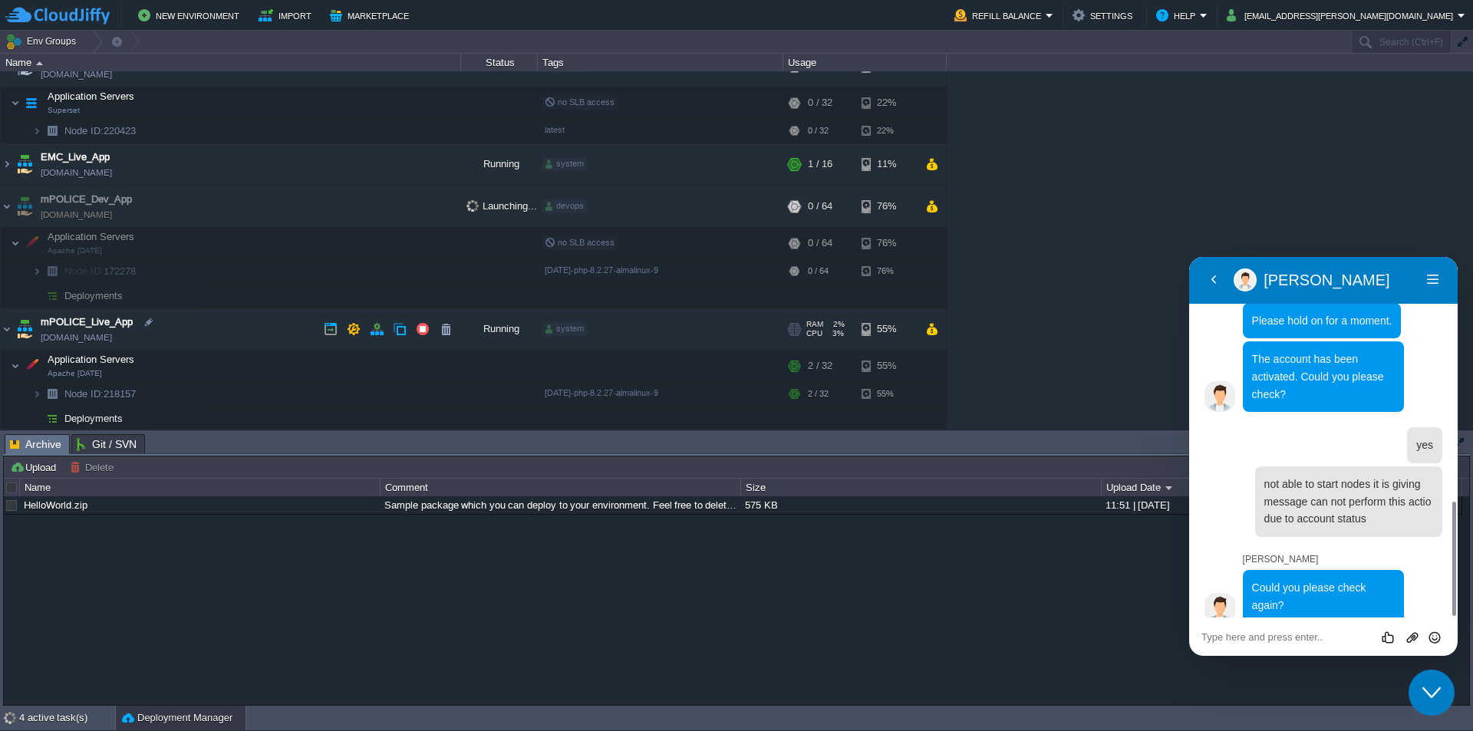
scroll to position [0, 0]
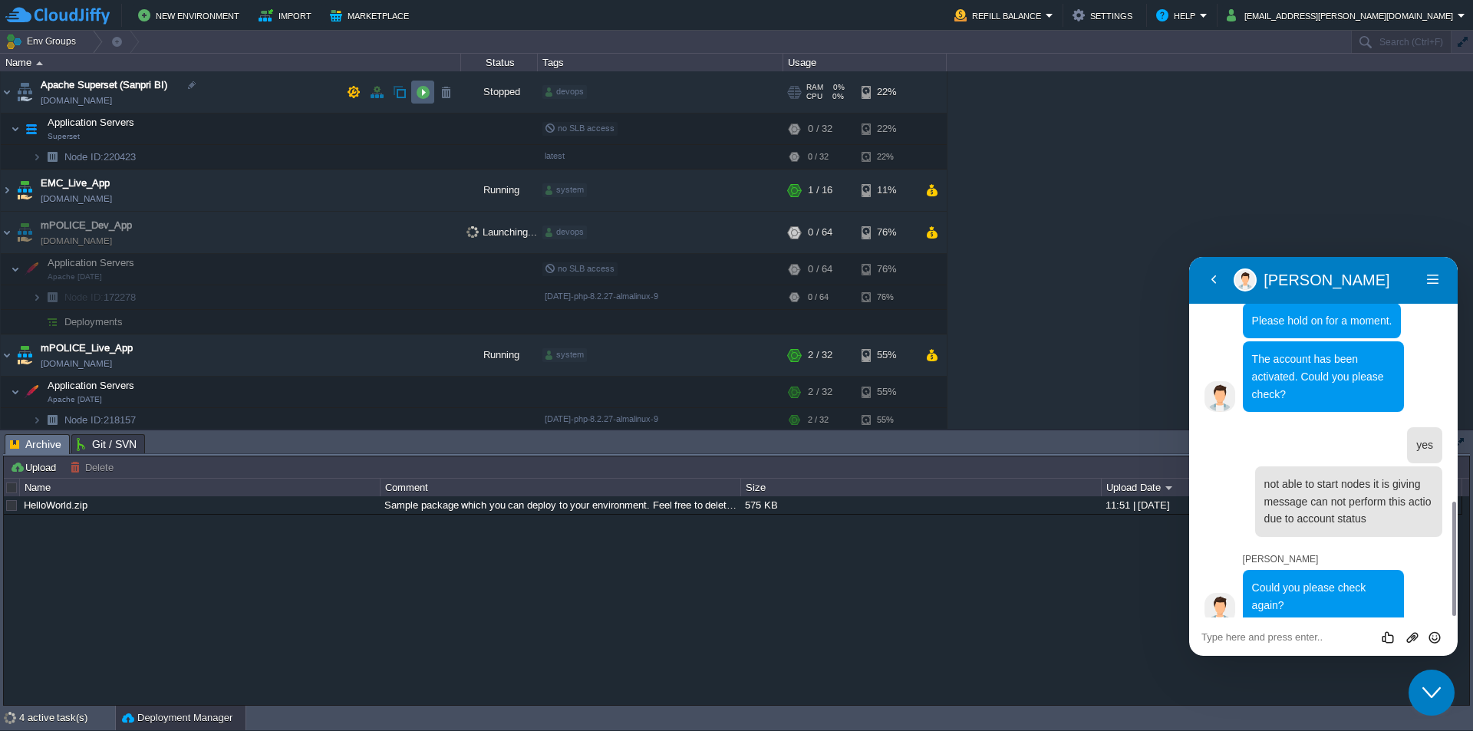
click at [424, 94] on button "button" at bounding box center [423, 92] width 14 height 14
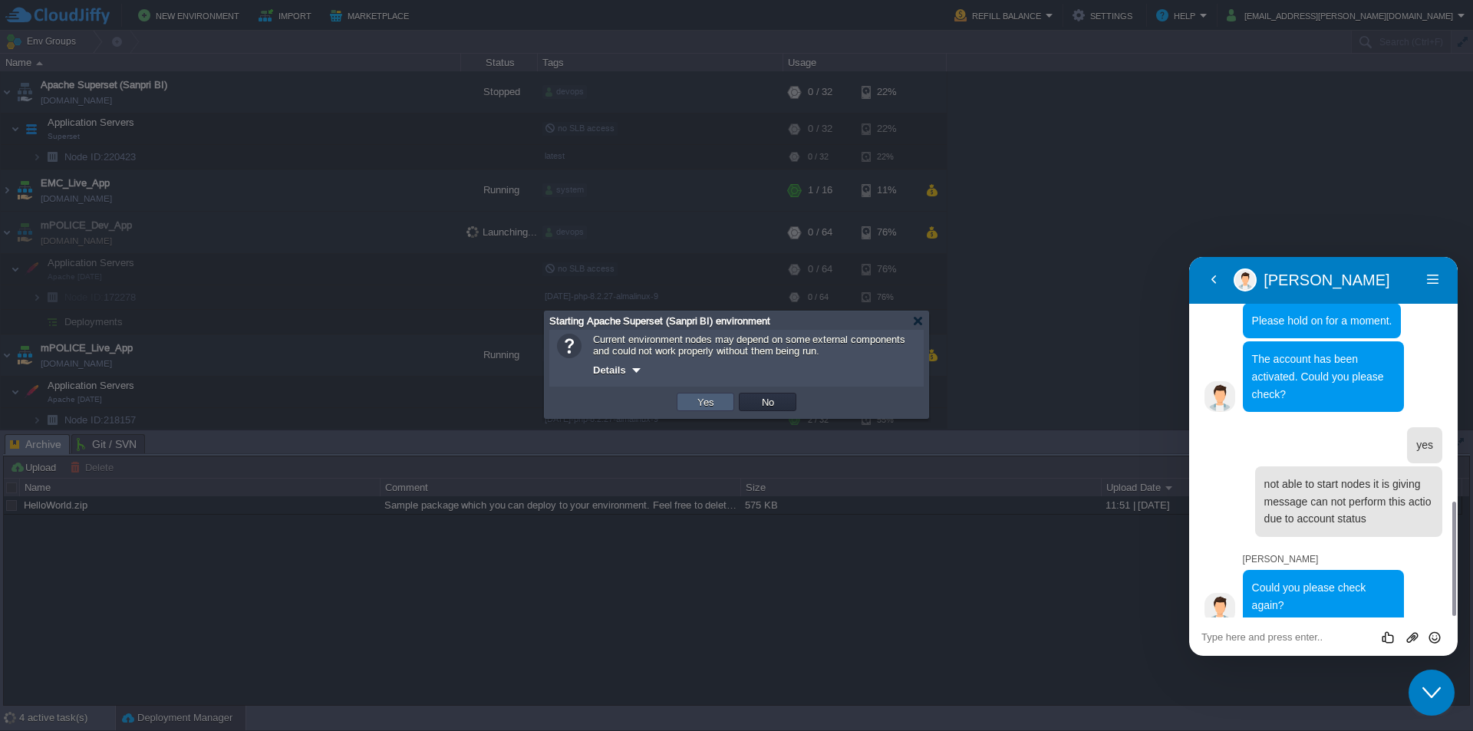
click at [720, 404] on td "Yes" at bounding box center [705, 402] width 58 height 18
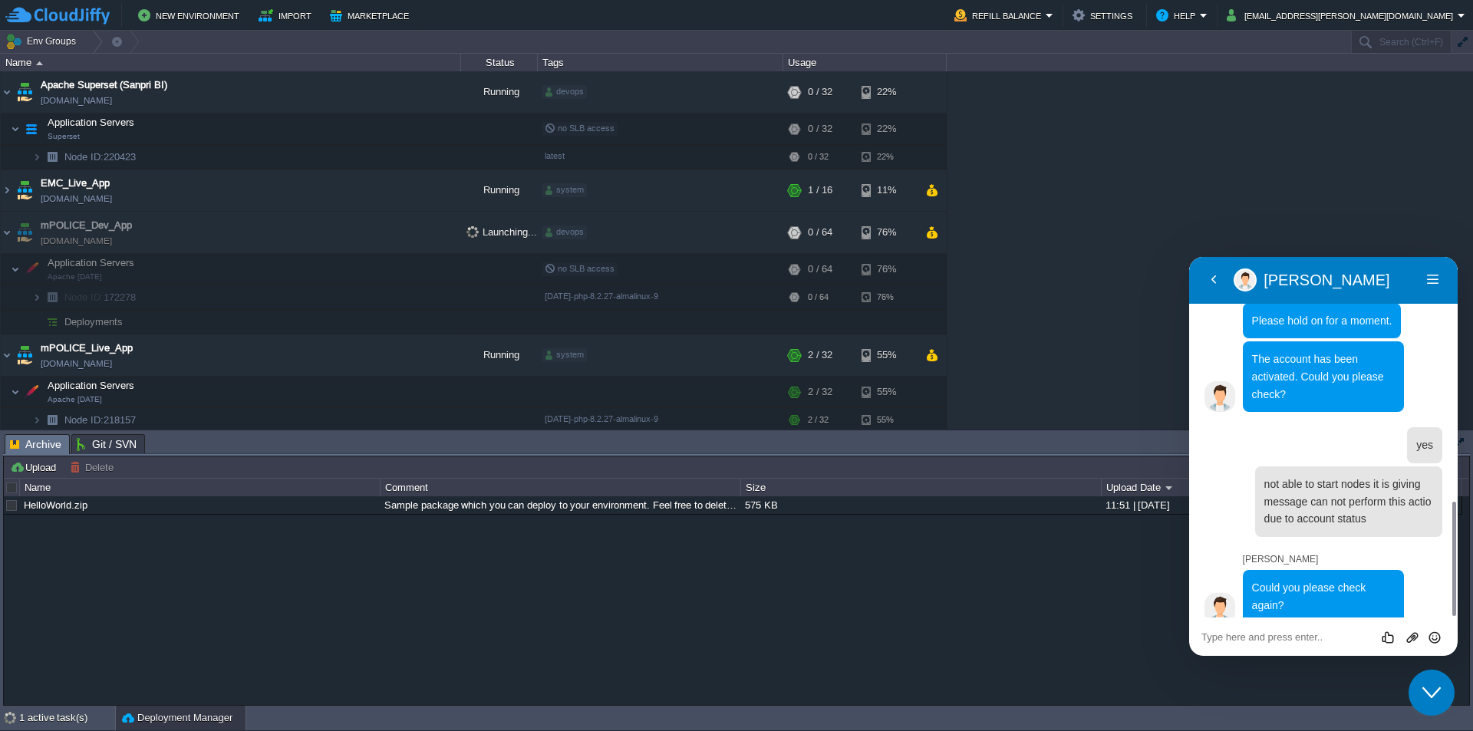
scroll to position [908, 0]
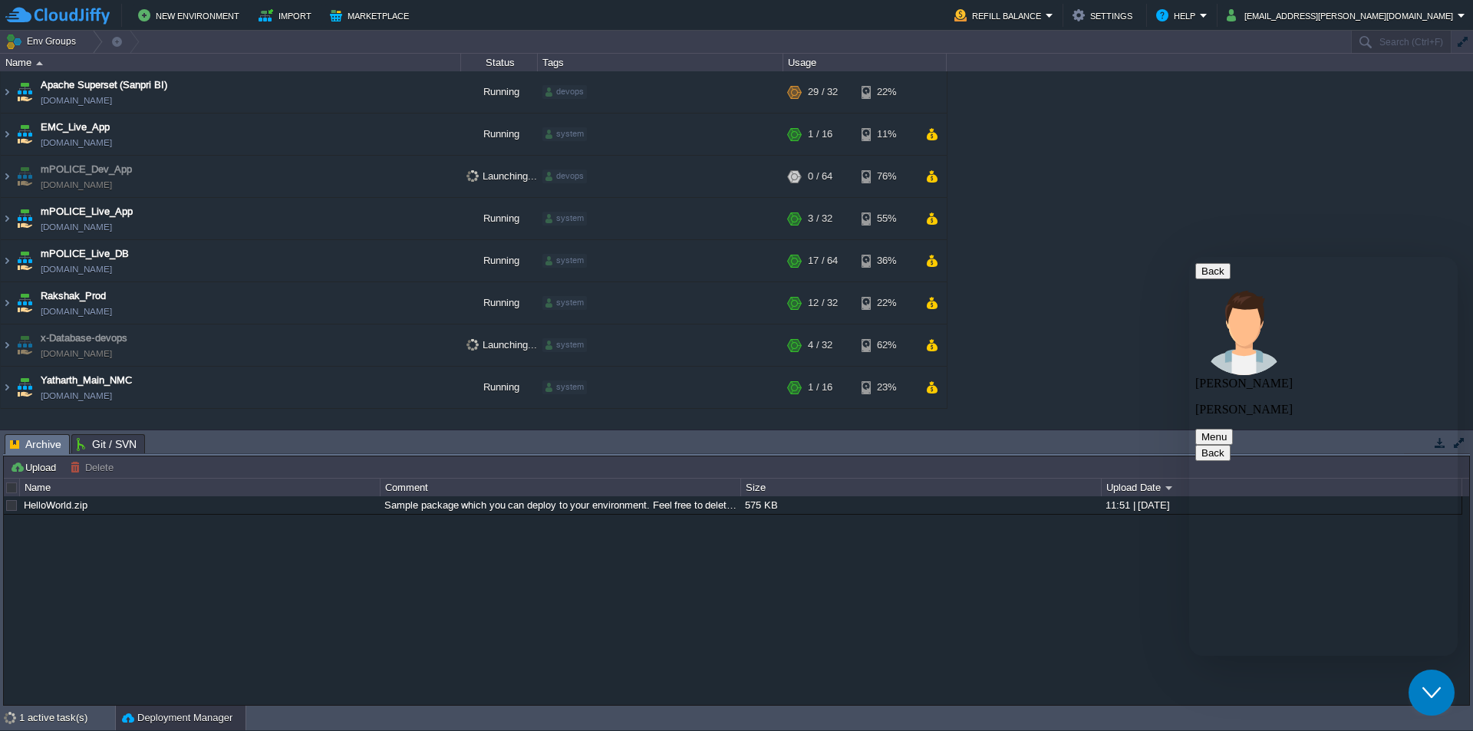
scroll to position [908, 0]
click at [4, 389] on img at bounding box center [7, 387] width 12 height 41
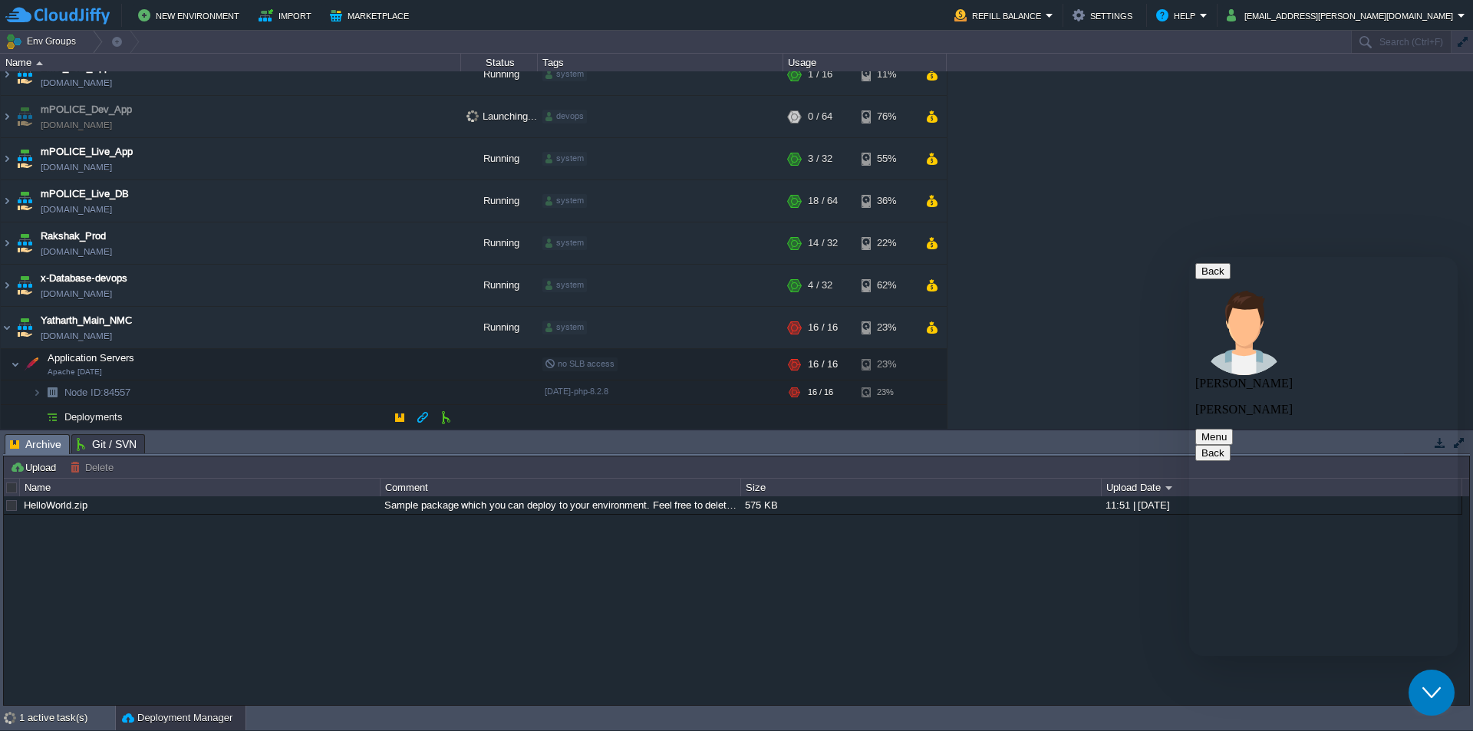
scroll to position [61, 0]
click at [371, 364] on button "button" at bounding box center [369, 364] width 14 height 14
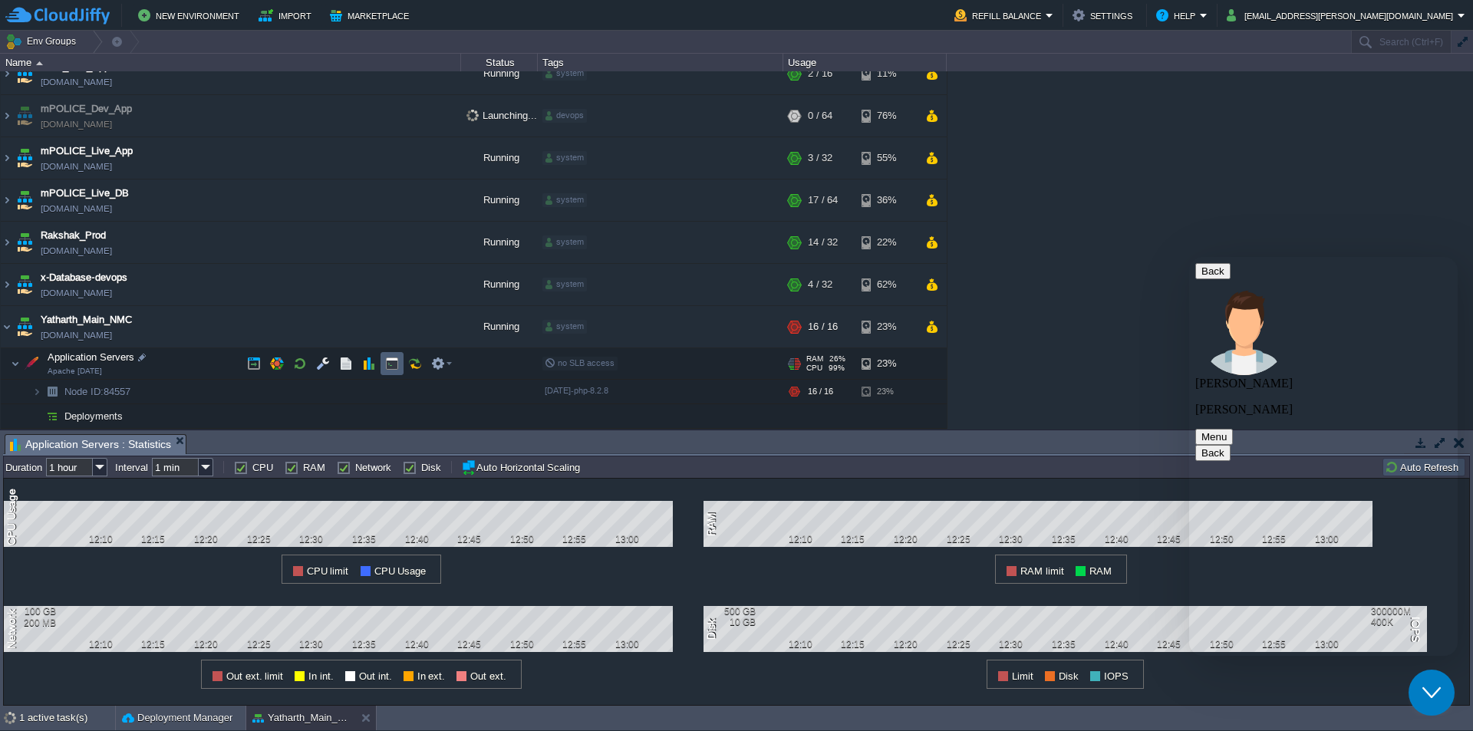
click at [392, 363] on button "button" at bounding box center [392, 364] width 14 height 14
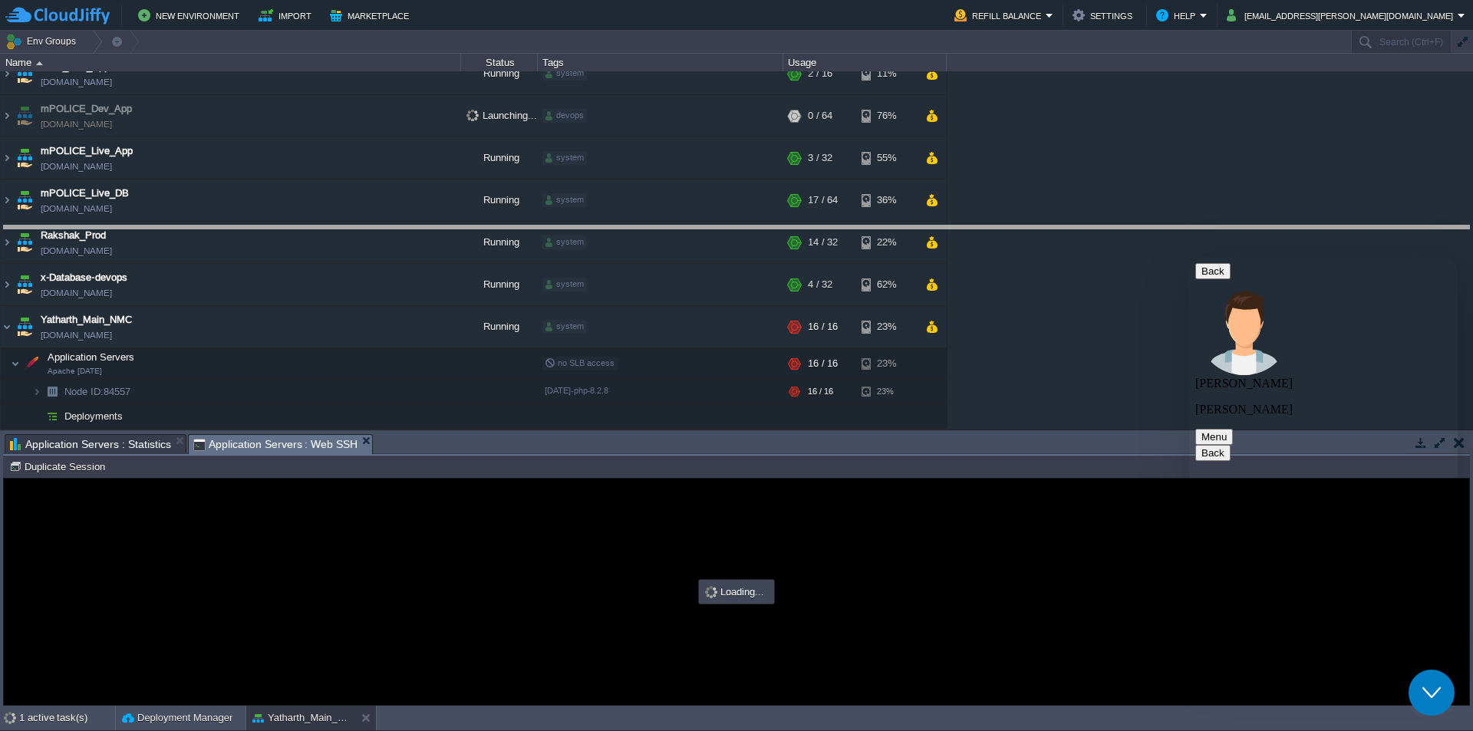
drag, startPoint x: 740, startPoint y: 453, endPoint x: 747, endPoint y: 209, distance: 244.8
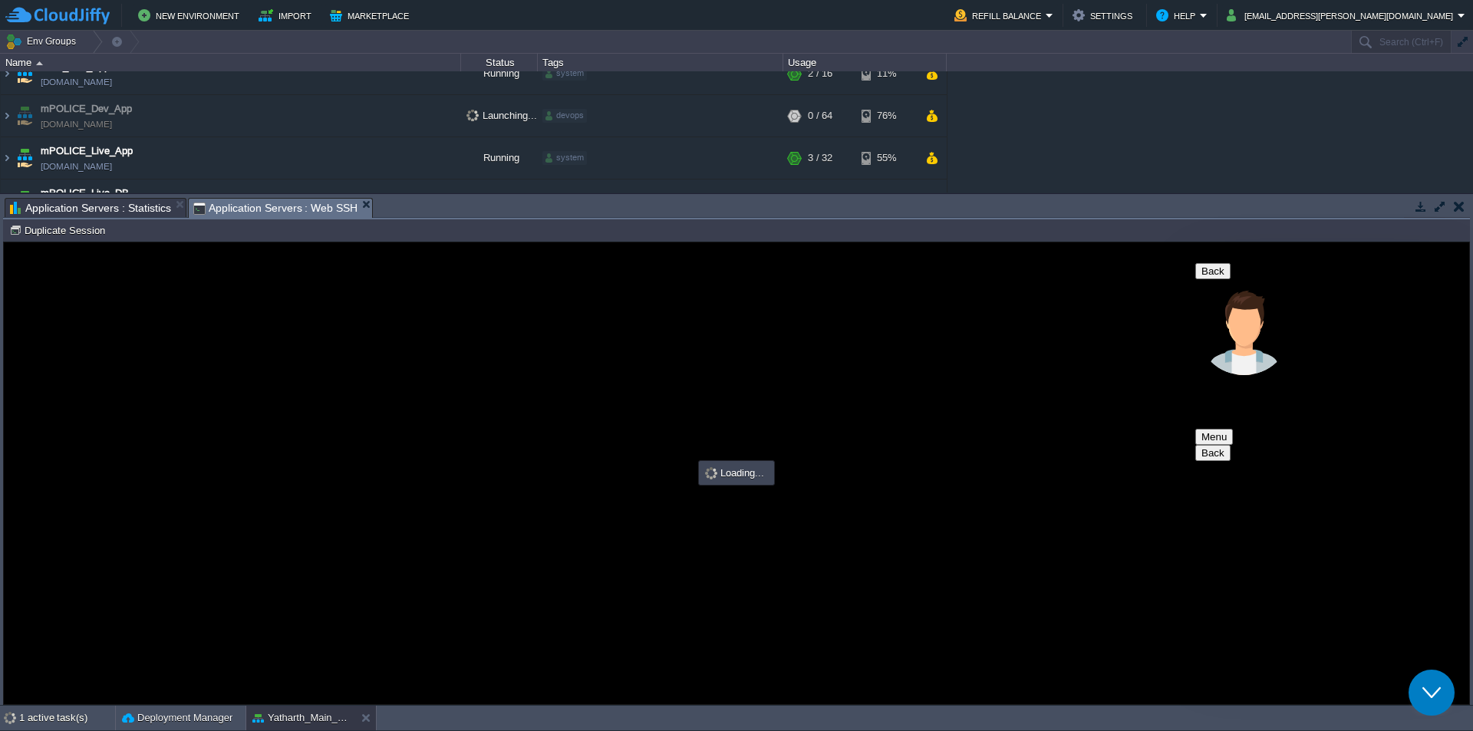
scroll to position [0, 0]
click at [1435, 693] on icon "Chat widget" at bounding box center [1431, 692] width 18 height 11
type input "#000000"
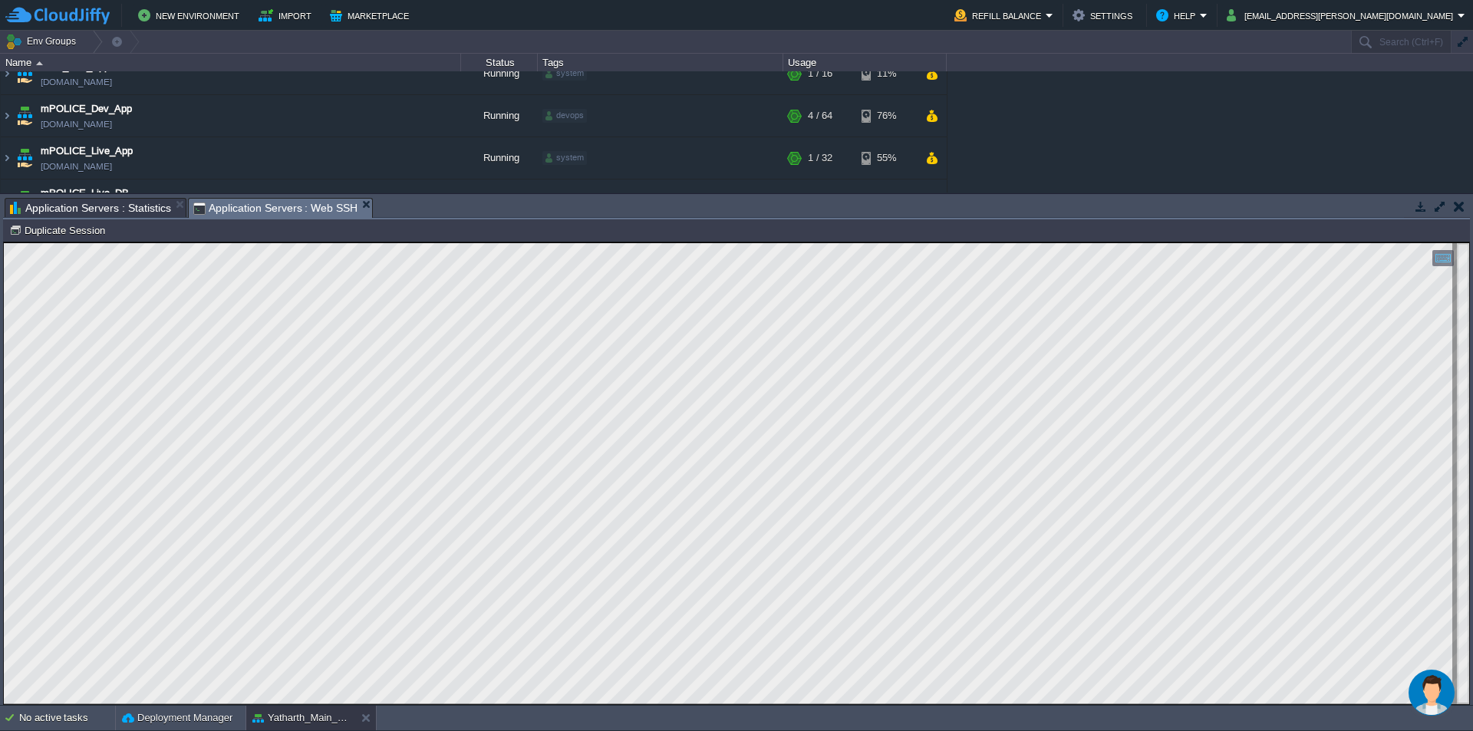
drag, startPoint x: 690, startPoint y: 220, endPoint x: 686, endPoint y: 232, distance: 12.6
click at [686, 232] on div "Node ID: 84557 Duplicate Session" at bounding box center [736, 230] width 1467 height 22
